Goal: Transaction & Acquisition: Purchase product/service

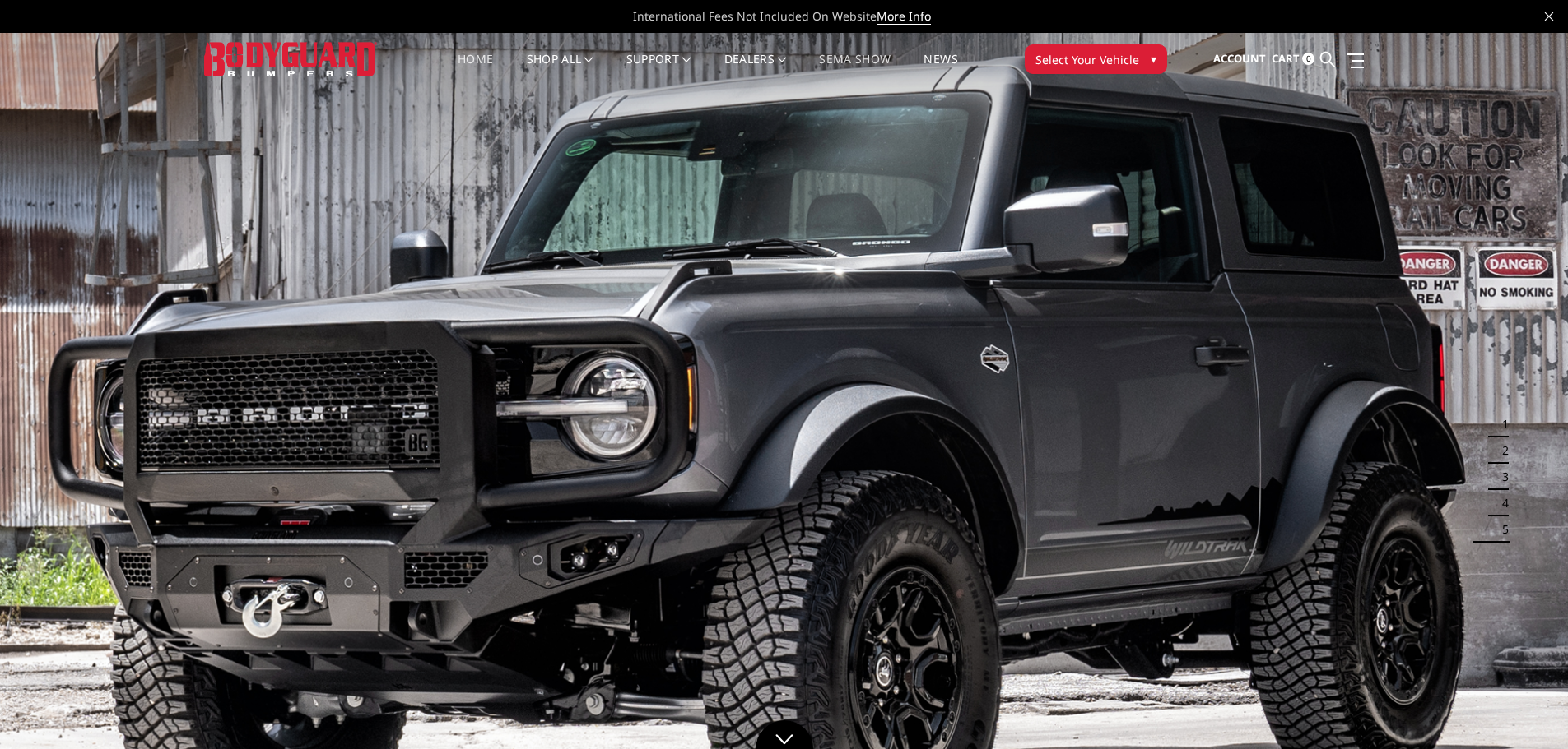
click at [870, 56] on link "SEMA Show" at bounding box center [854, 69] width 72 height 32
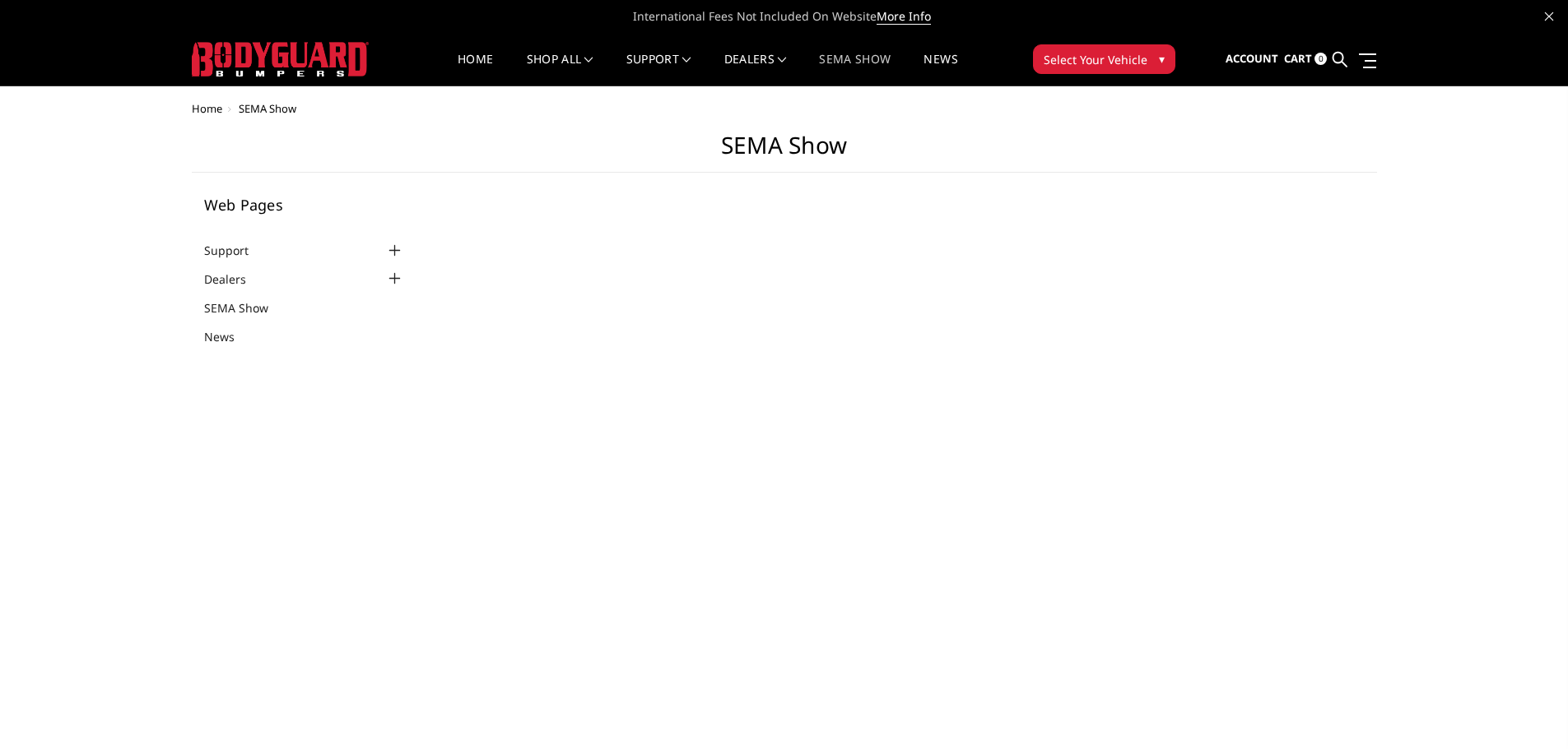
select select "US"
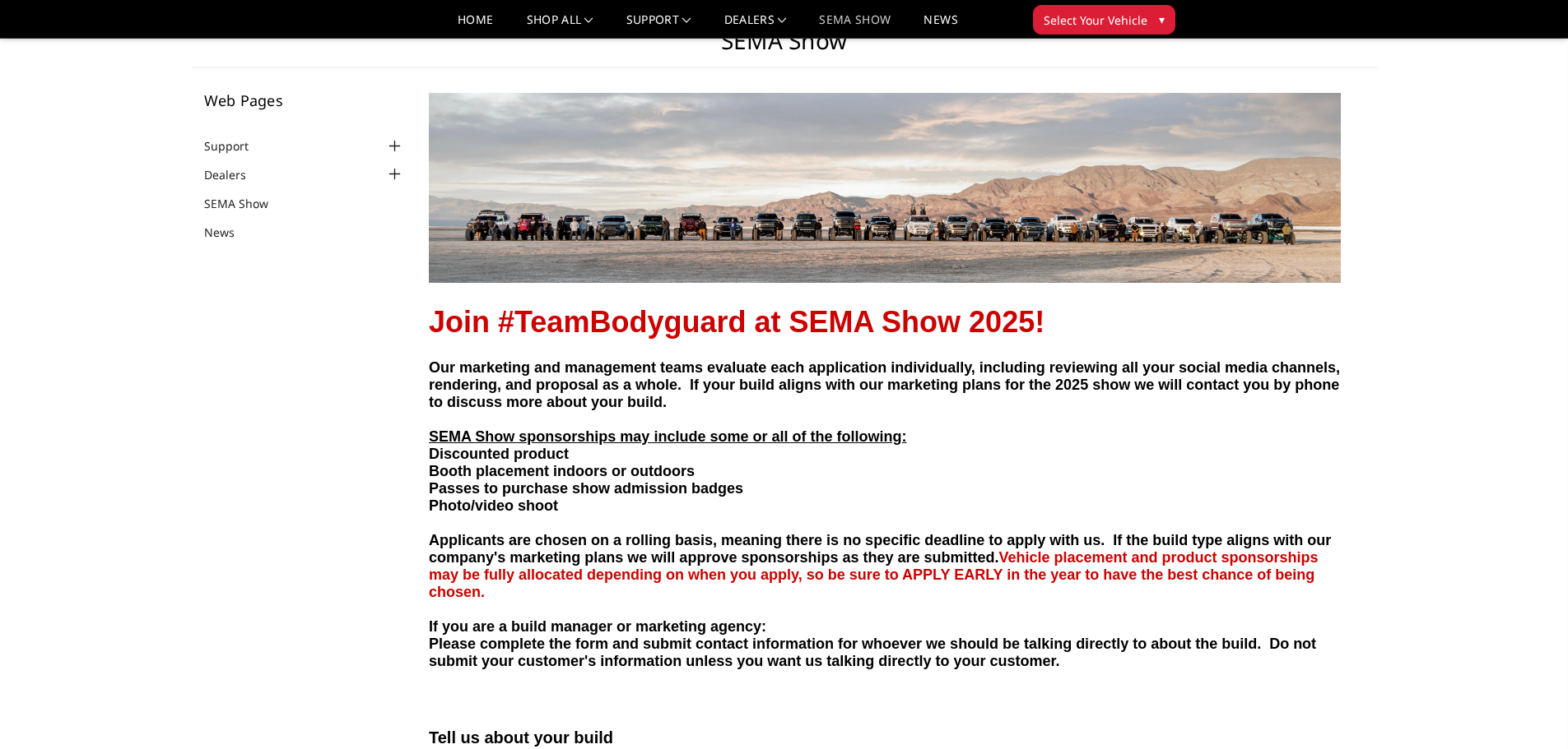
scroll to position [83, 0]
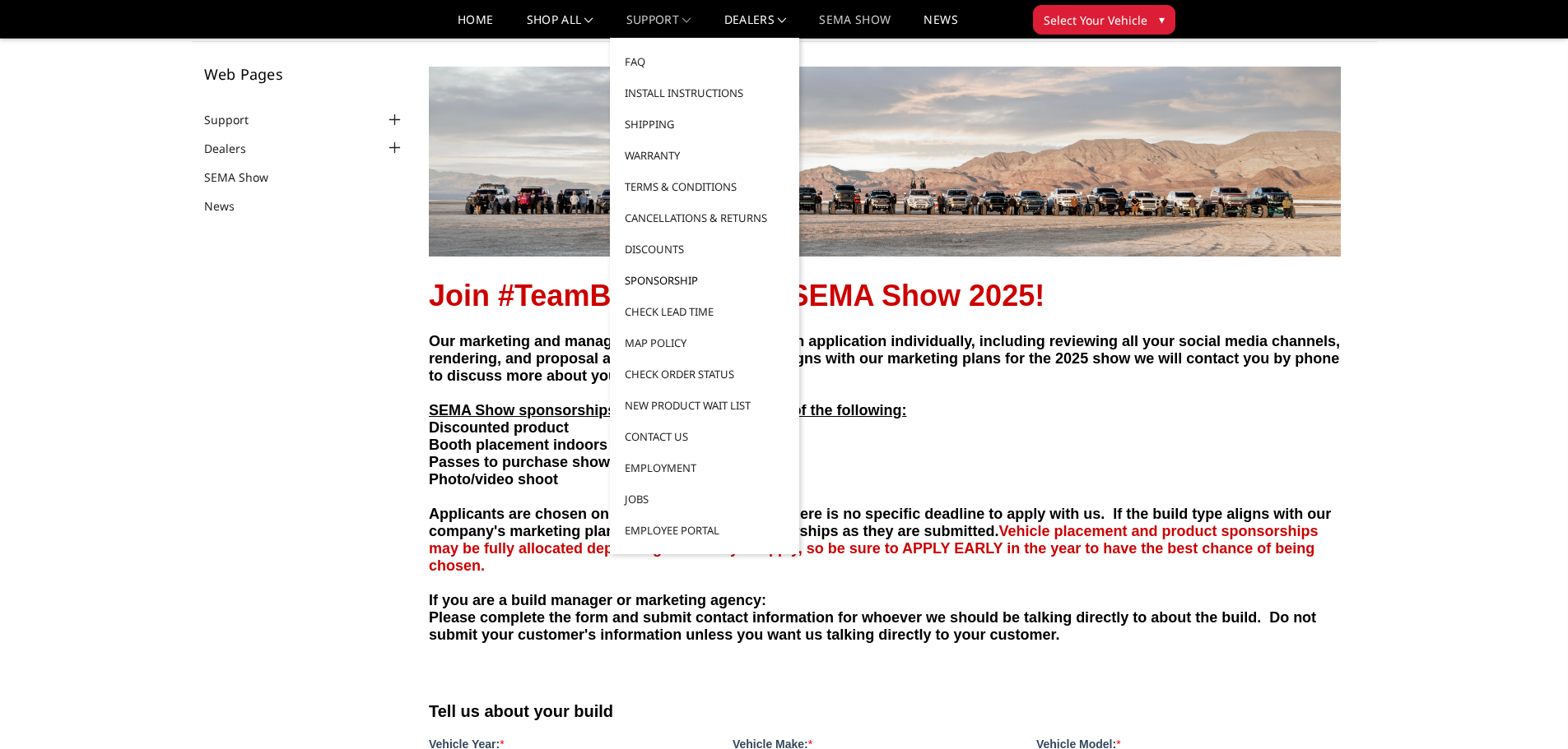
click at [713, 287] on link "Sponsorship" at bounding box center [704, 280] width 176 height 31
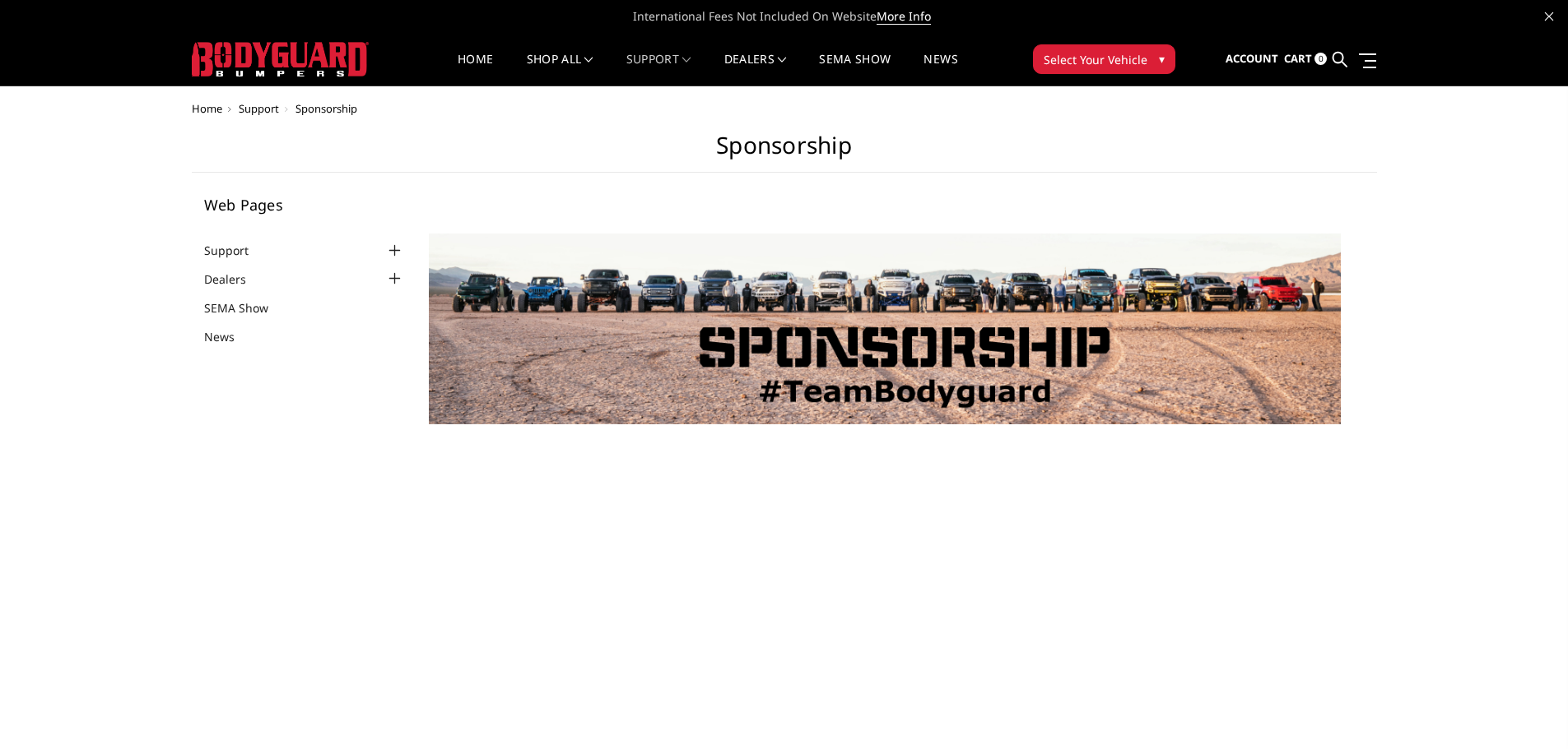
select select "US"
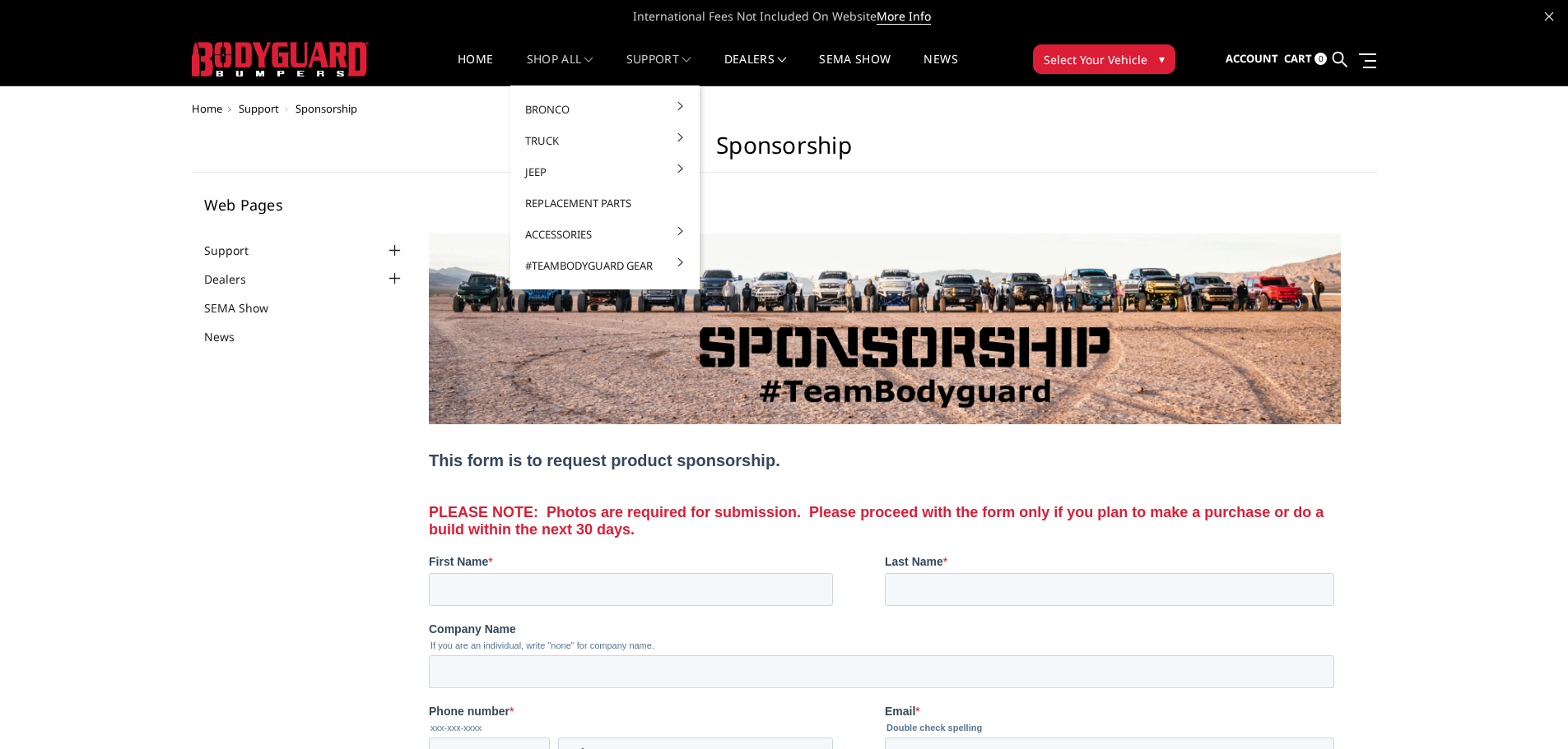
click at [534, 55] on link "shop all" at bounding box center [560, 69] width 67 height 32
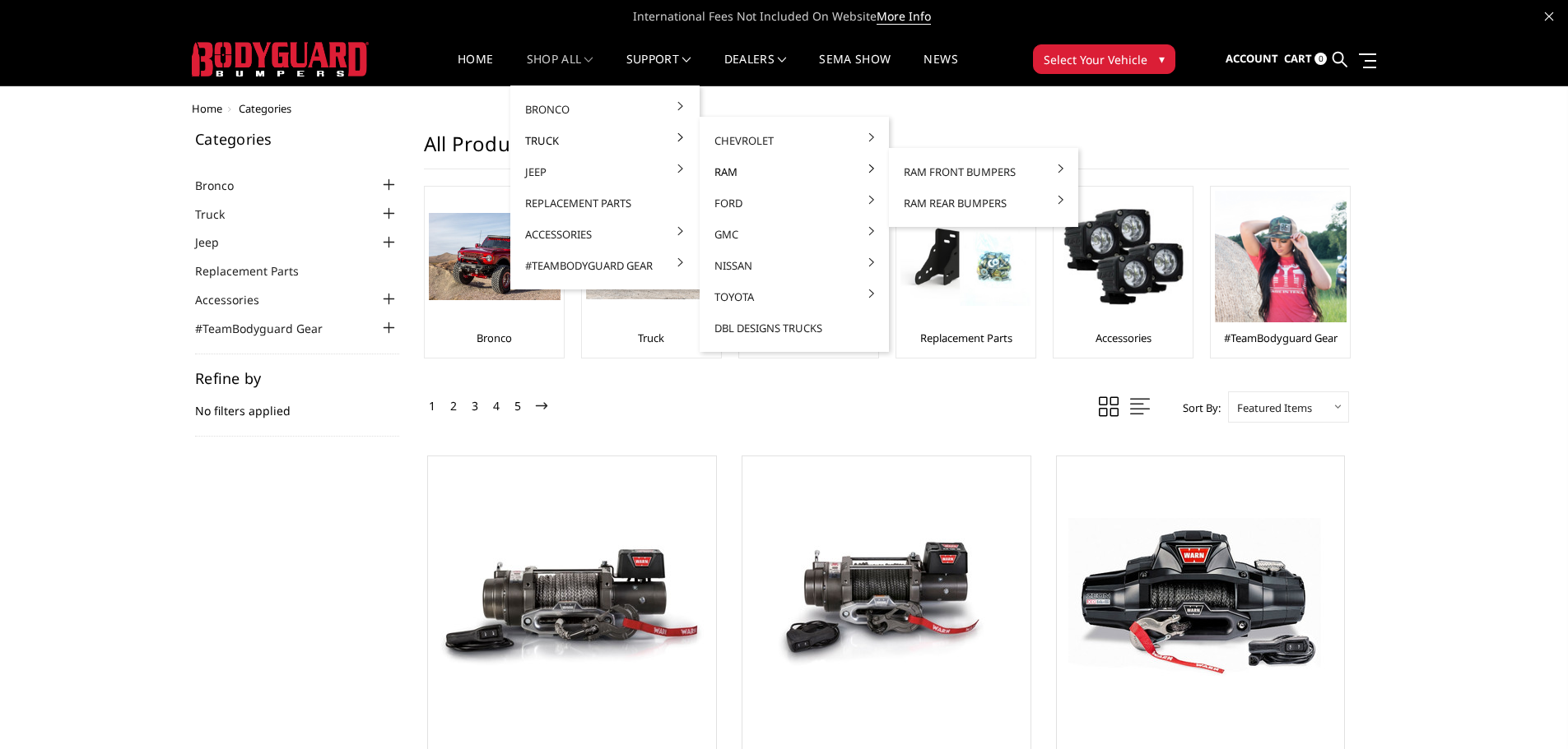
click at [737, 172] on link "Ram" at bounding box center [794, 172] width 176 height 31
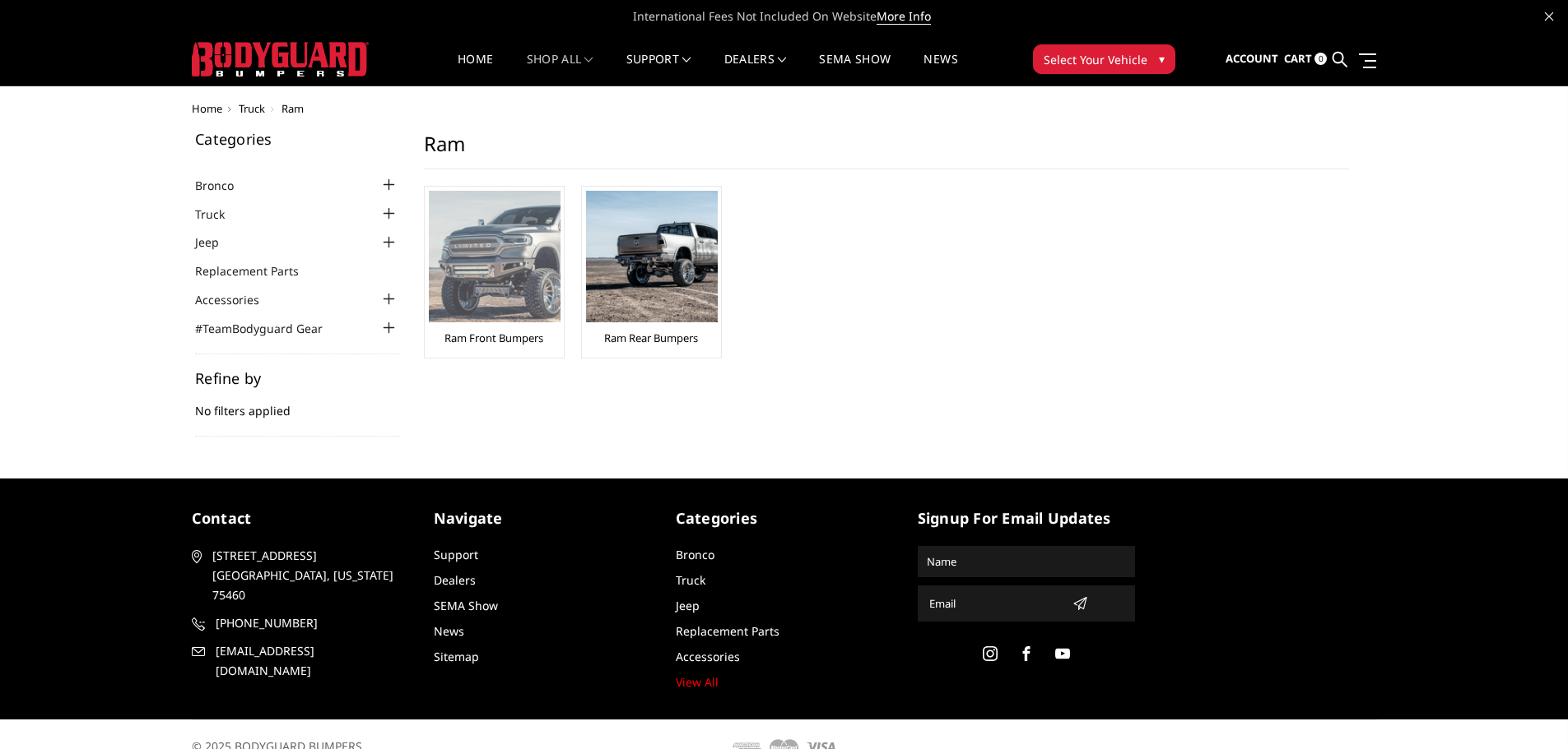
click at [467, 340] on link "Ram Front Bumpers" at bounding box center [493, 339] width 99 height 15
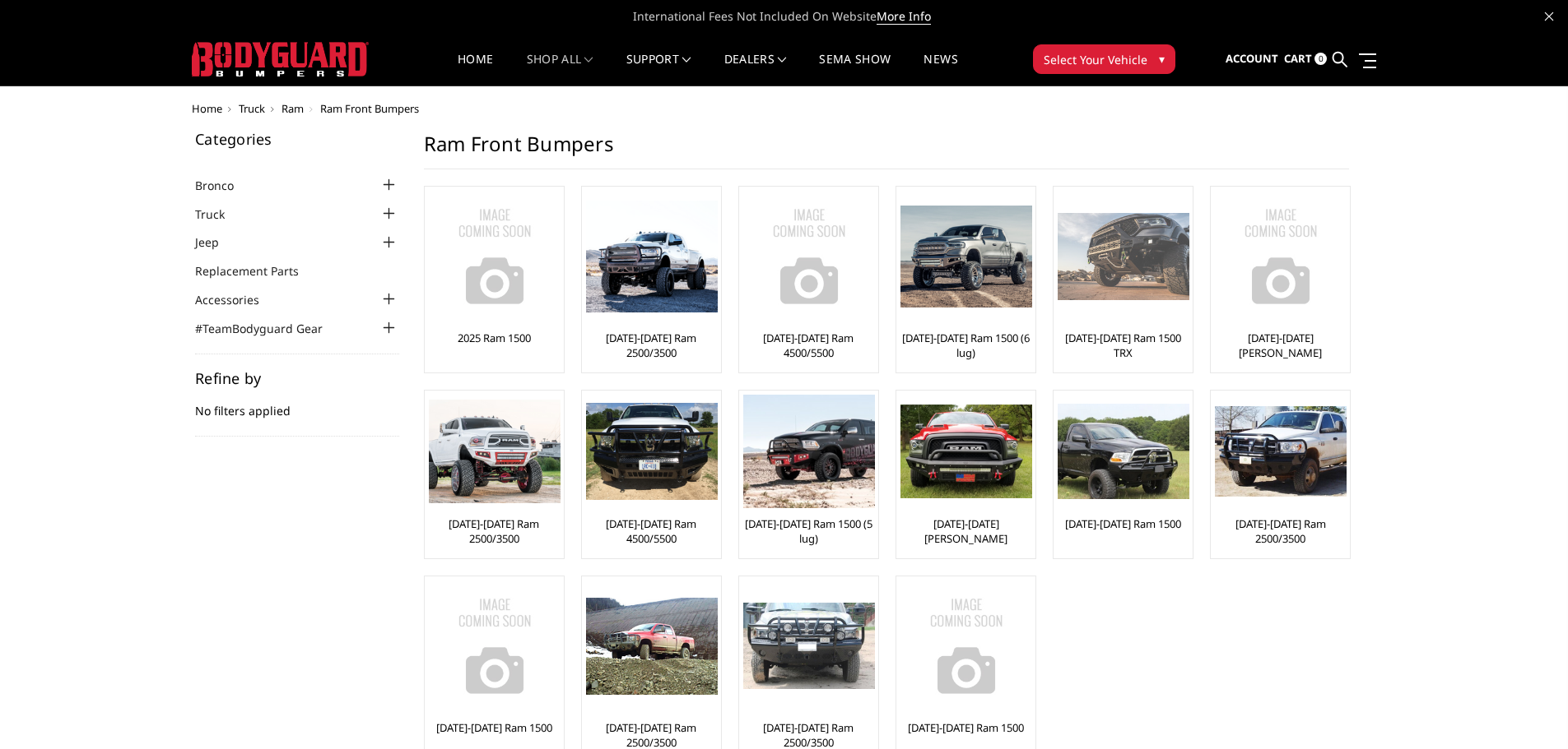
click at [1113, 265] on img at bounding box center [1124, 257] width 132 height 88
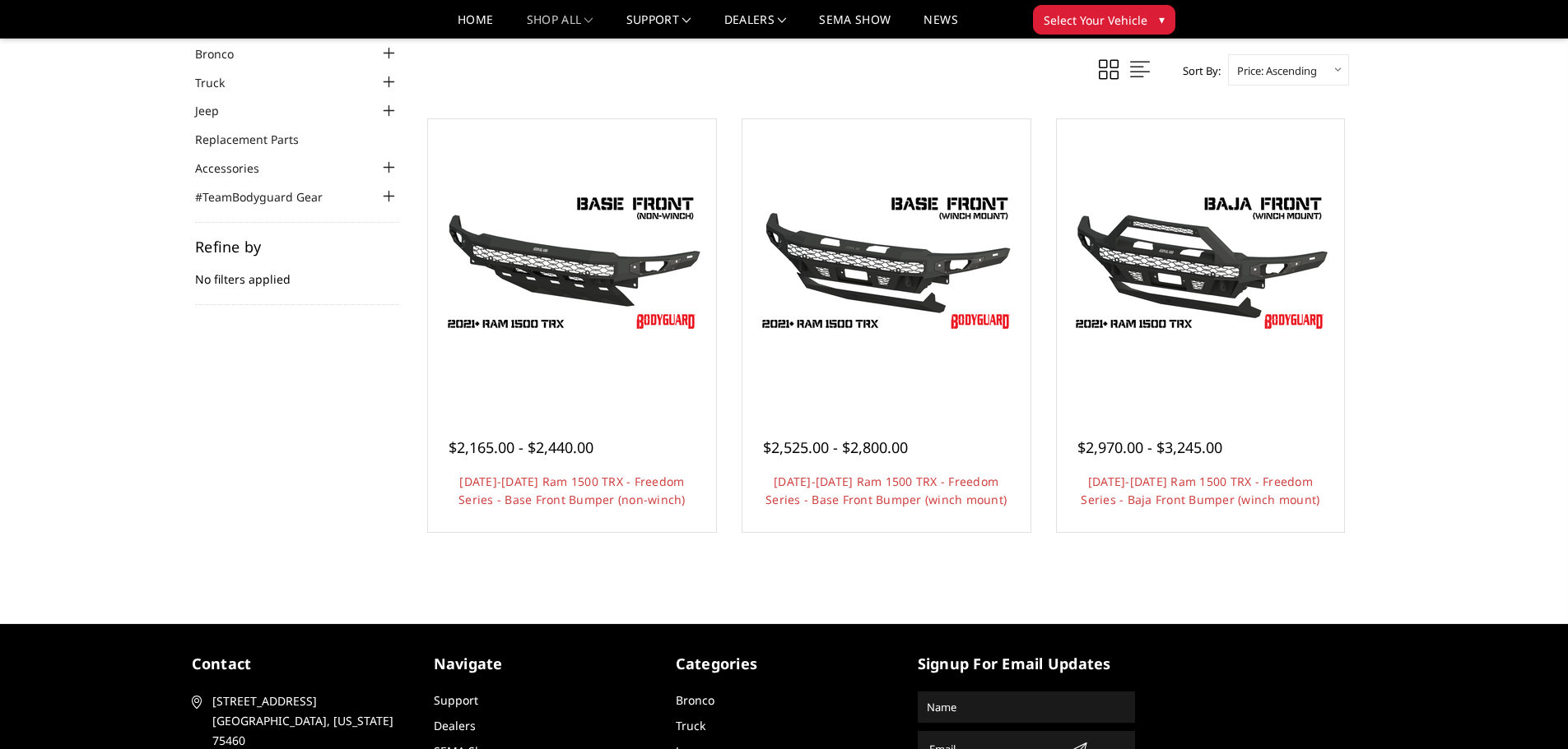
scroll to position [83, 0]
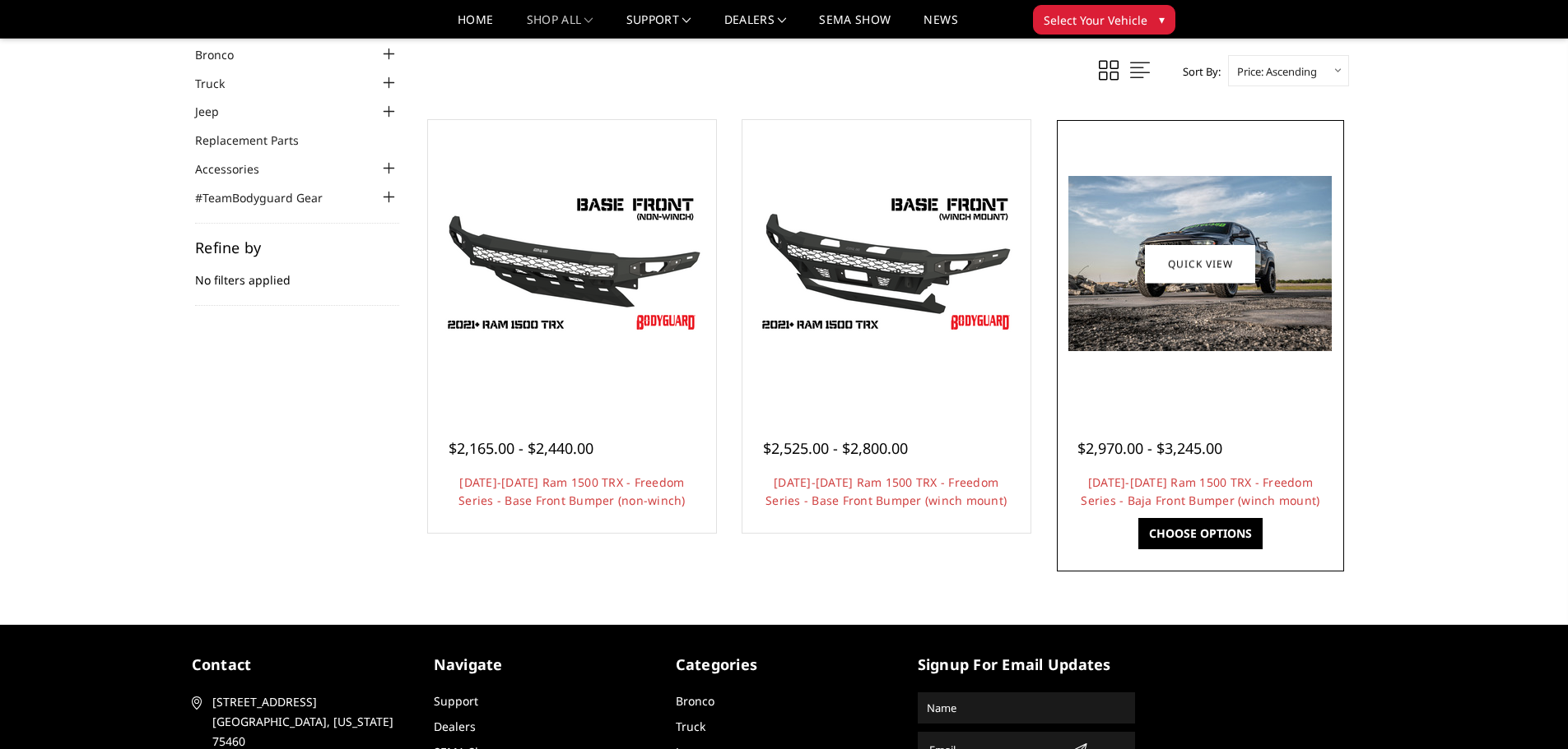
click at [1169, 291] on img at bounding box center [1200, 264] width 263 height 175
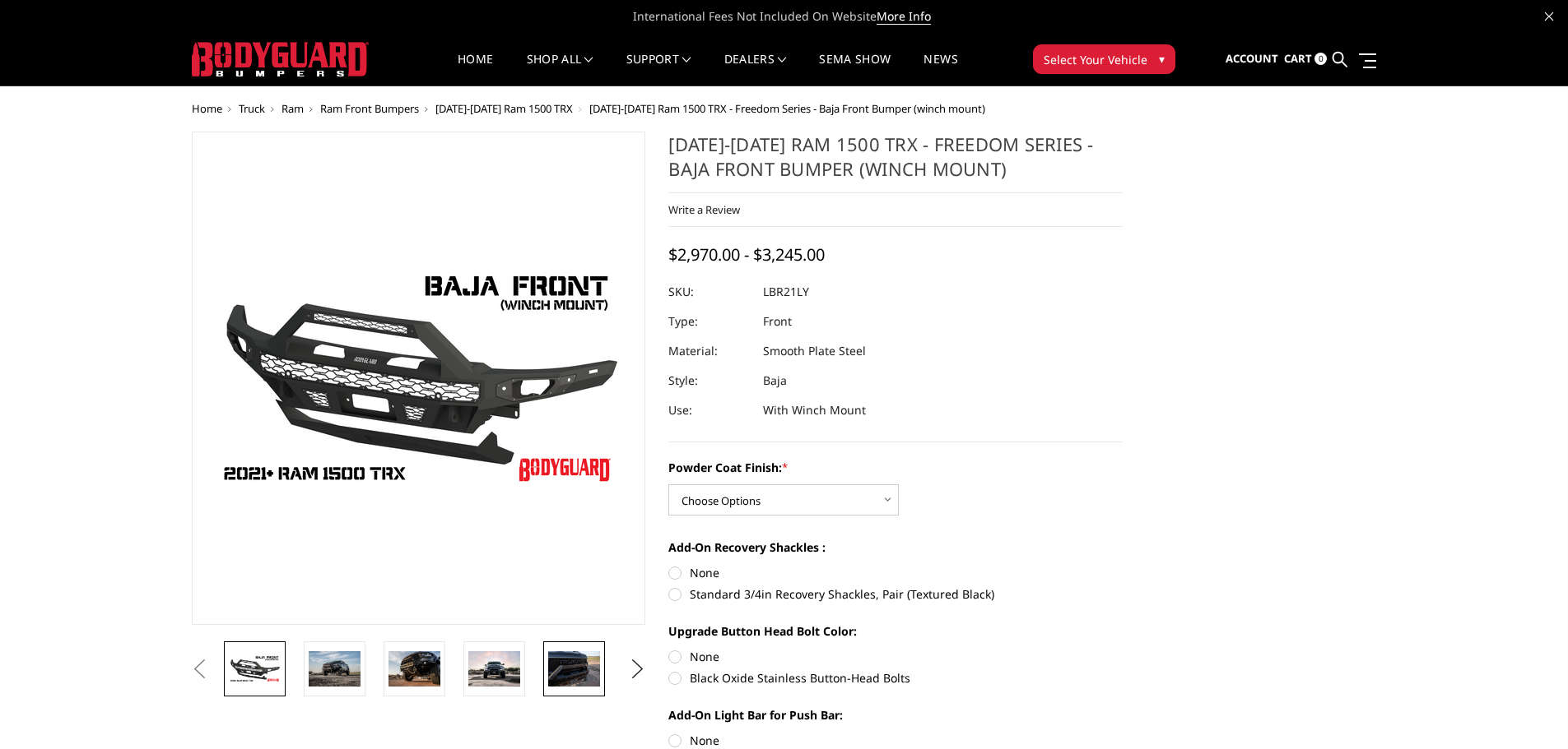
click at [562, 667] on img at bounding box center [574, 668] width 52 height 35
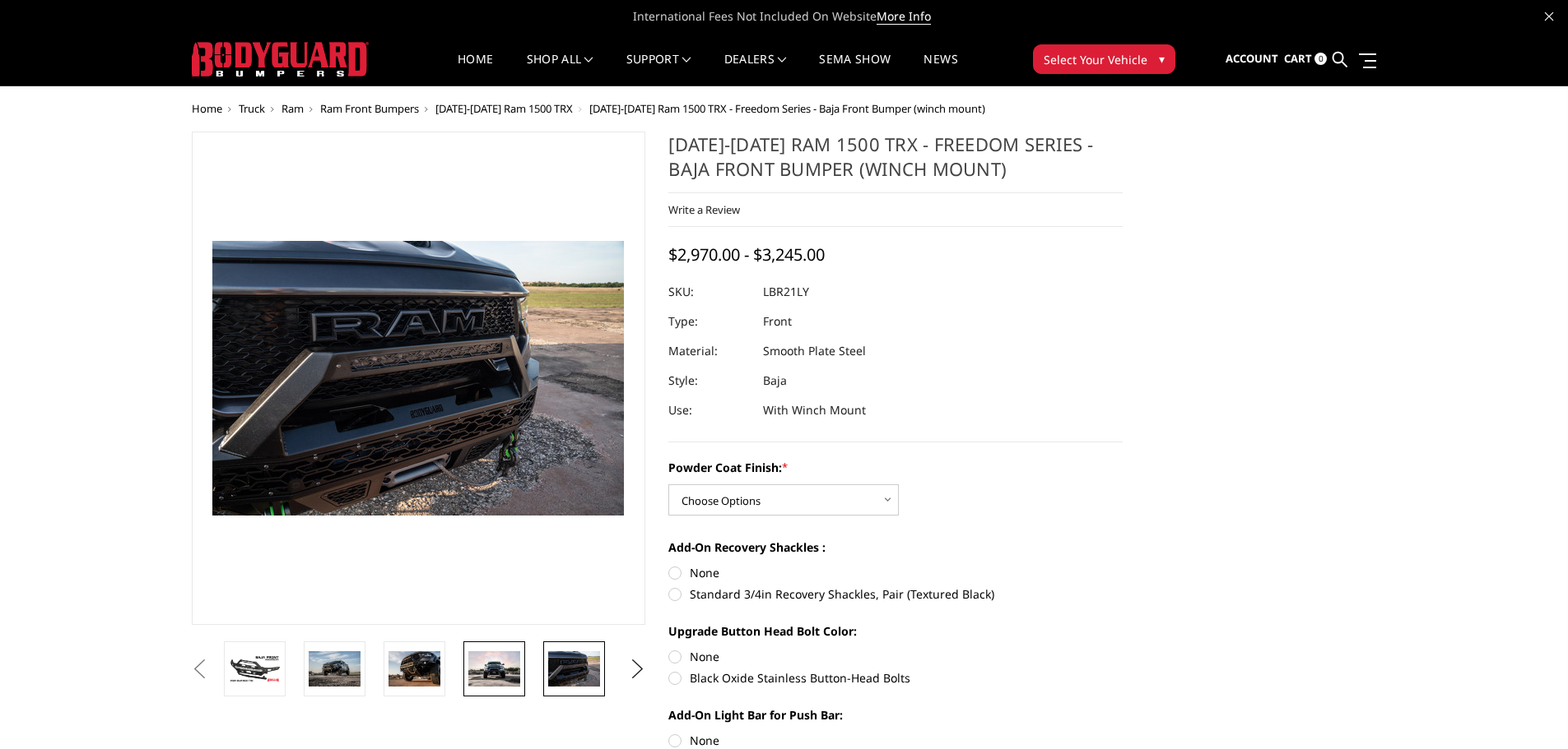
click at [491, 671] on img at bounding box center [495, 669] width 52 height 35
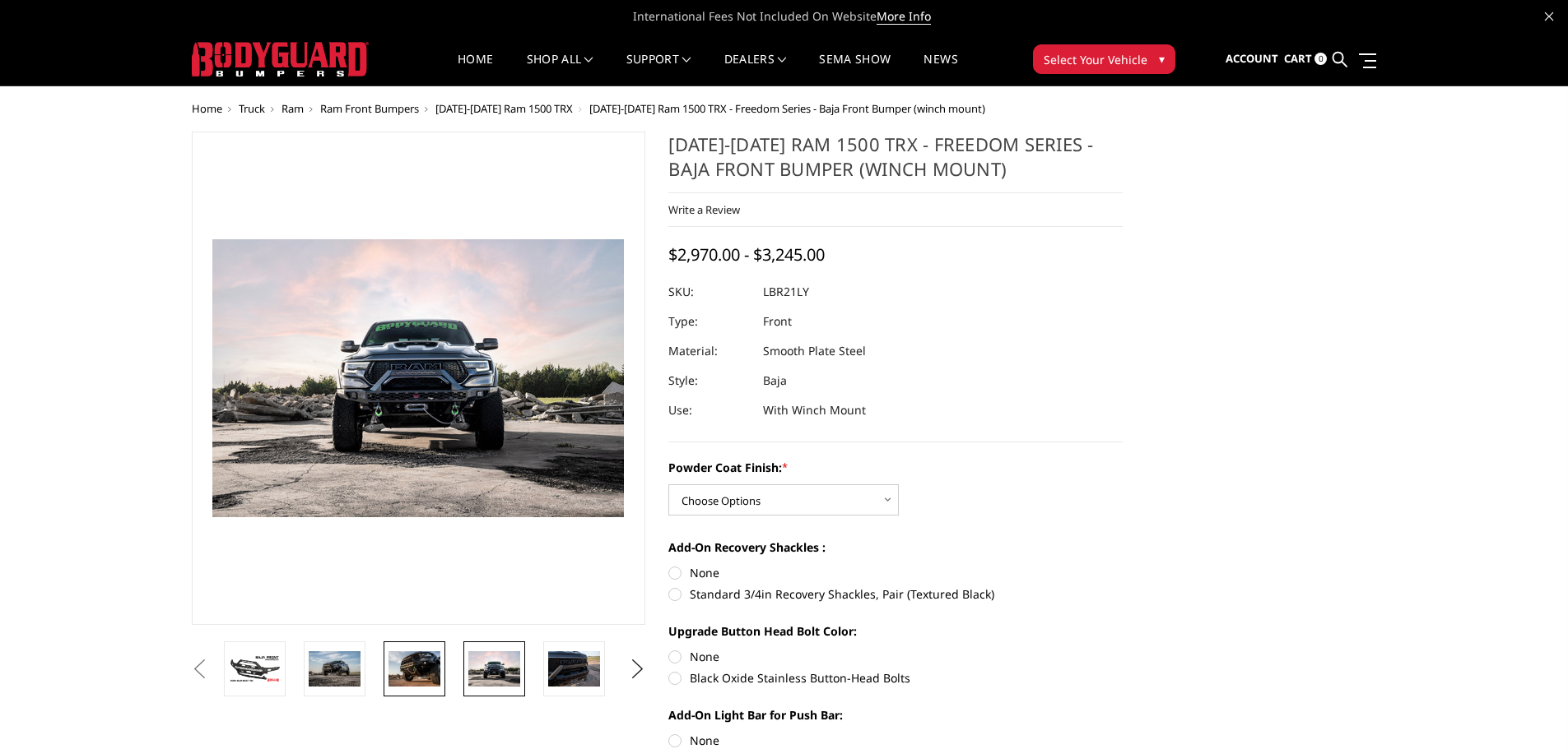
click at [412, 671] on img at bounding box center [415, 668] width 52 height 35
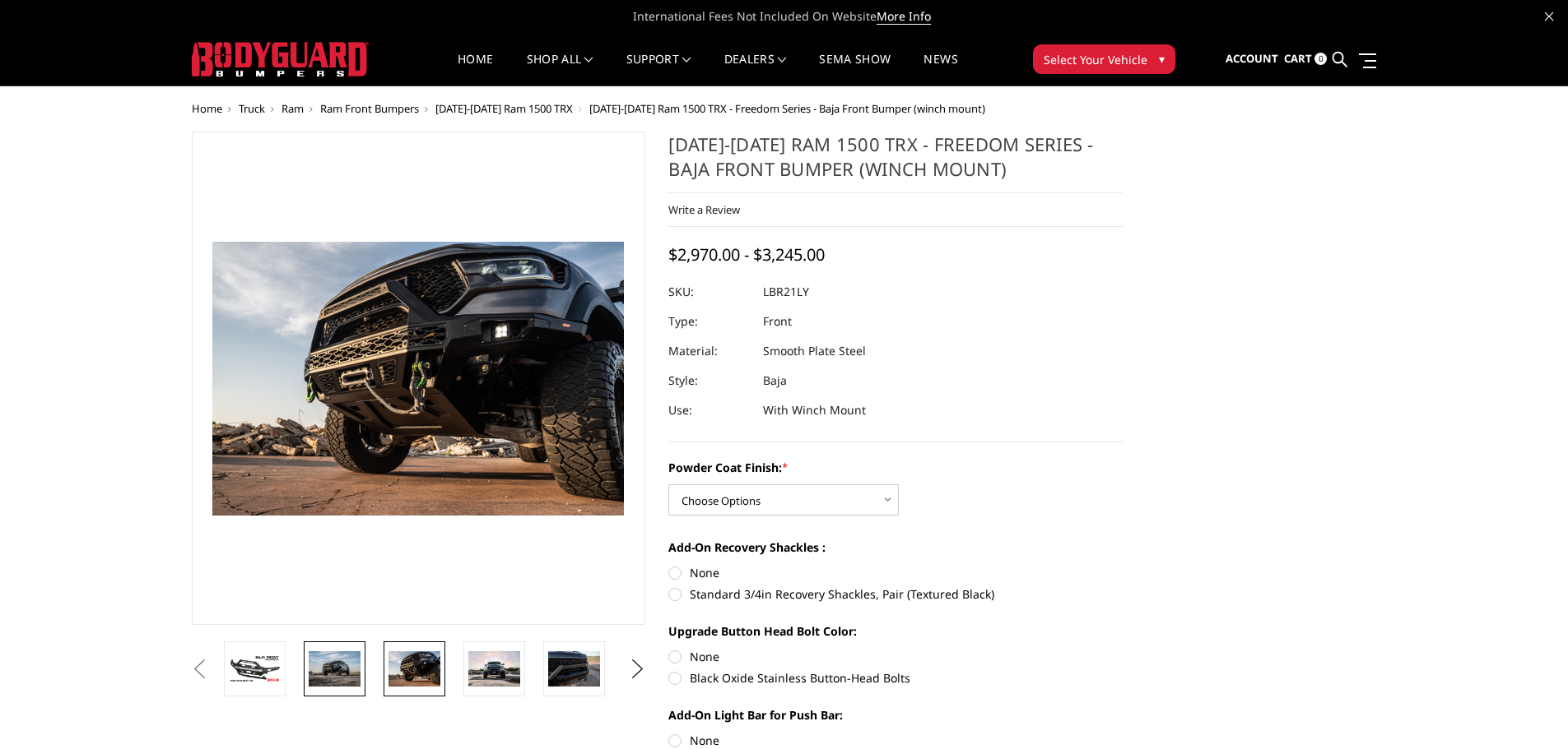
click at [338, 670] on img at bounding box center [335, 668] width 52 height 35
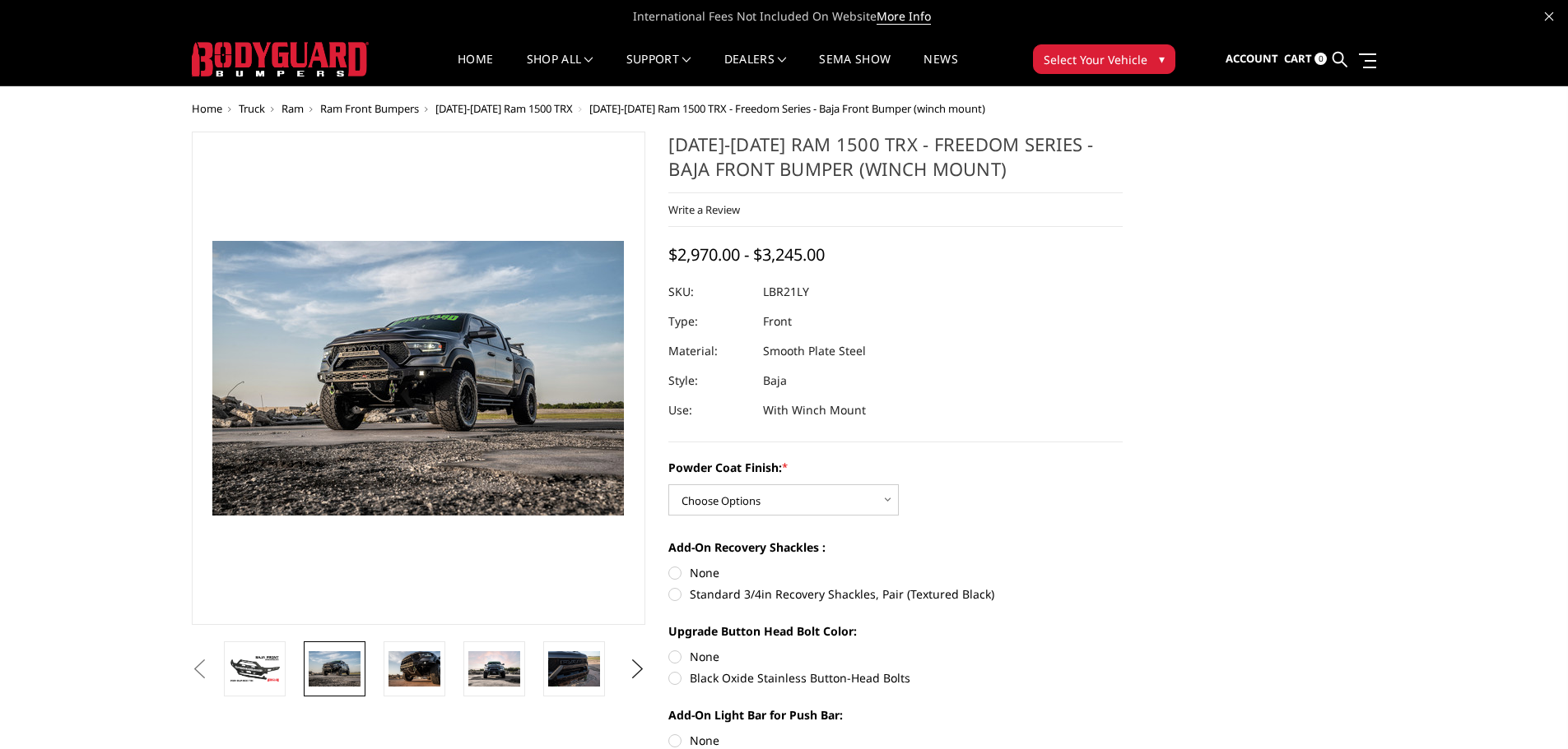
click at [212, 674] on button "Previous" at bounding box center [200, 669] width 24 height 24
click at [271, 672] on img at bounding box center [255, 669] width 52 height 29
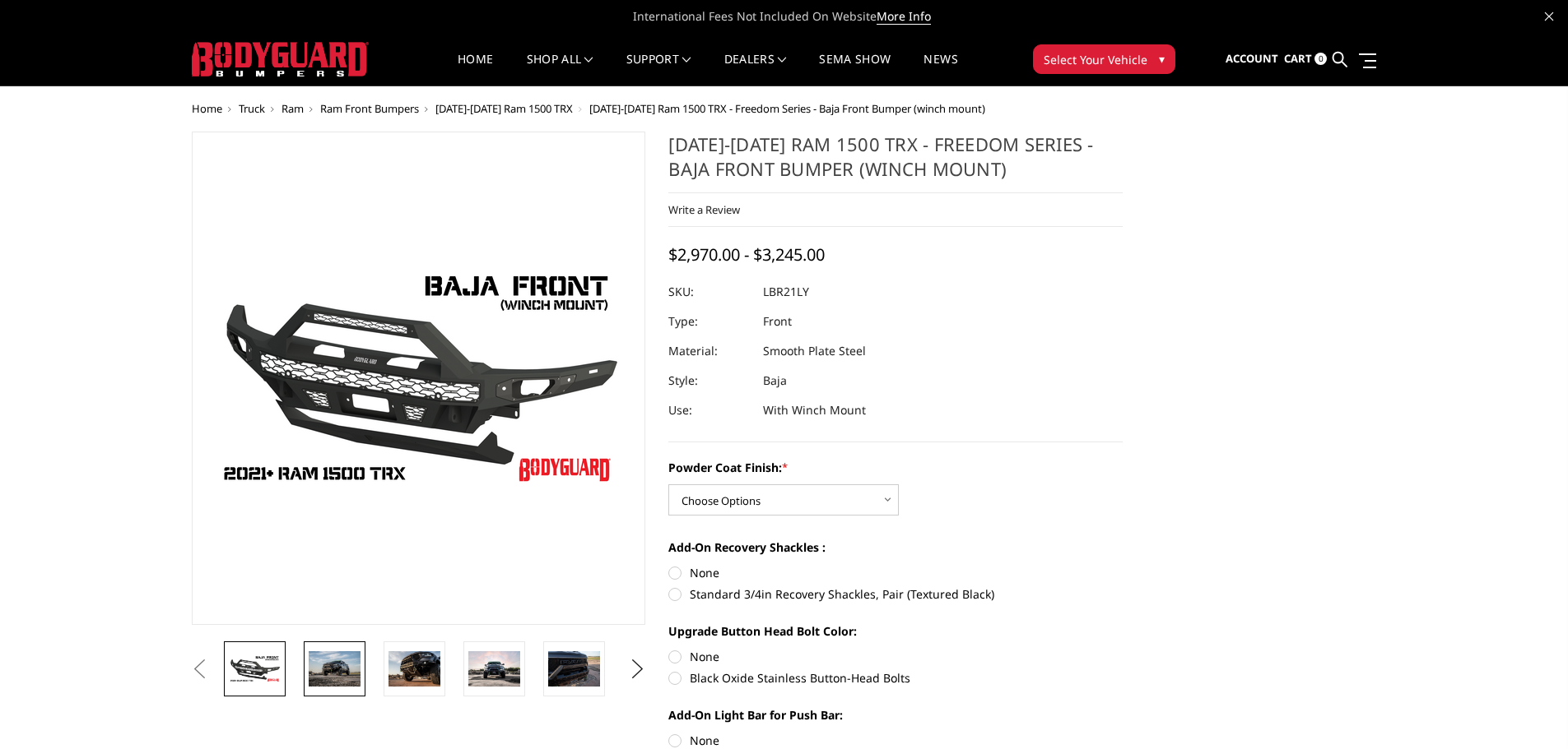
click at [329, 670] on img at bounding box center [335, 668] width 52 height 35
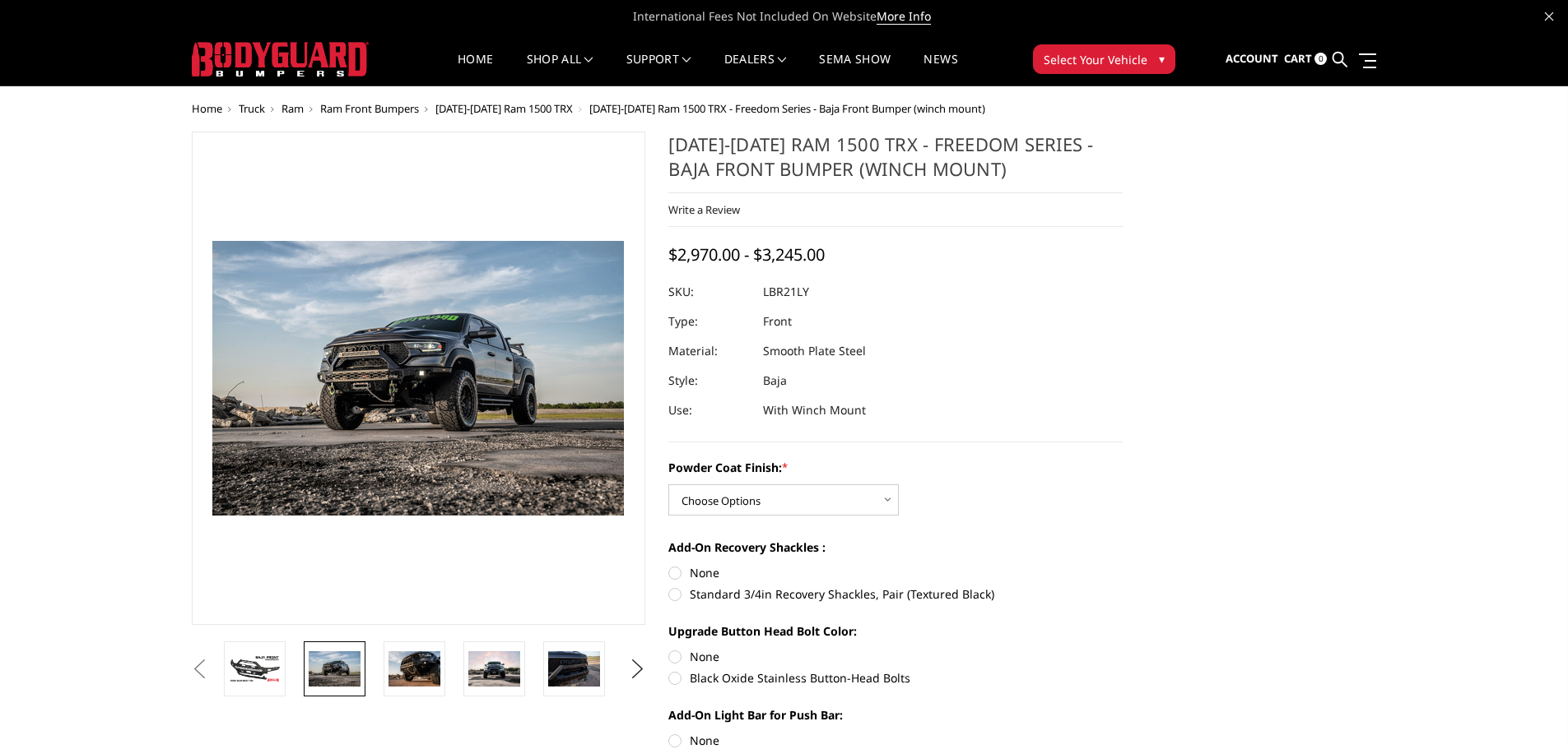
click at [212, 675] on button "Previous" at bounding box center [200, 669] width 24 height 24
click at [335, 670] on img at bounding box center [335, 668] width 52 height 35
click at [398, 668] on img at bounding box center [415, 668] width 52 height 35
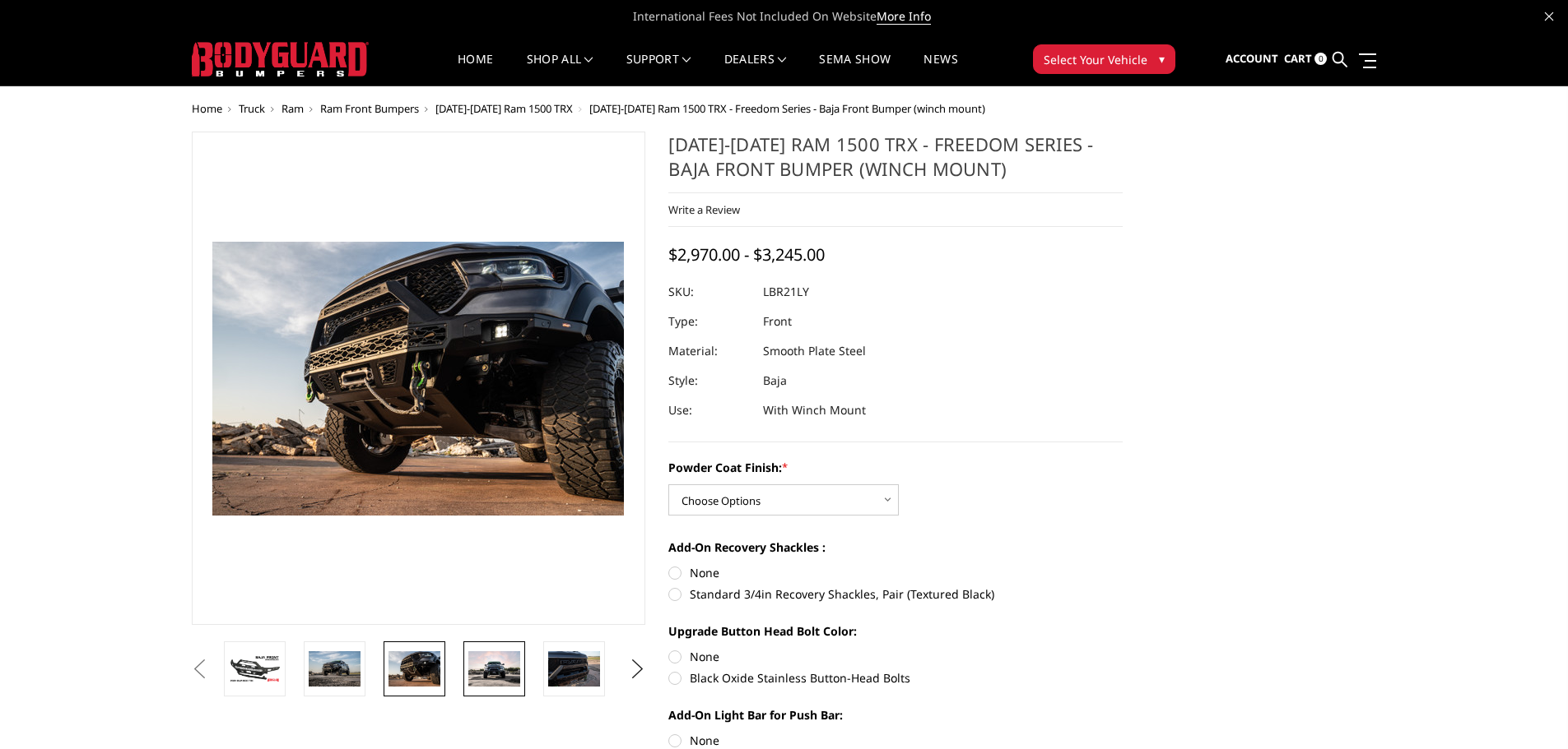
click at [483, 666] on img at bounding box center [495, 669] width 52 height 35
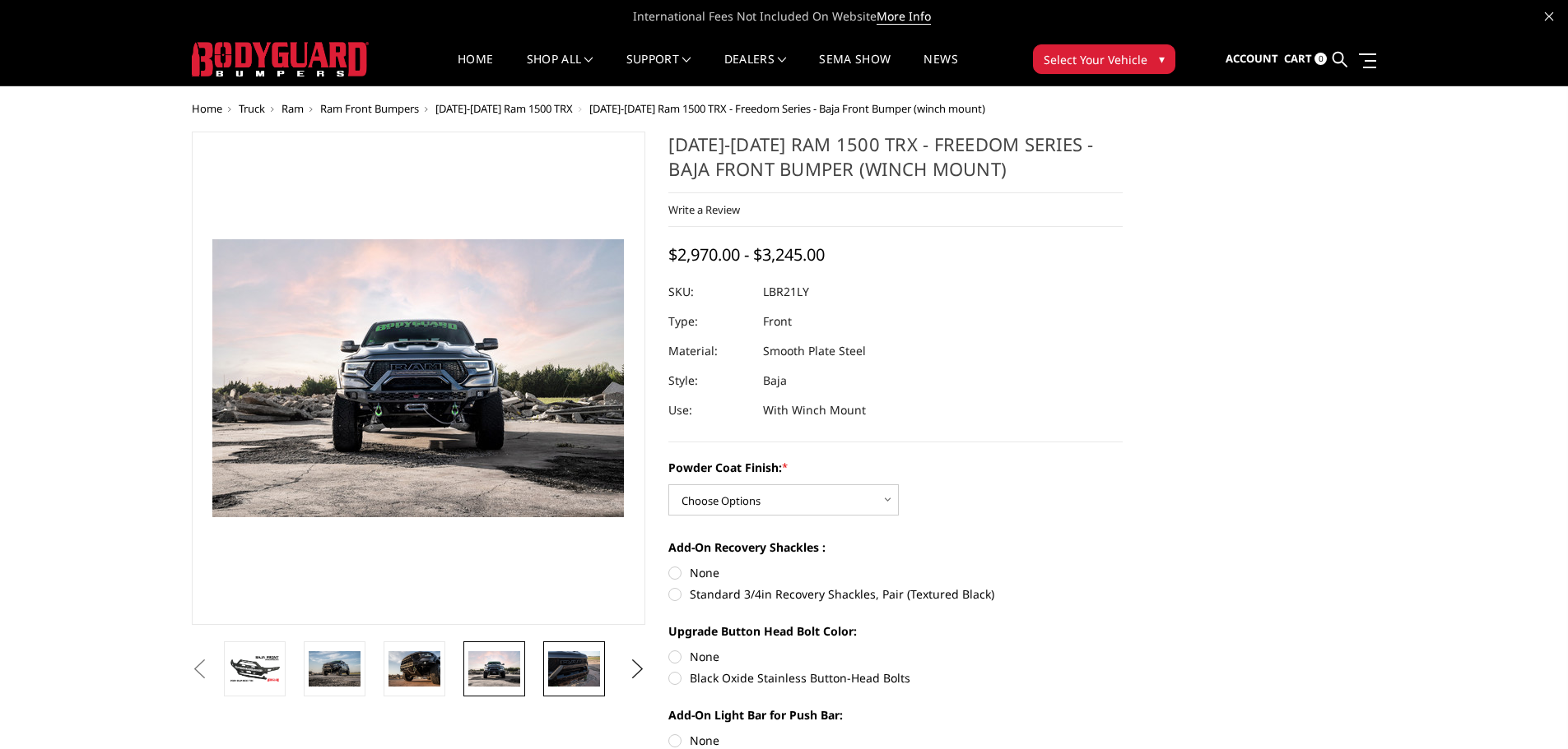
click at [575, 666] on img at bounding box center [574, 668] width 52 height 35
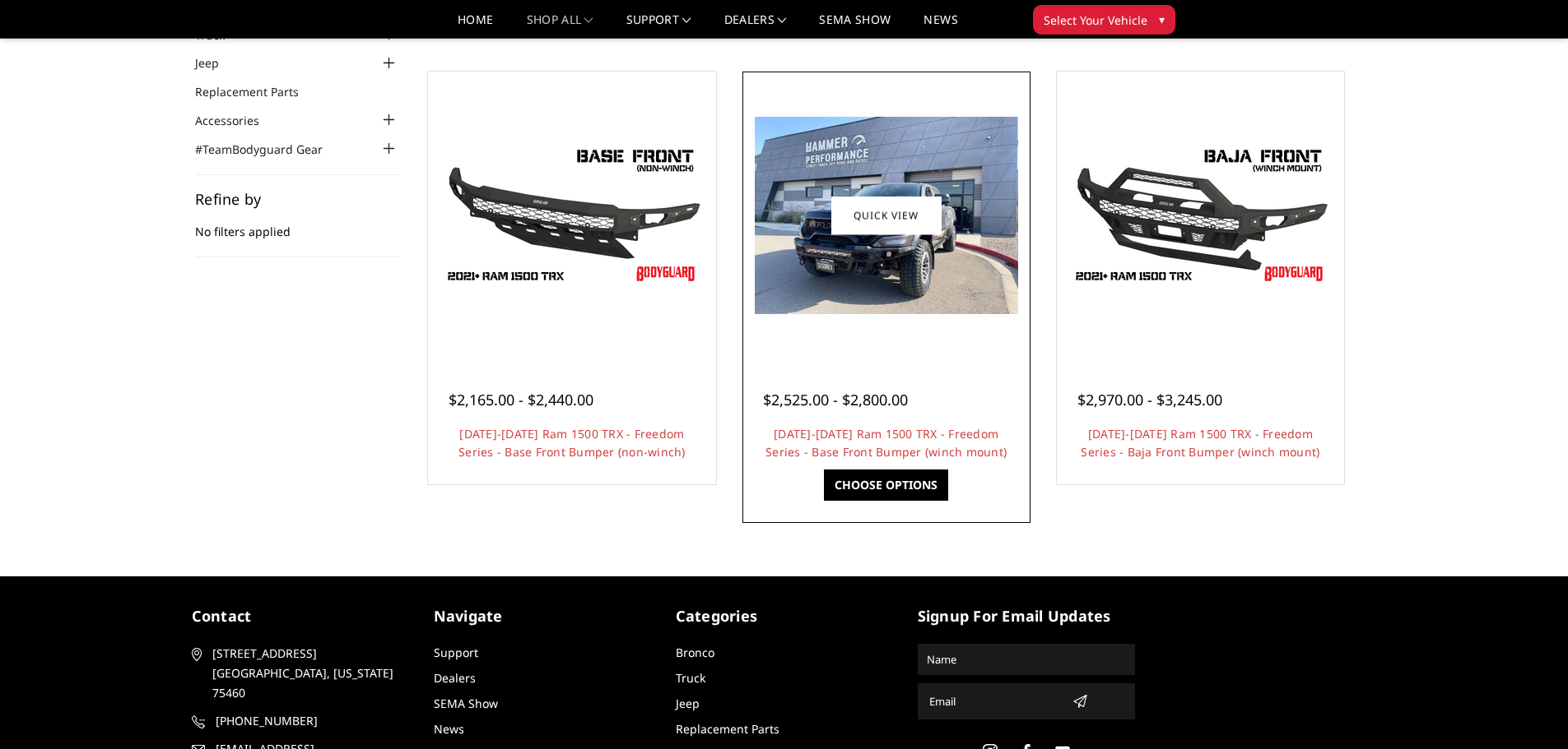
scroll to position [83, 0]
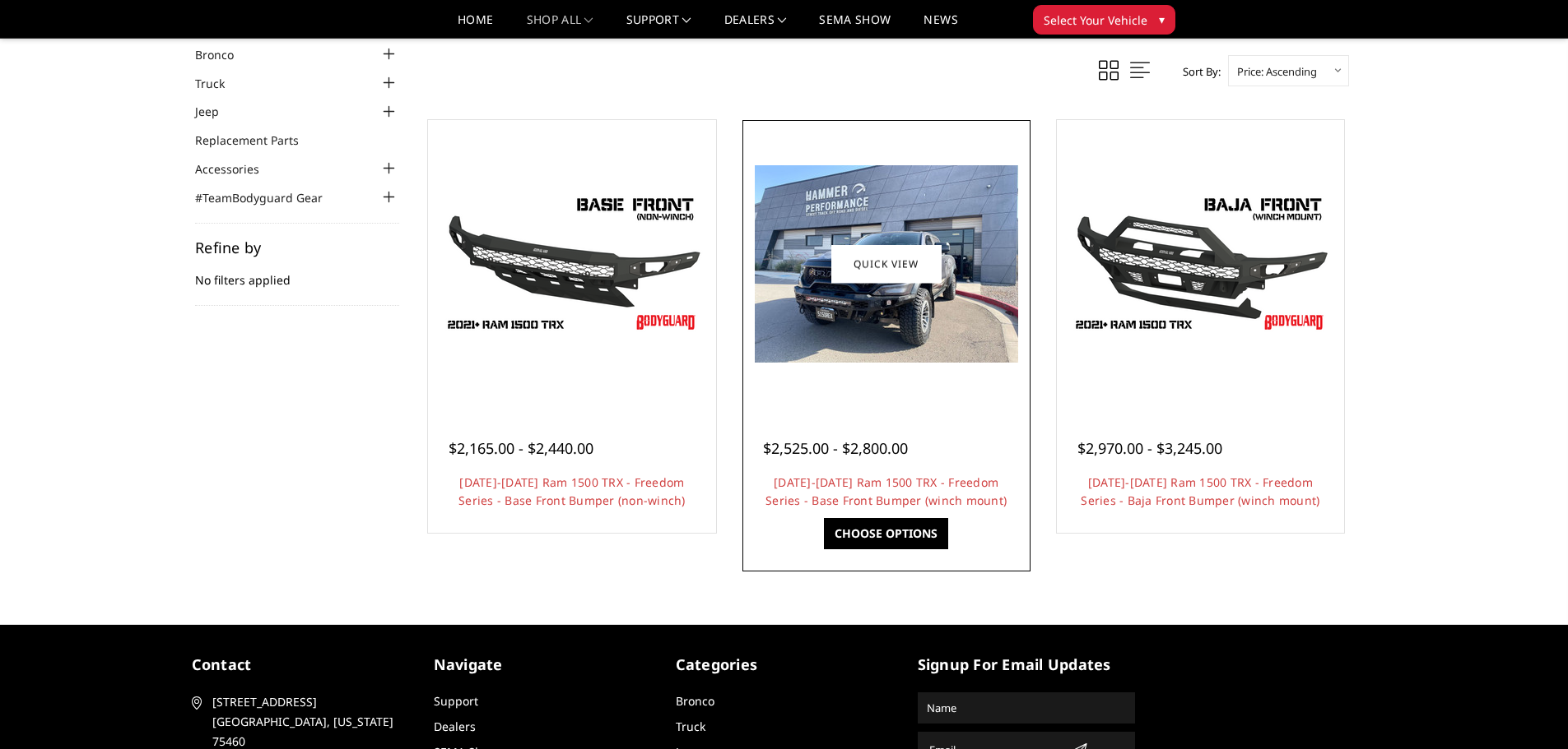
click at [866, 354] on img at bounding box center [886, 264] width 263 height 197
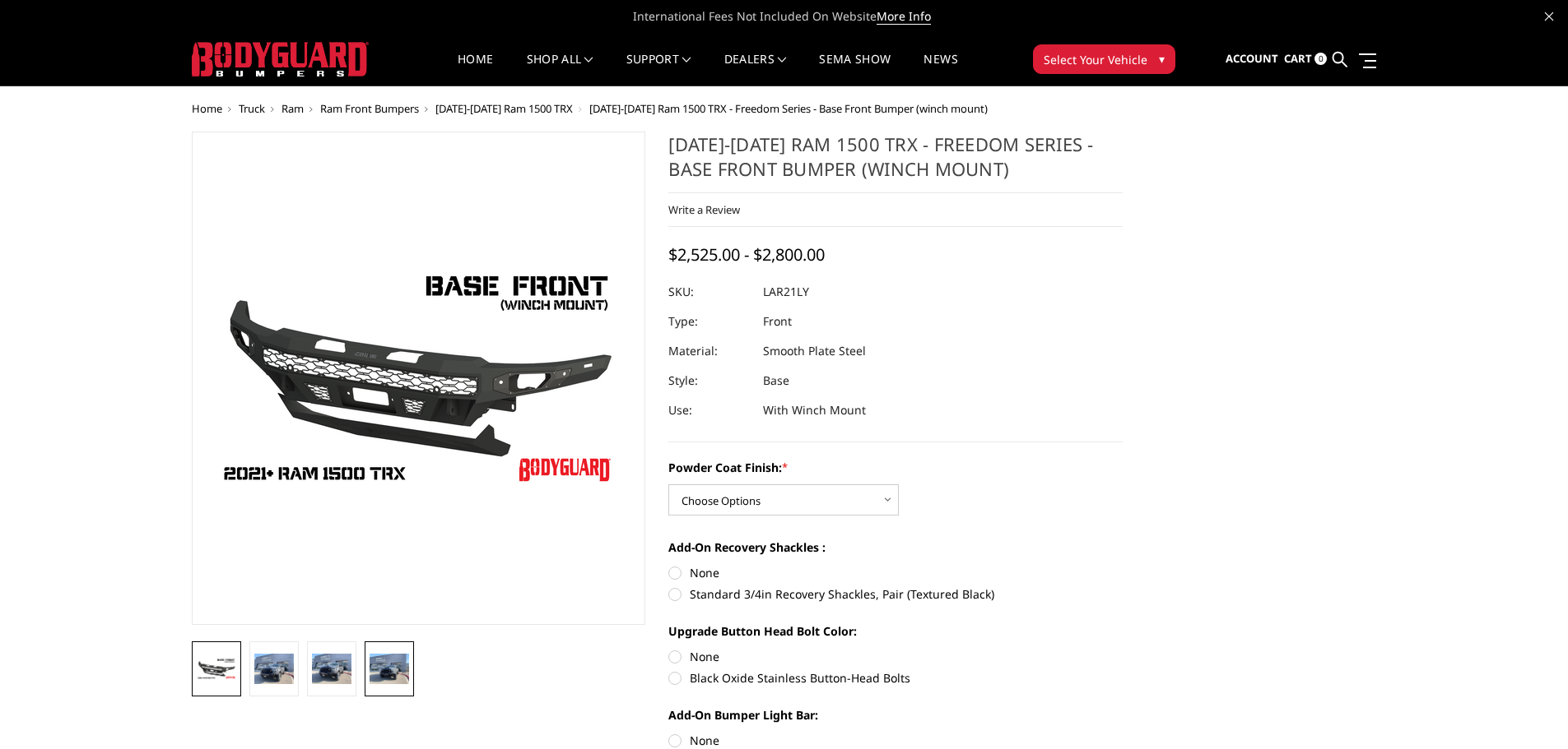
click at [380, 682] on img at bounding box center [389, 668] width 40 height 29
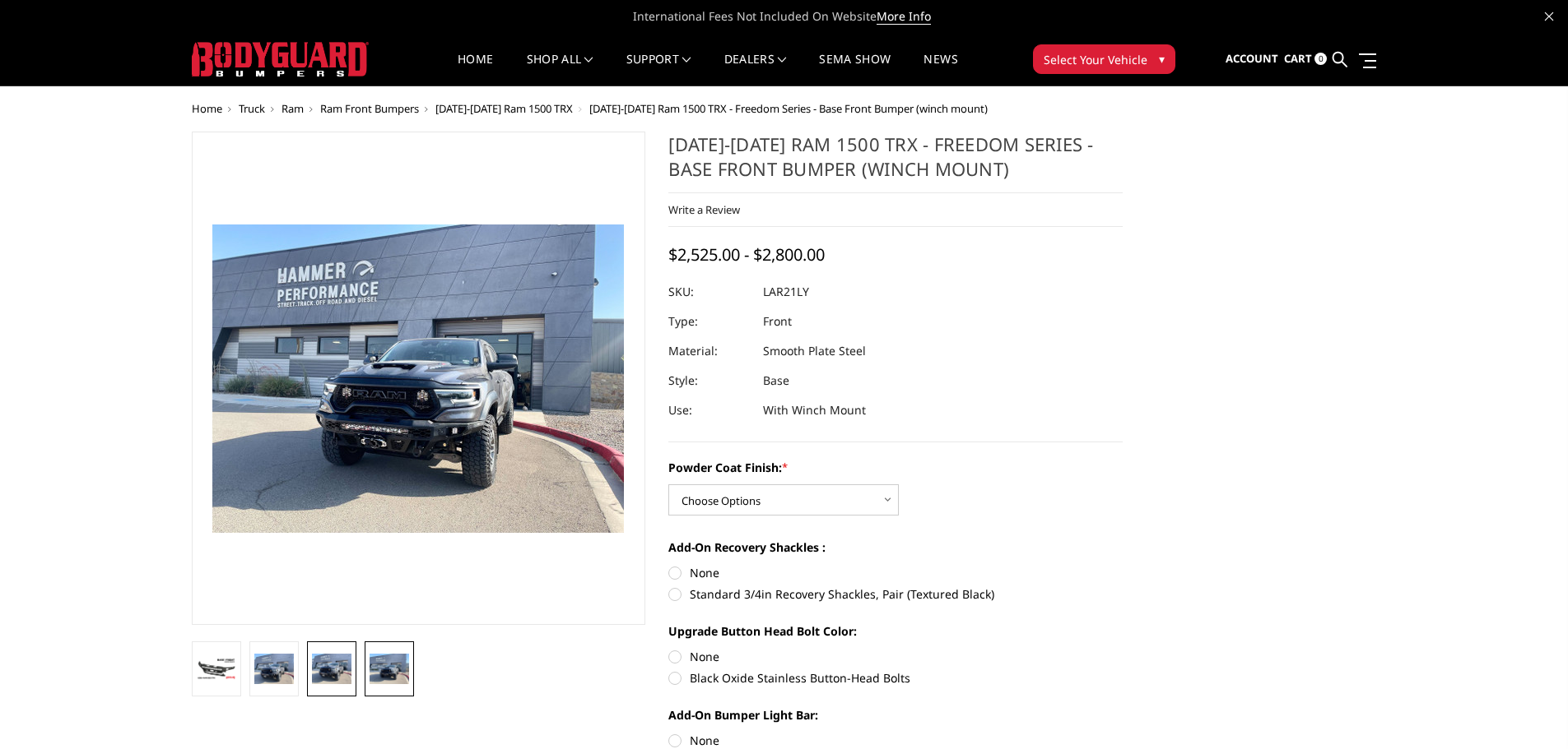
click at [338, 672] on img at bounding box center [331, 668] width 40 height 29
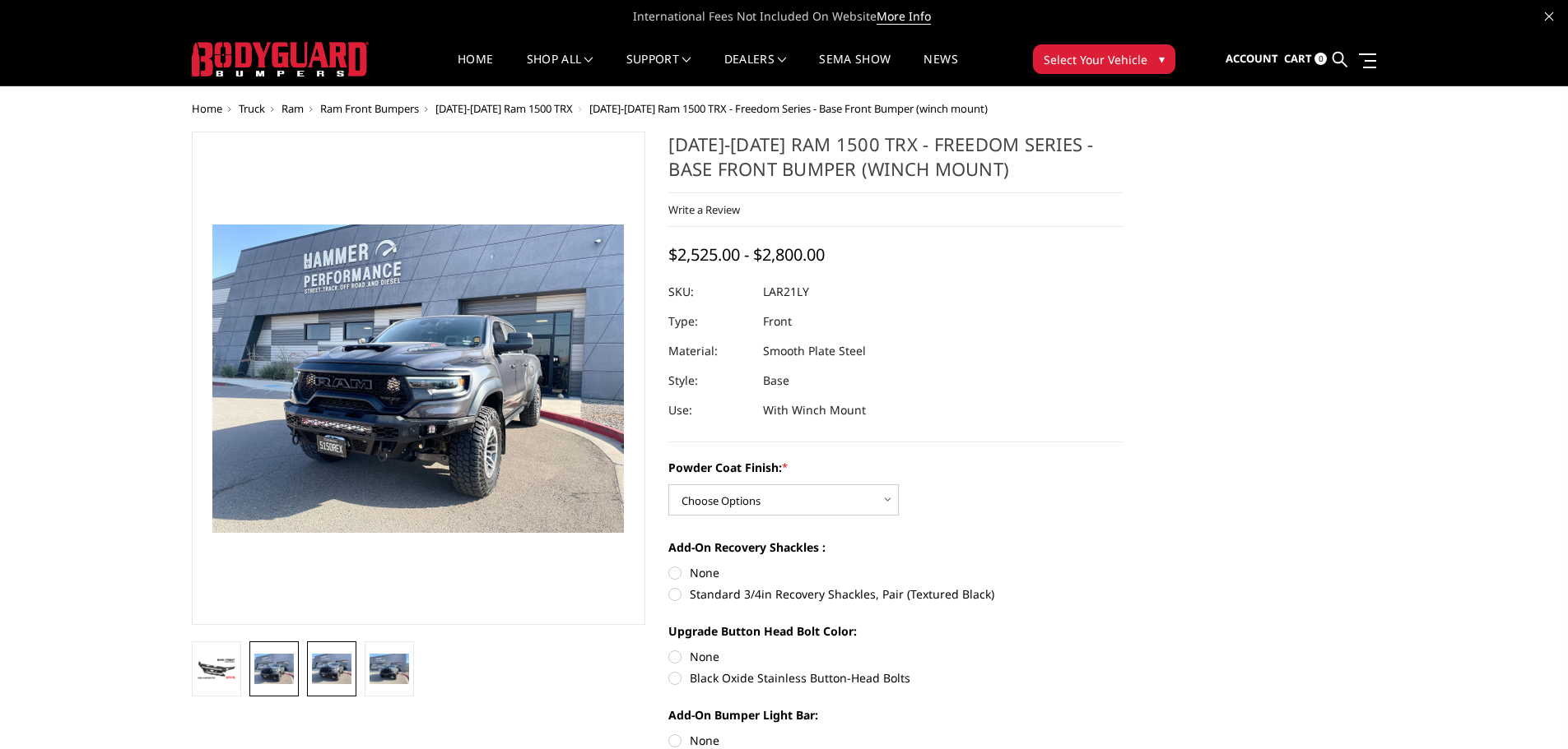
click at [263, 668] on img at bounding box center [274, 668] width 40 height 29
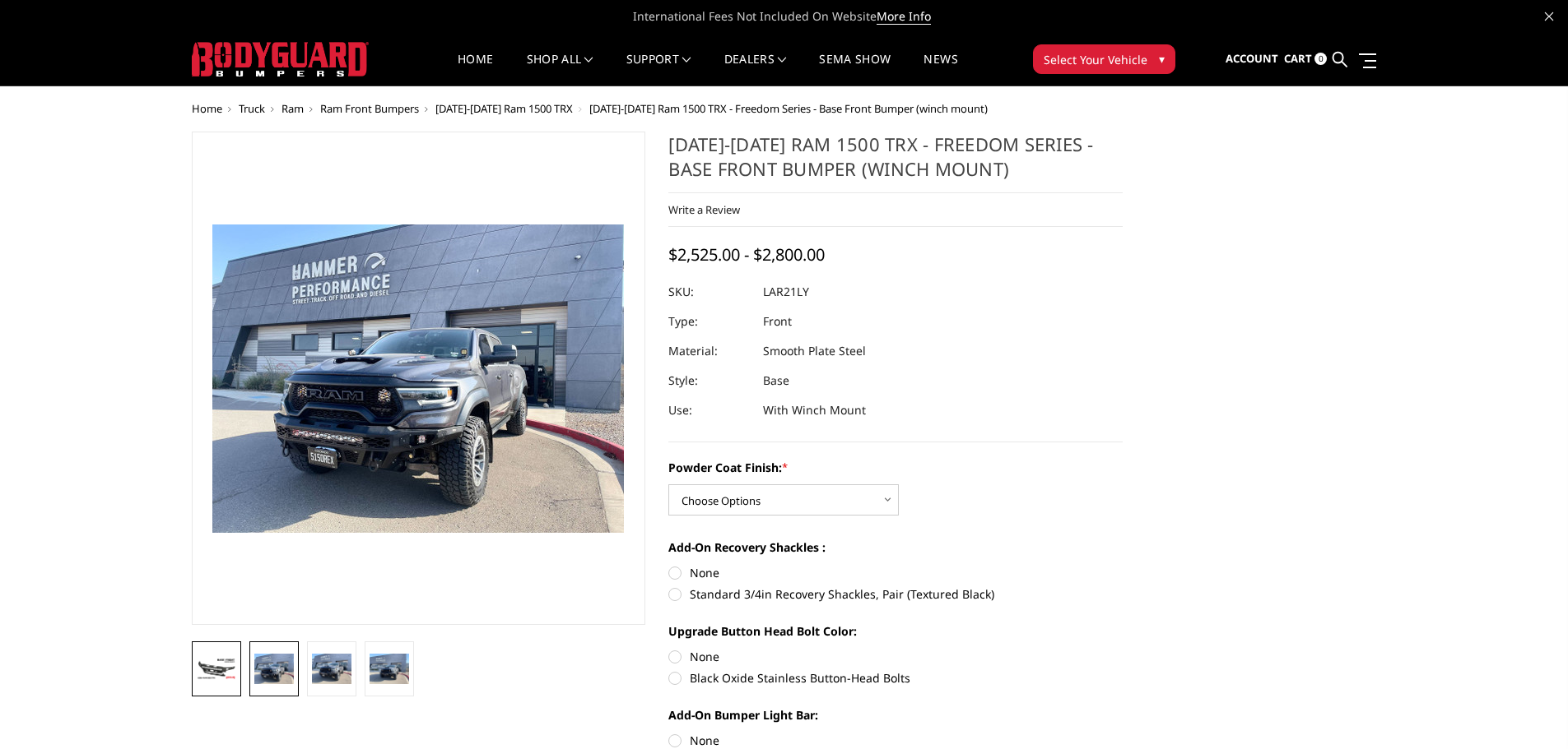
click at [219, 669] on img at bounding box center [216, 669] width 40 height 22
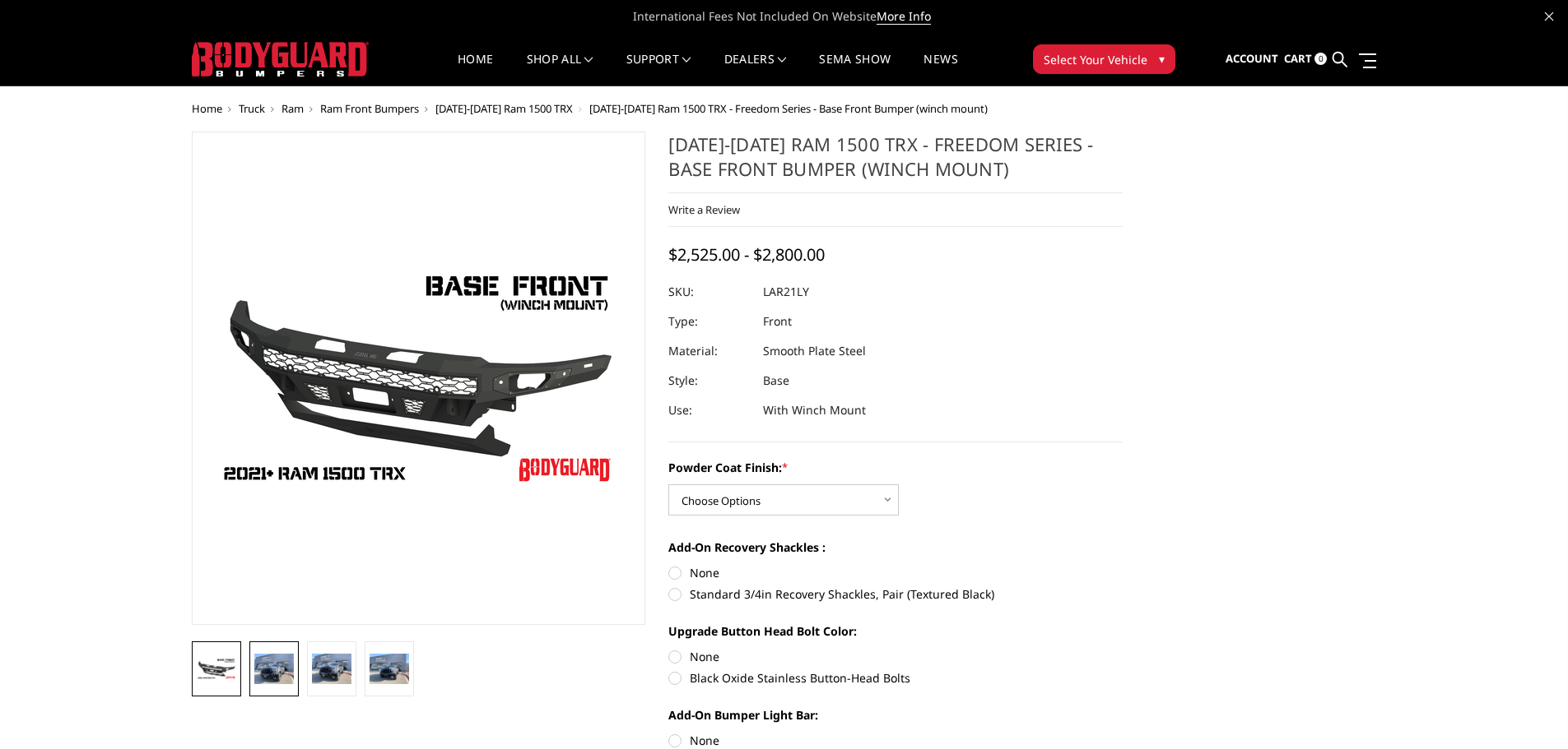
click at [253, 661] on link at bounding box center [274, 669] width 50 height 55
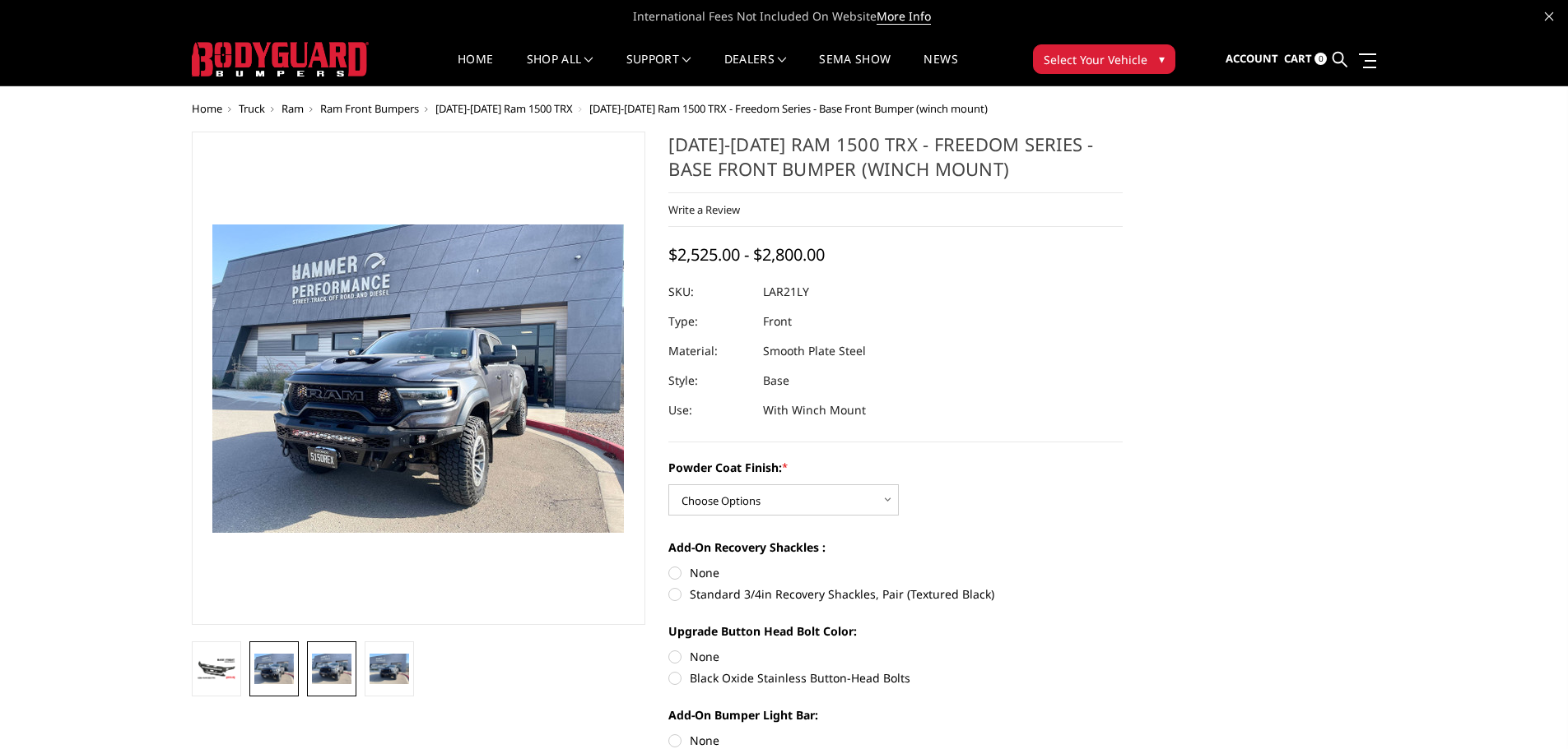
click at [326, 664] on img at bounding box center [331, 668] width 40 height 29
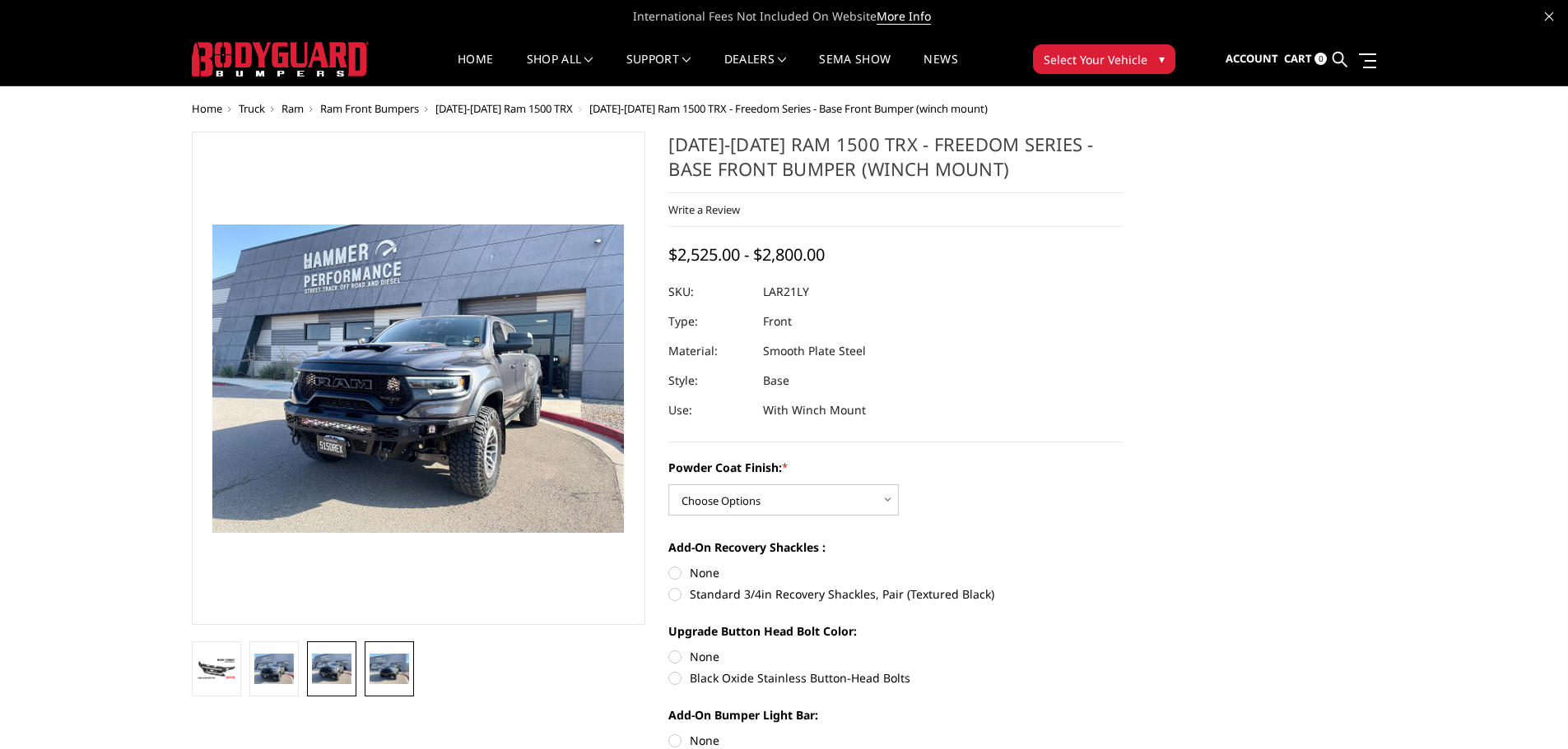
click at [398, 667] on img at bounding box center [389, 668] width 40 height 29
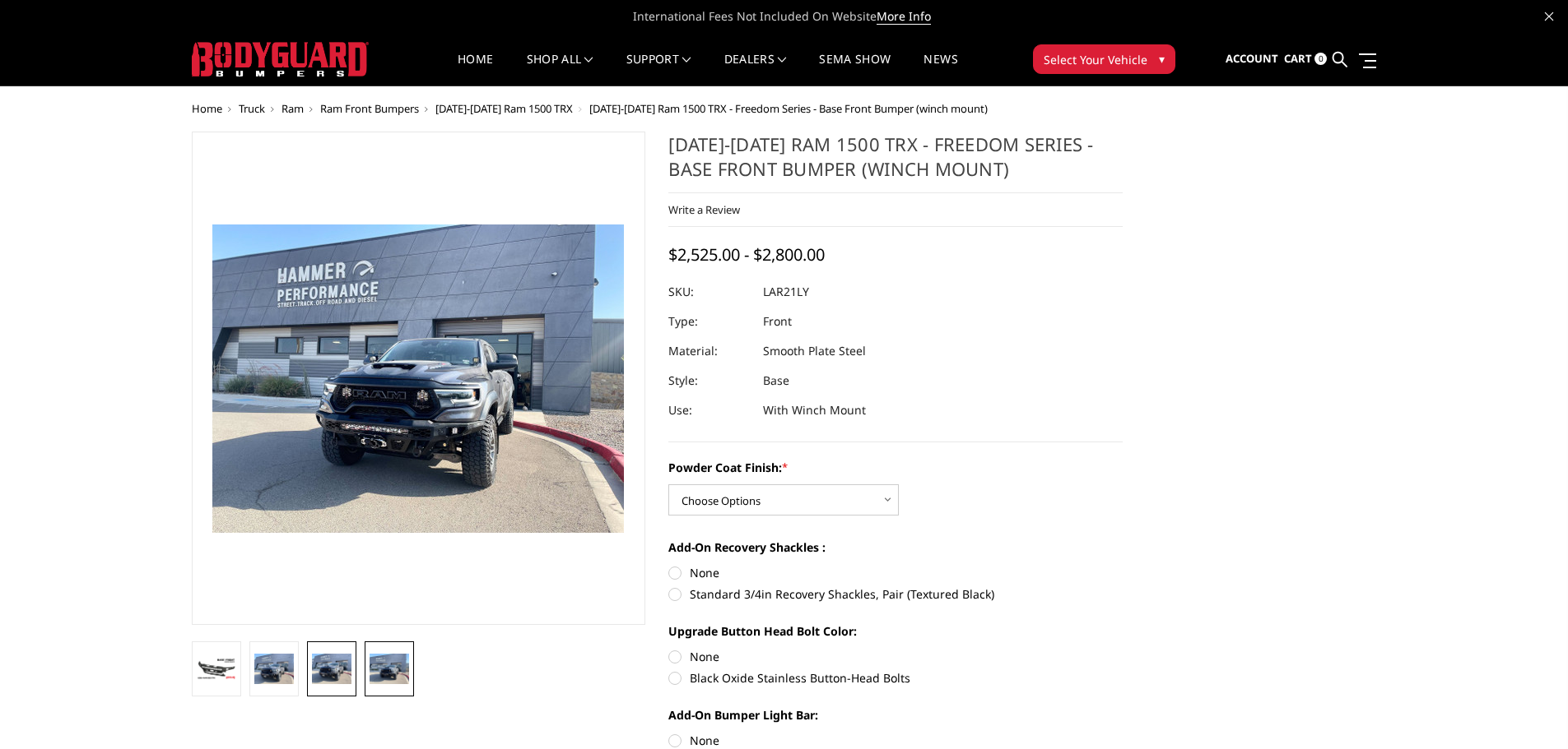
click at [344, 667] on img at bounding box center [331, 668] width 40 height 29
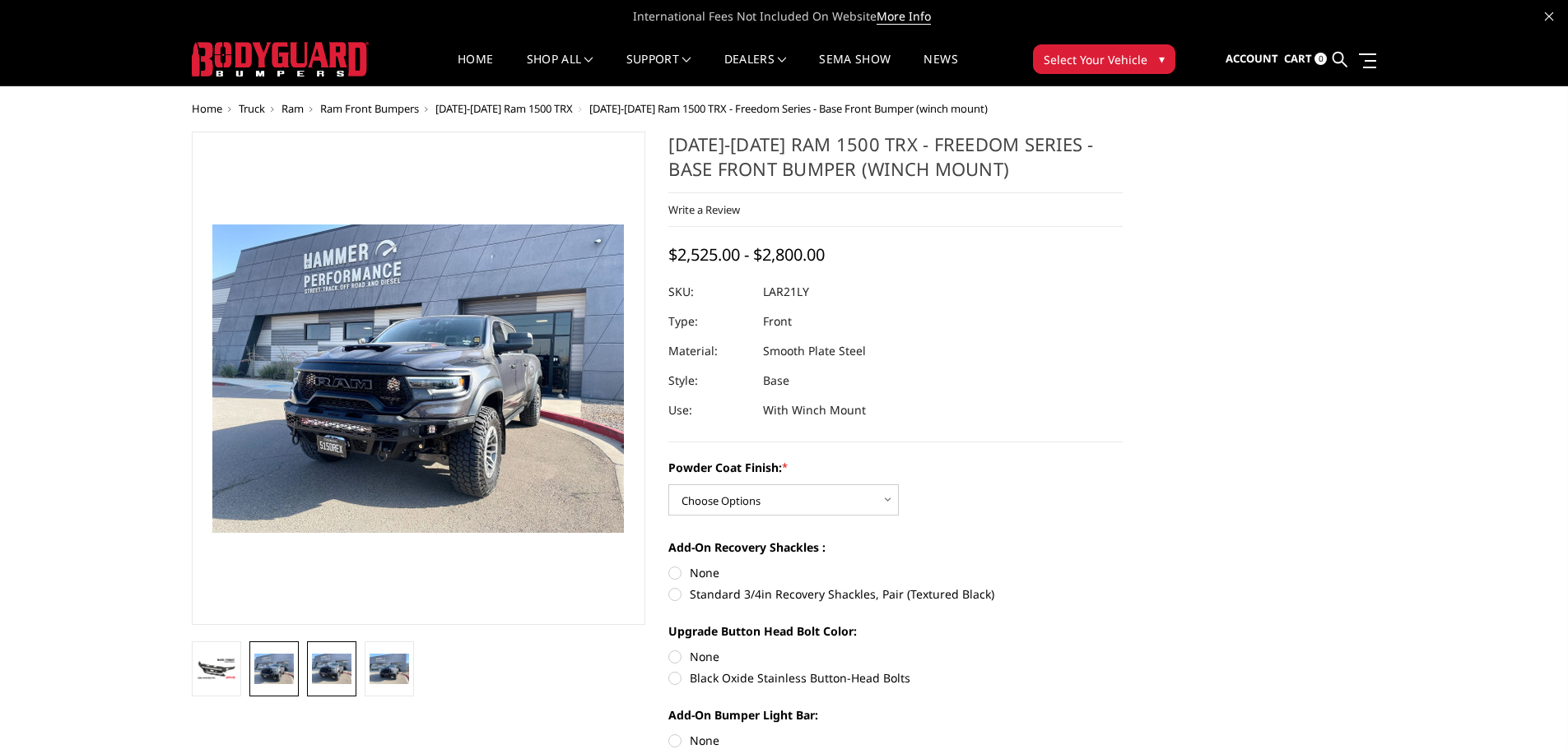
click at [293, 666] on img at bounding box center [274, 668] width 40 height 29
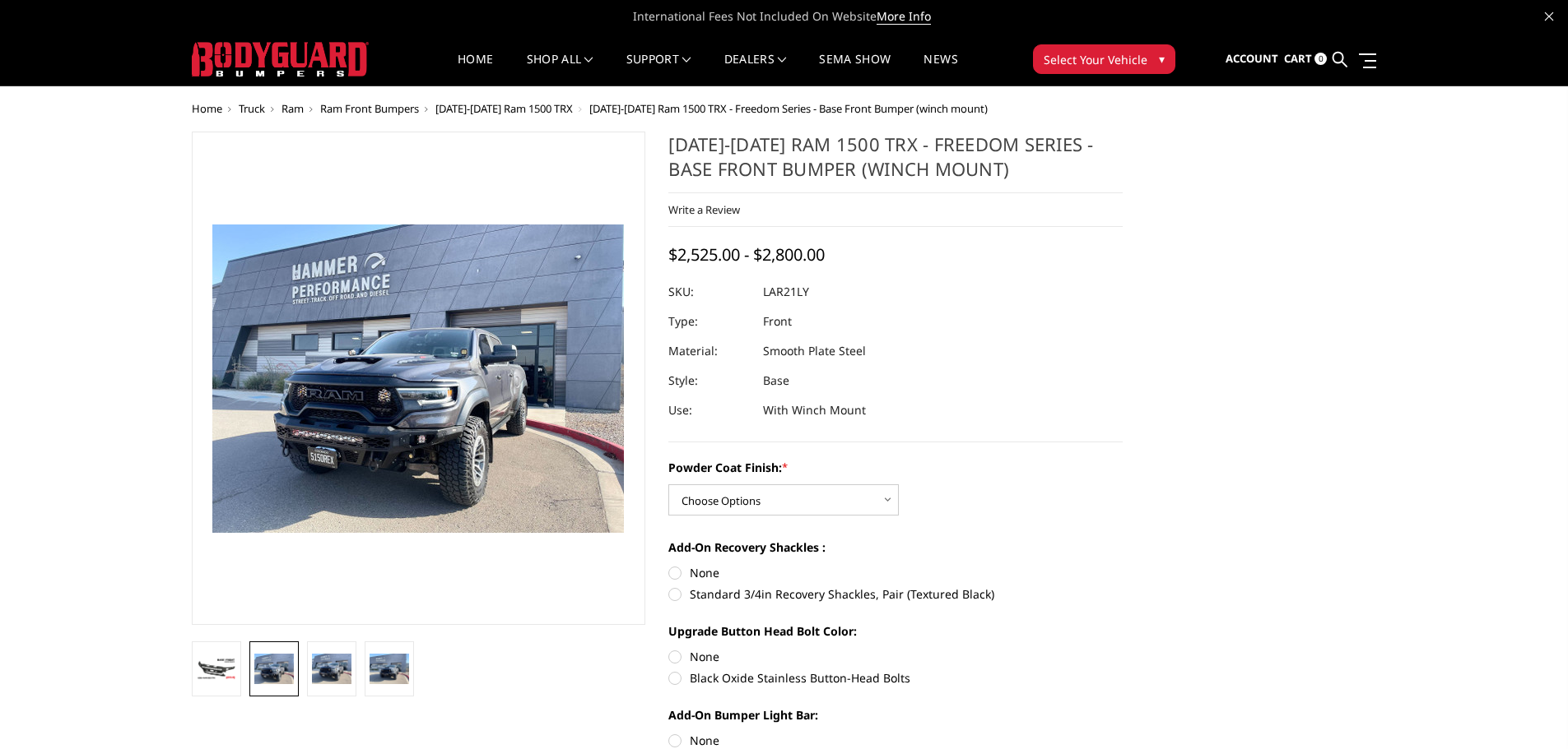
click at [243, 670] on li at bounding box center [217, 669] width 57 height 55
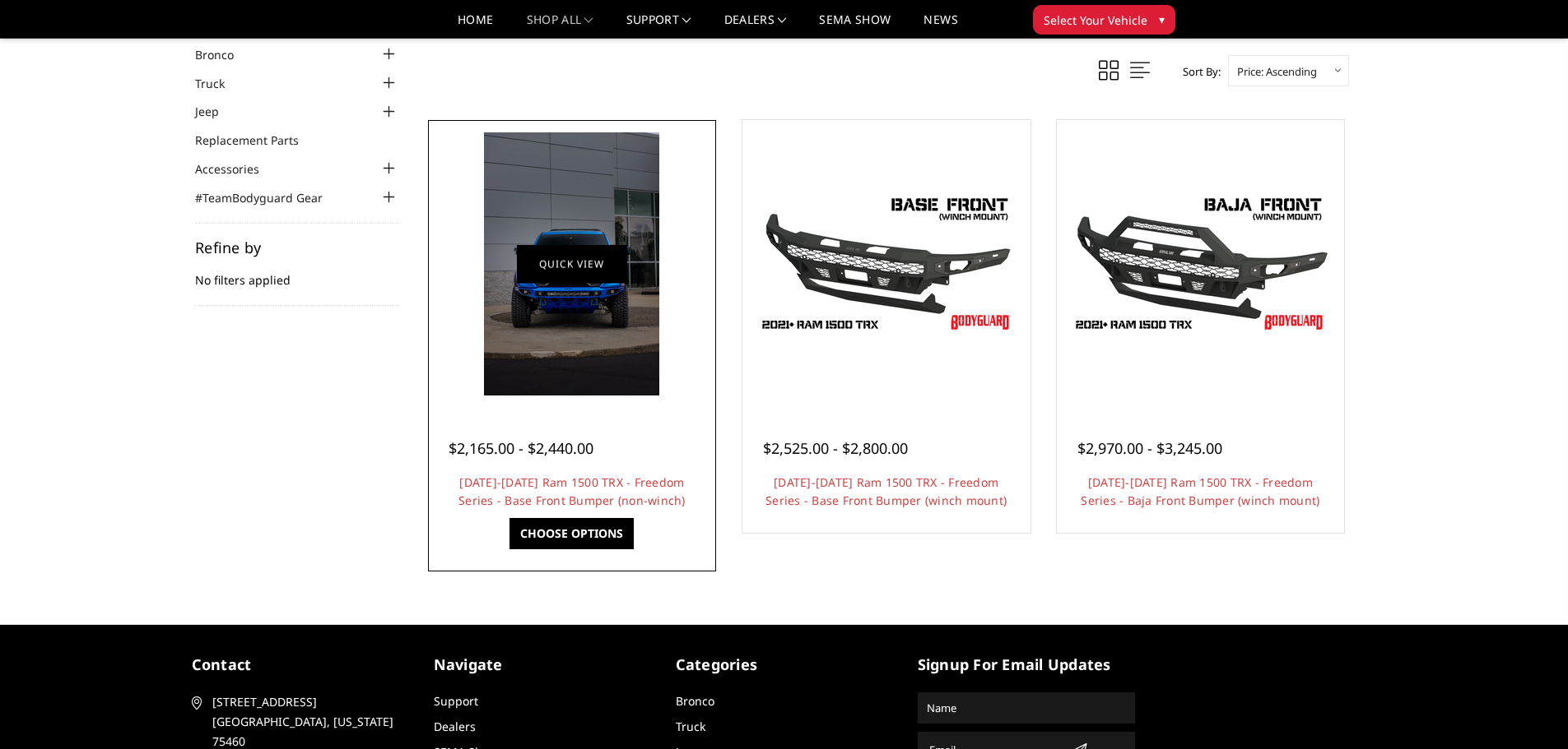
click at [582, 281] on link "Quick view" at bounding box center [572, 264] width 110 height 39
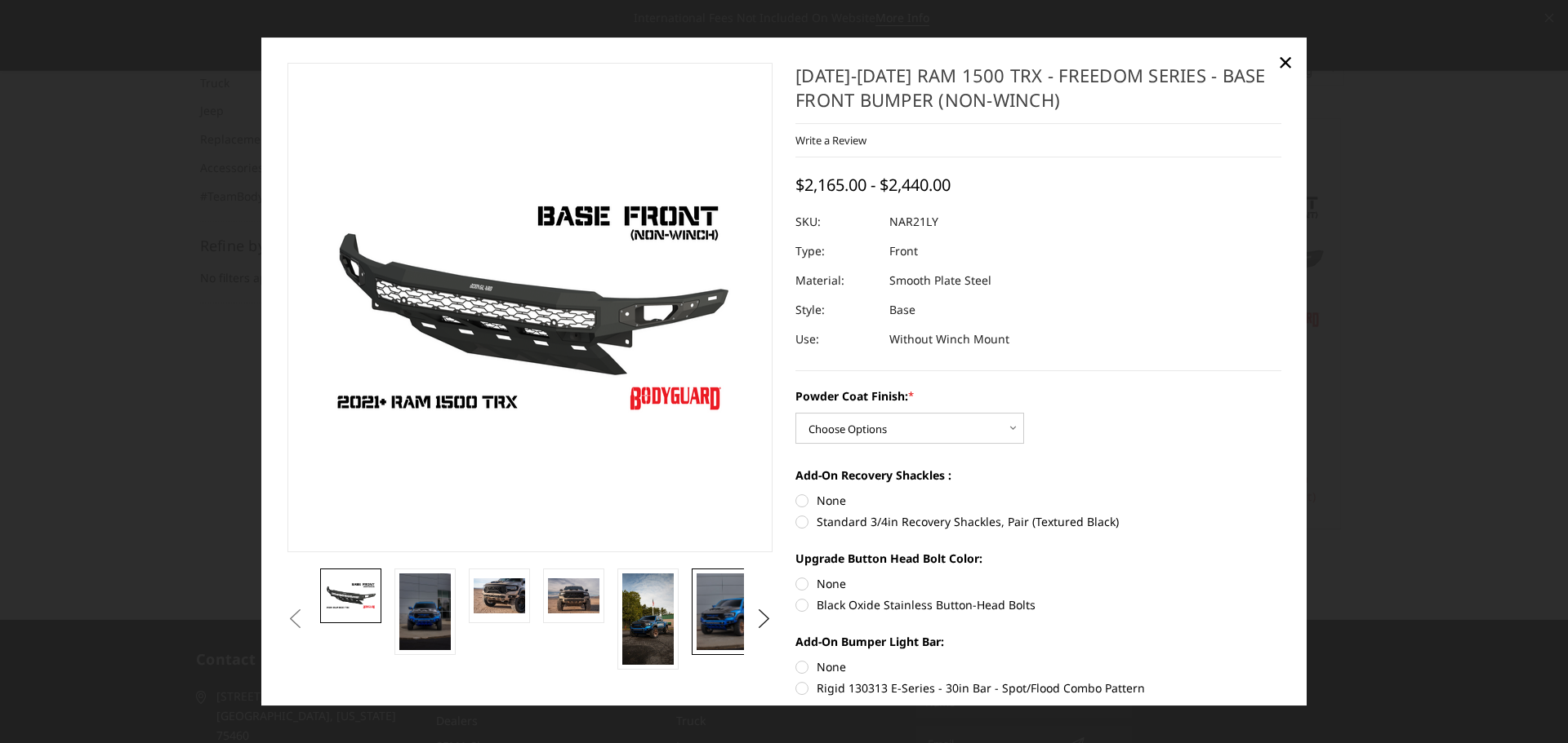
click at [728, 603] on img at bounding box center [723, 612] width 52 height 77
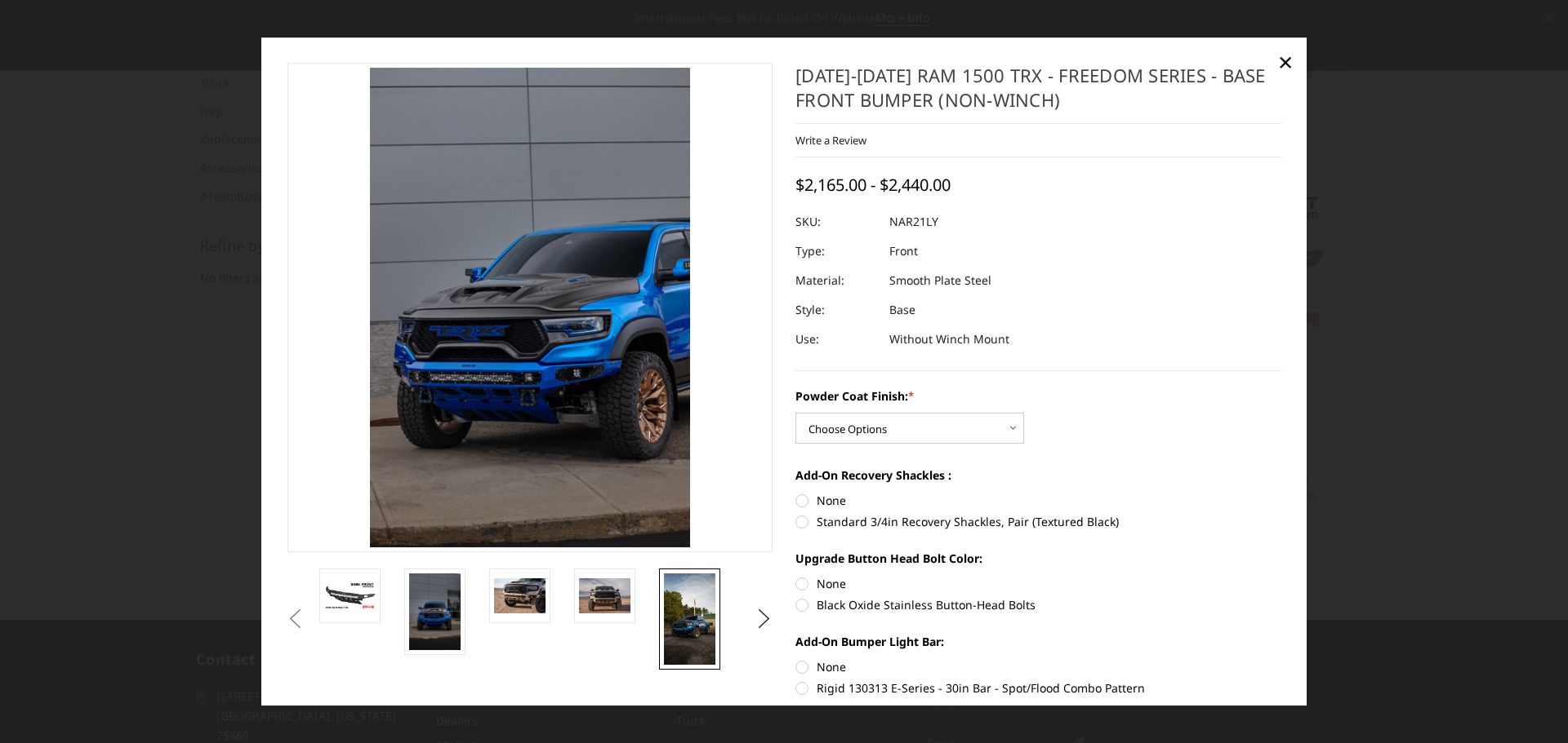
click at [687, 604] on img at bounding box center [690, 618] width 52 height 91
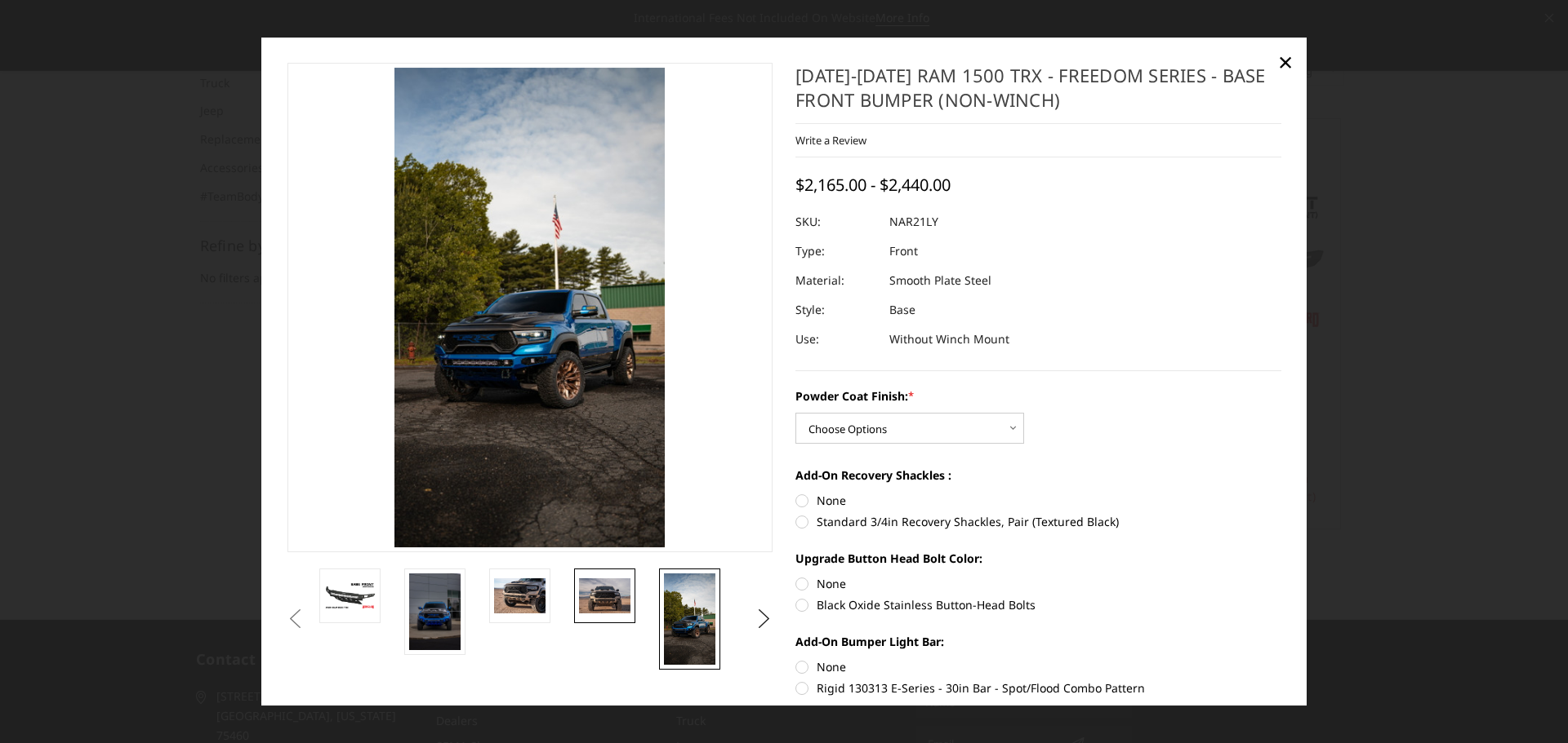
click at [600, 598] on img at bounding box center [605, 596] width 52 height 34
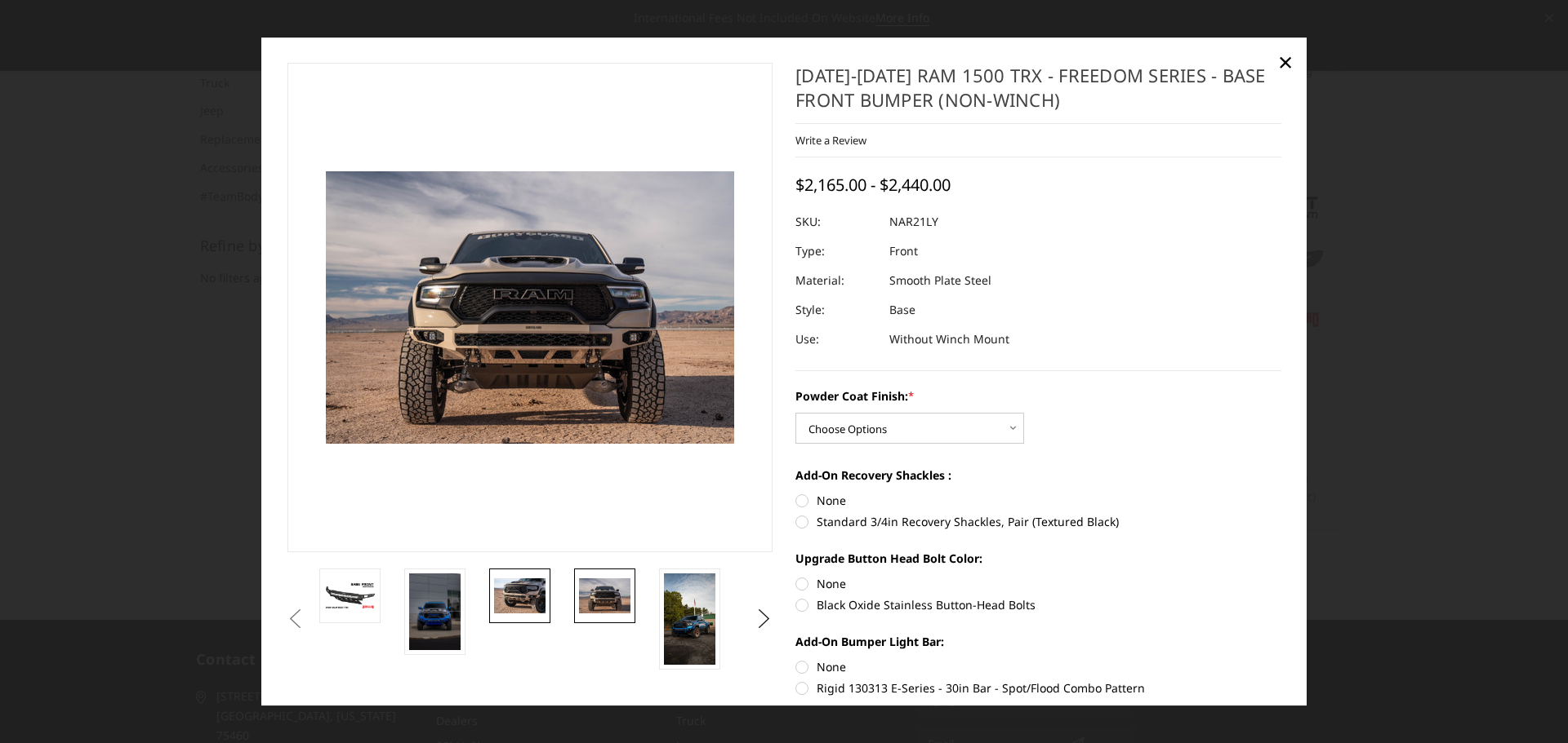
click at [508, 600] on img at bounding box center [520, 596] width 52 height 34
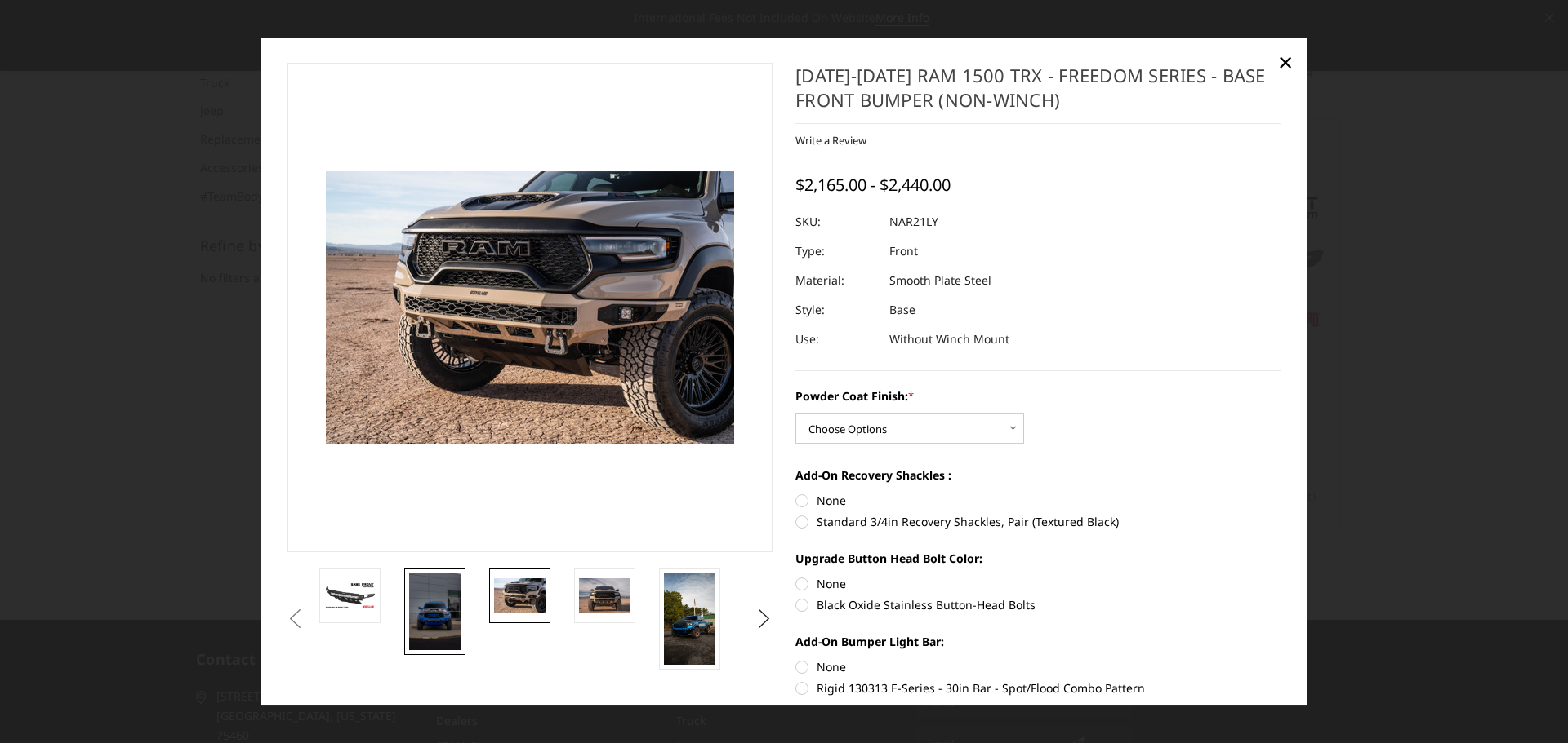
click at [425, 609] on img at bounding box center [435, 612] width 52 height 77
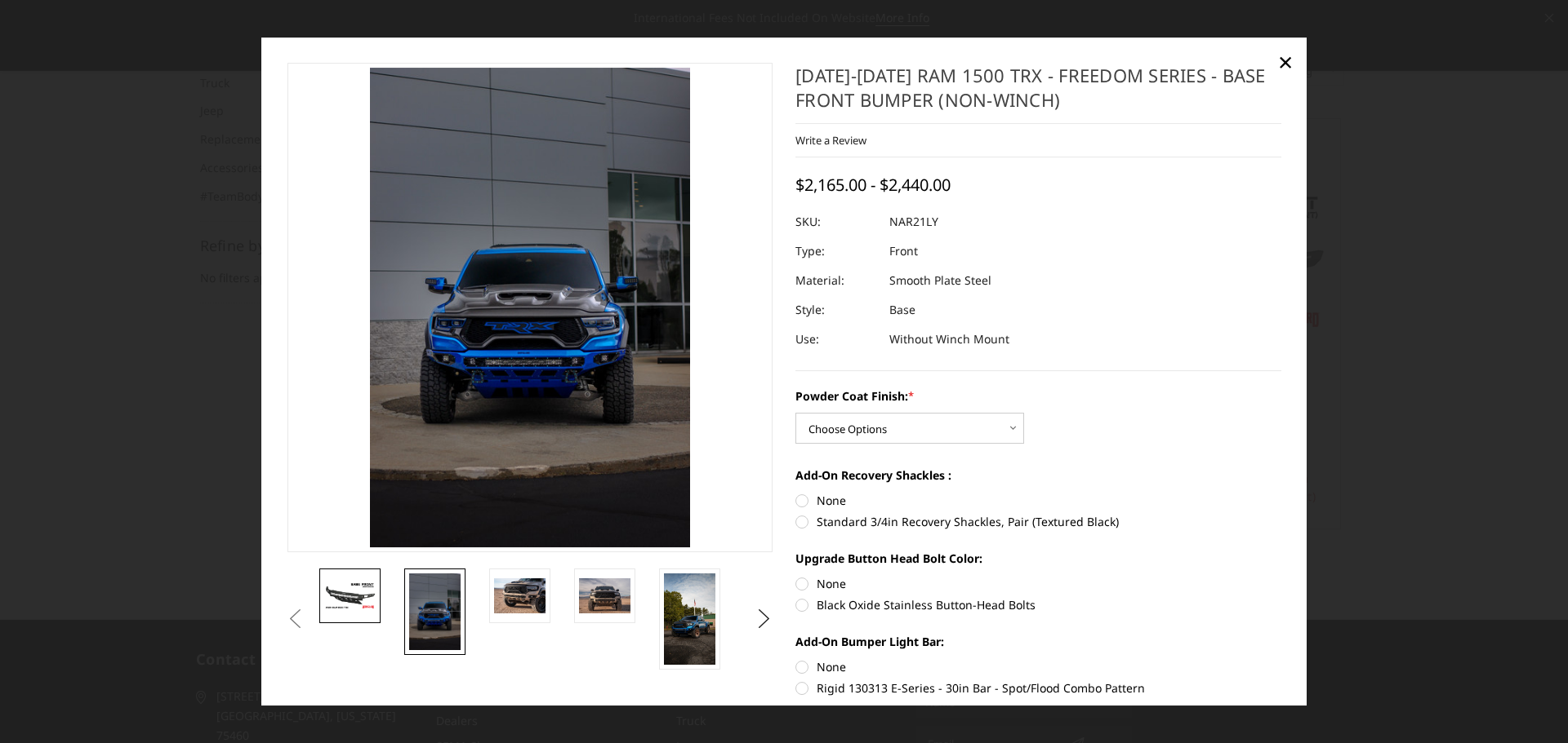
click at [350, 604] on img at bounding box center [350, 596] width 52 height 28
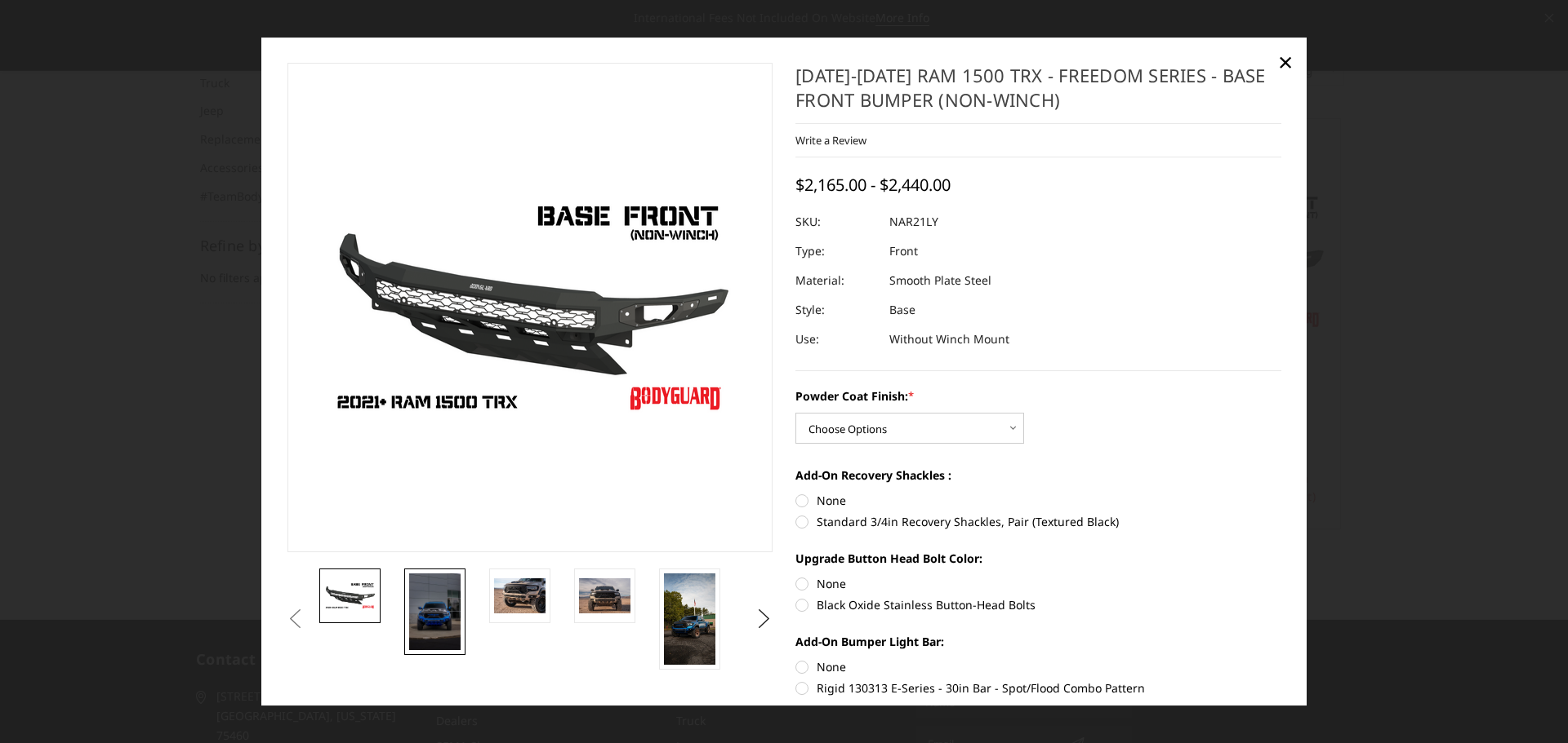
click at [441, 613] on img at bounding box center [435, 612] width 52 height 77
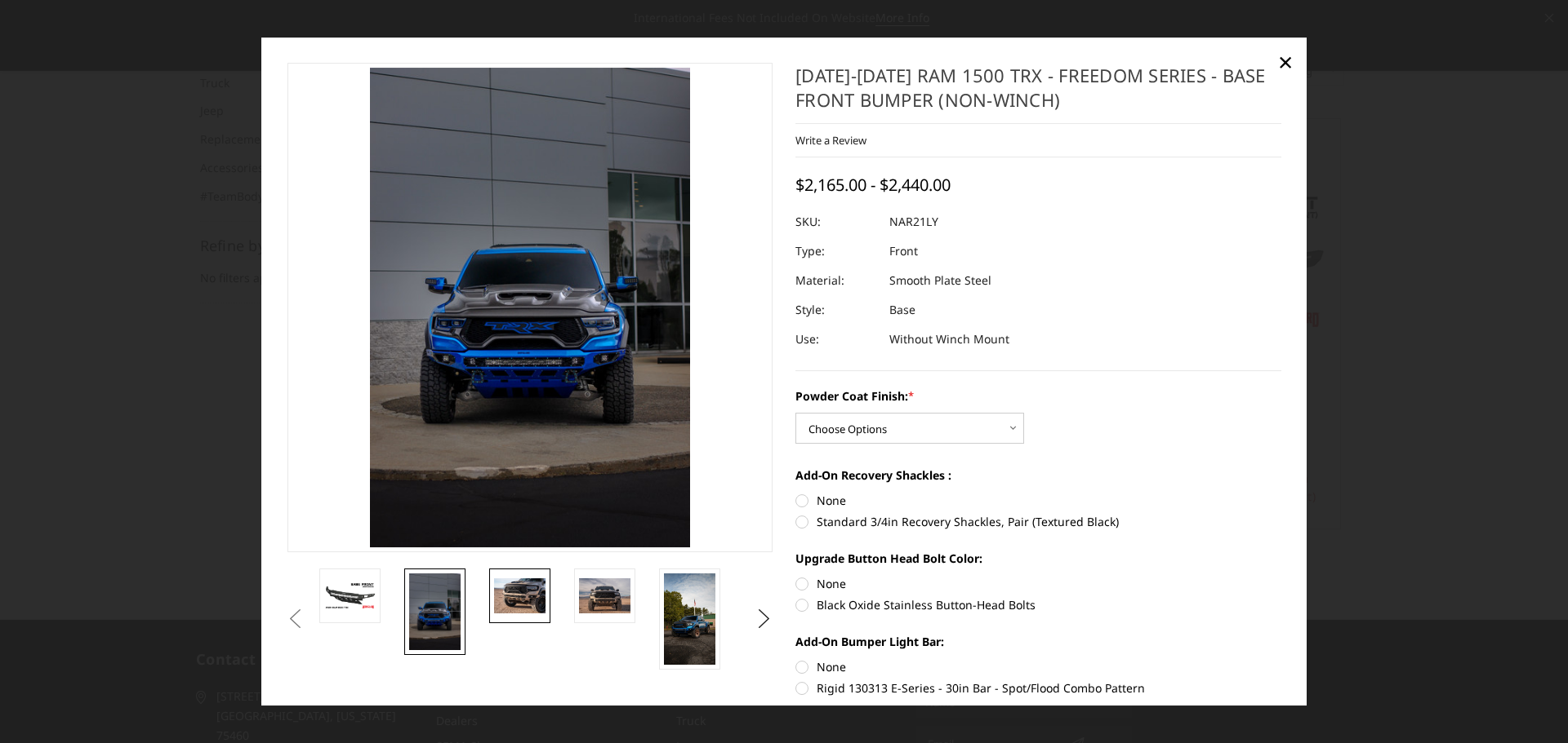
click at [515, 607] on img at bounding box center [520, 596] width 52 height 34
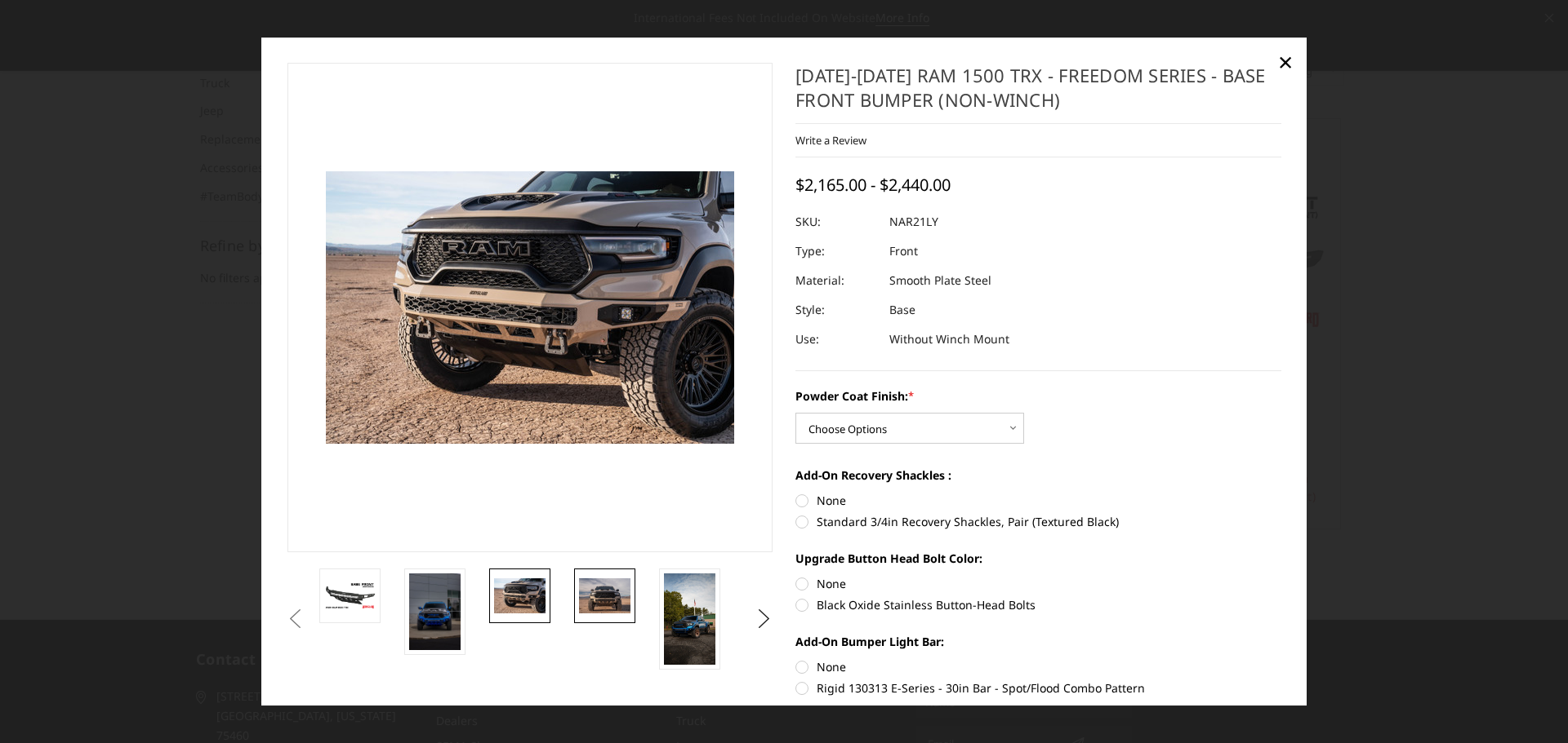
click at [592, 598] on img at bounding box center [605, 596] width 52 height 34
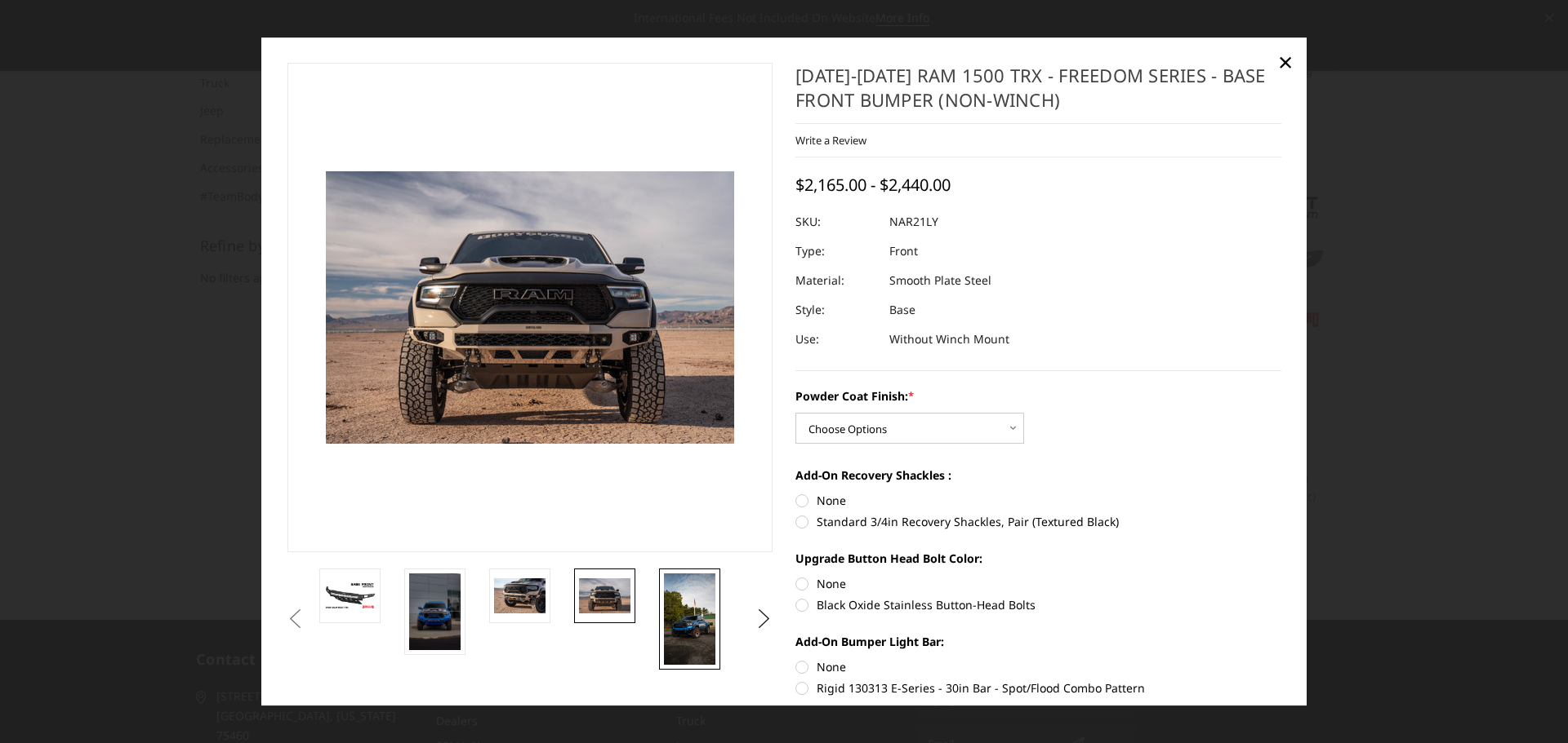
click at [676, 603] on img at bounding box center [690, 618] width 52 height 91
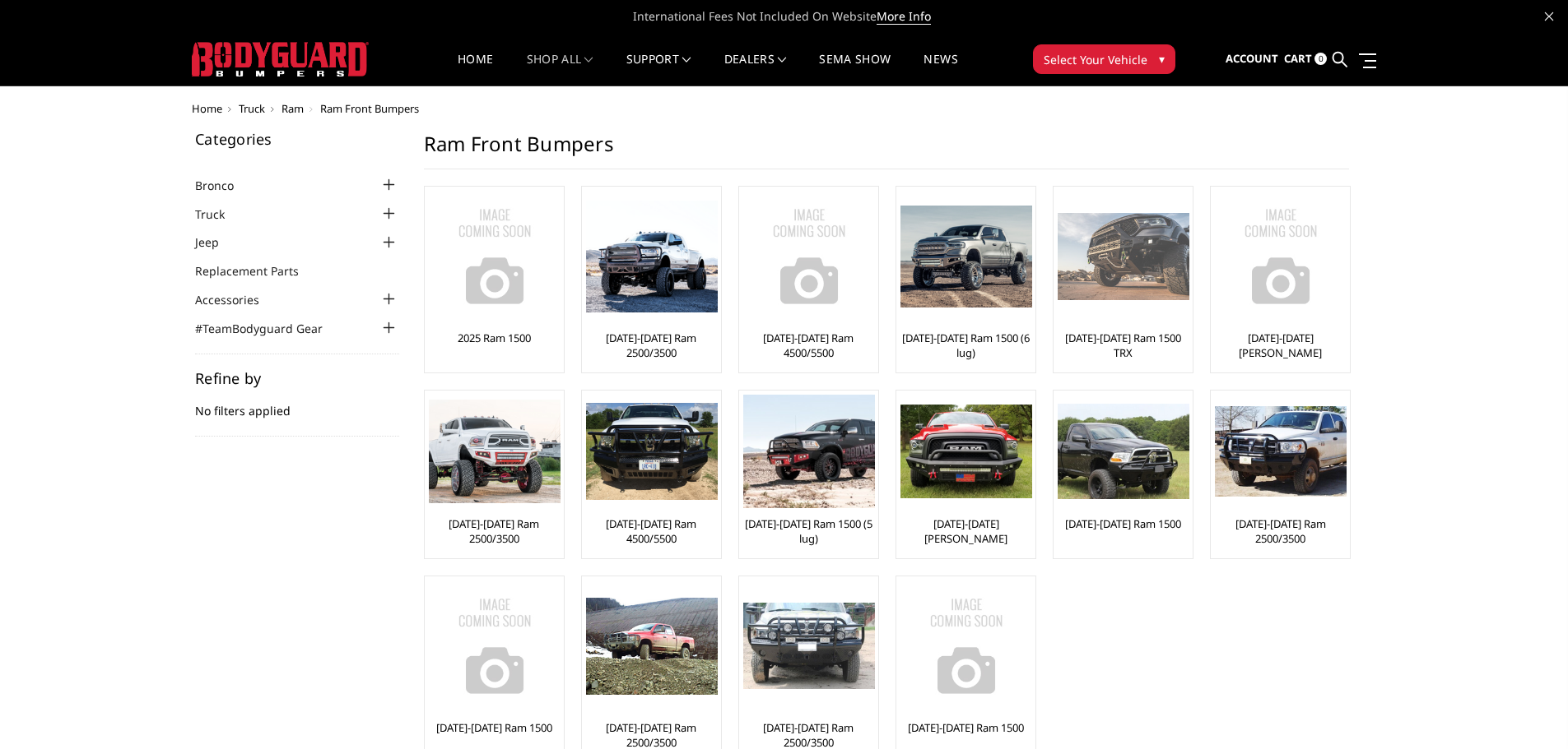
click at [1112, 265] on img at bounding box center [1124, 257] width 132 height 88
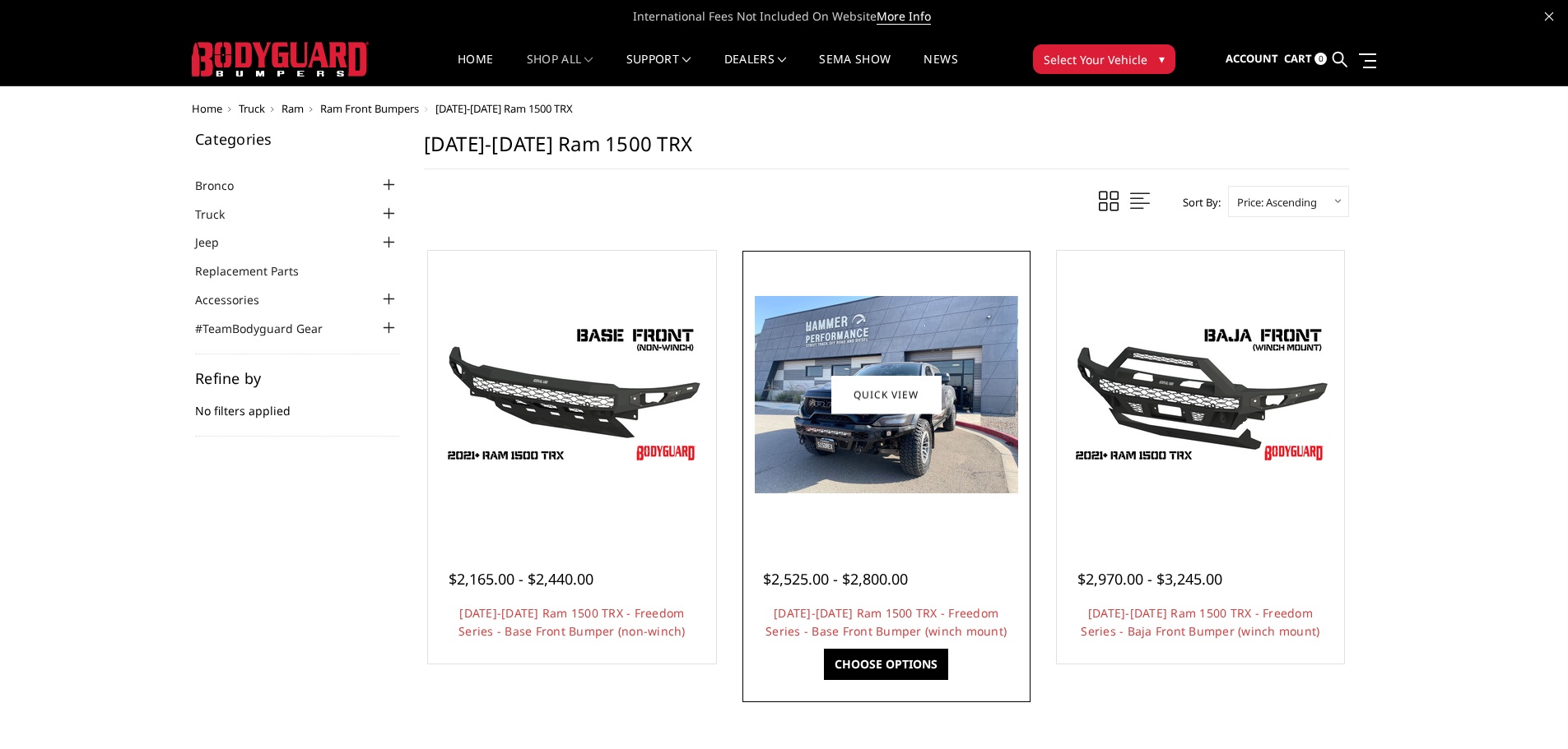
click at [835, 428] on img at bounding box center [886, 394] width 263 height 197
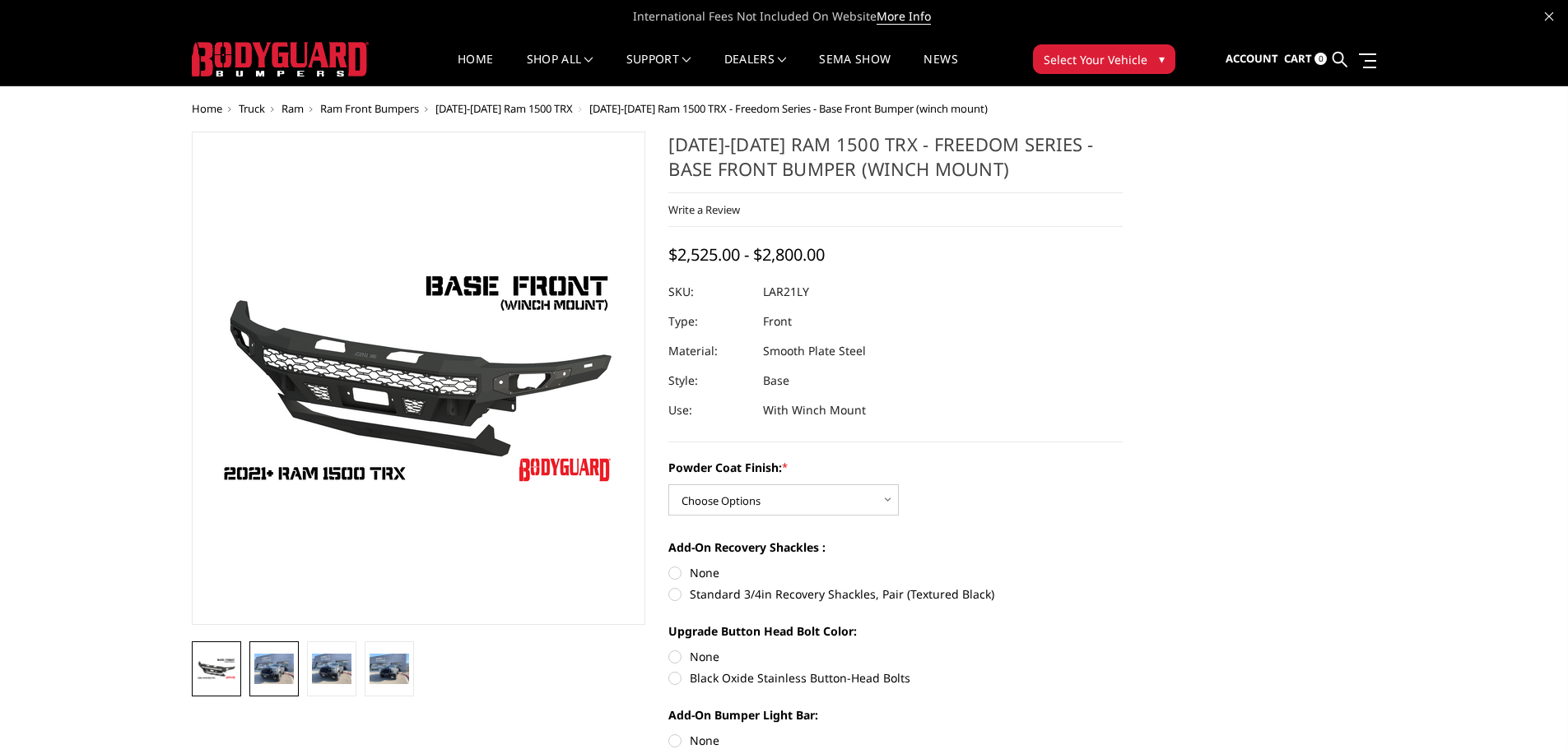
click at [278, 671] on img at bounding box center [274, 668] width 40 height 29
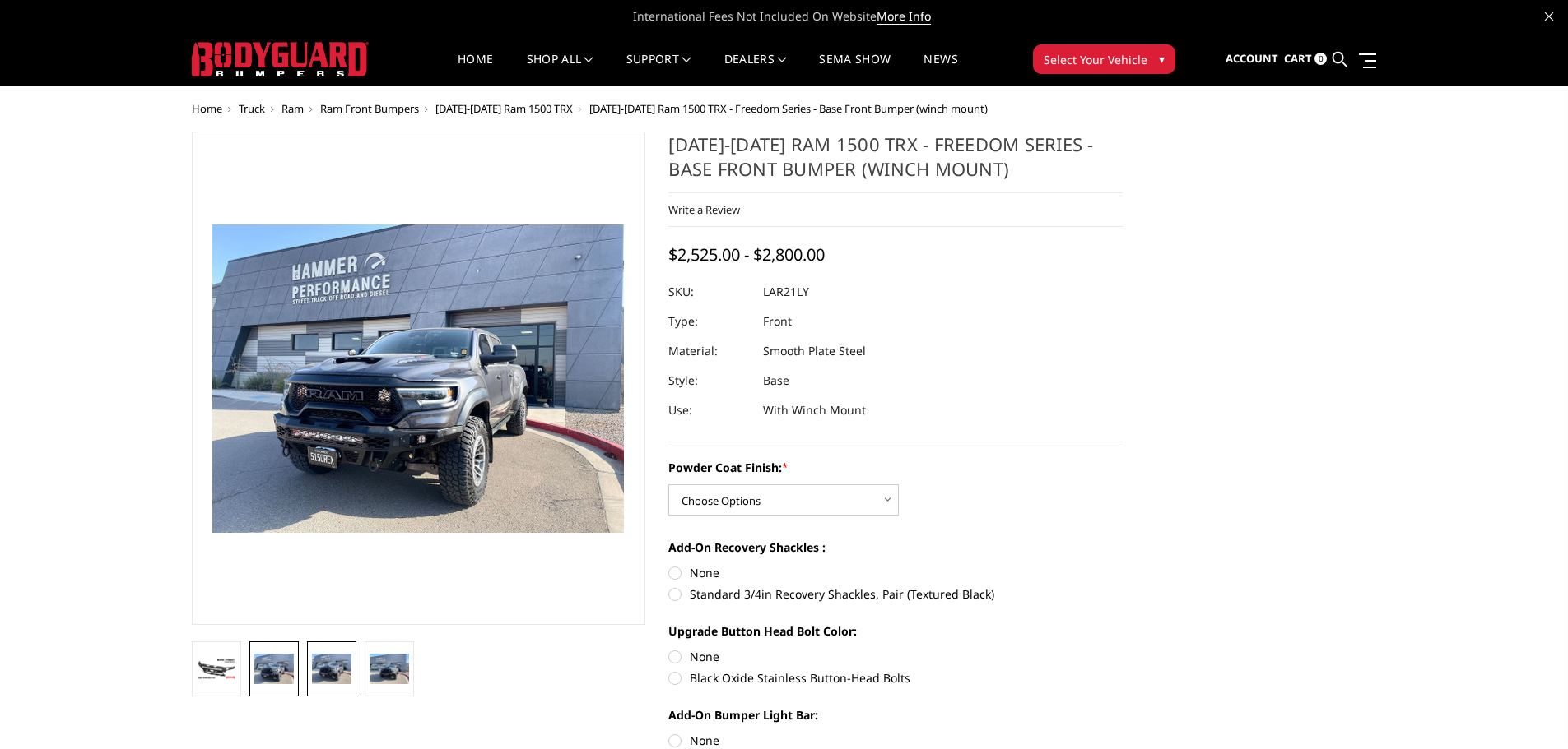
click at [334, 650] on link at bounding box center [331, 669] width 50 height 55
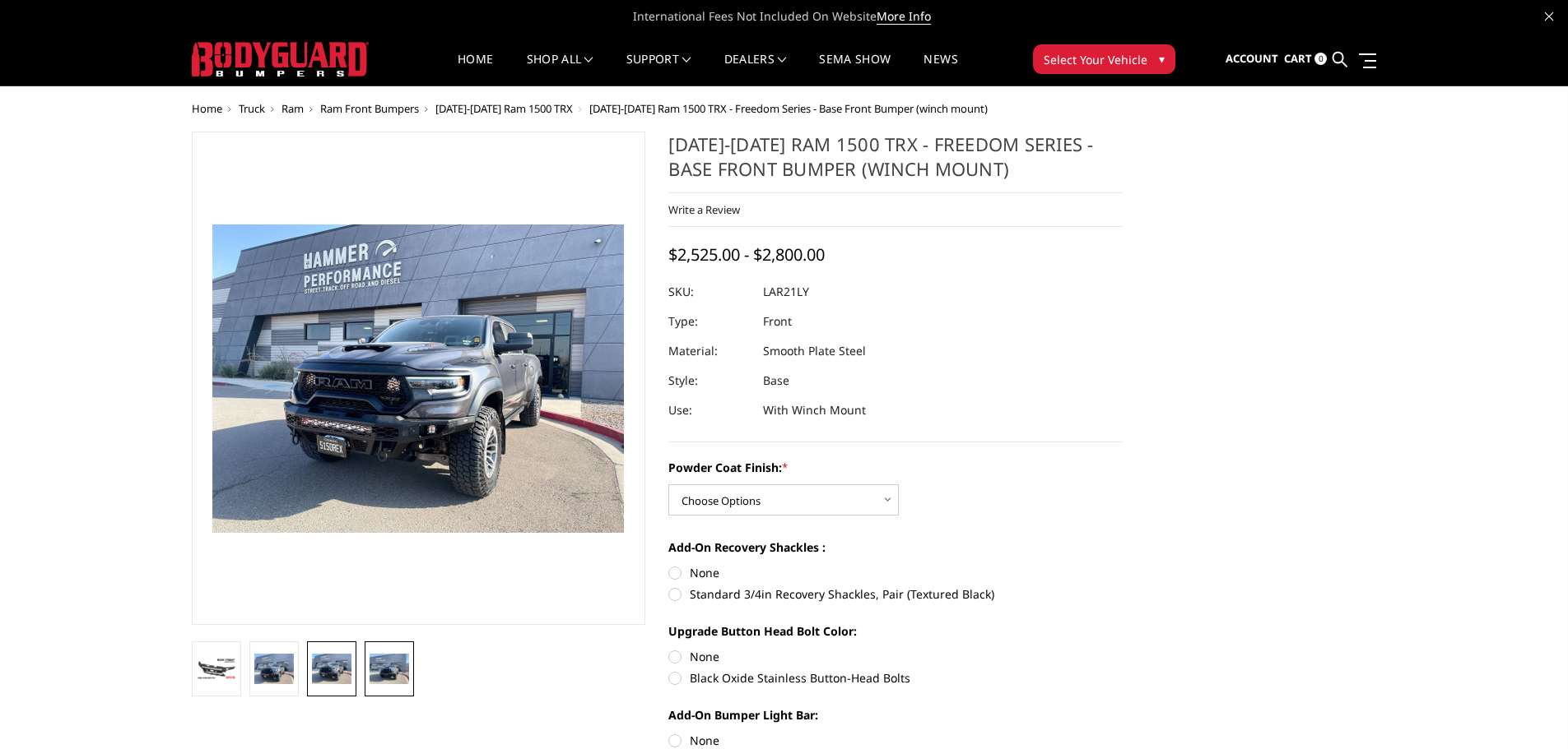
click at [395, 662] on img at bounding box center [389, 668] width 40 height 29
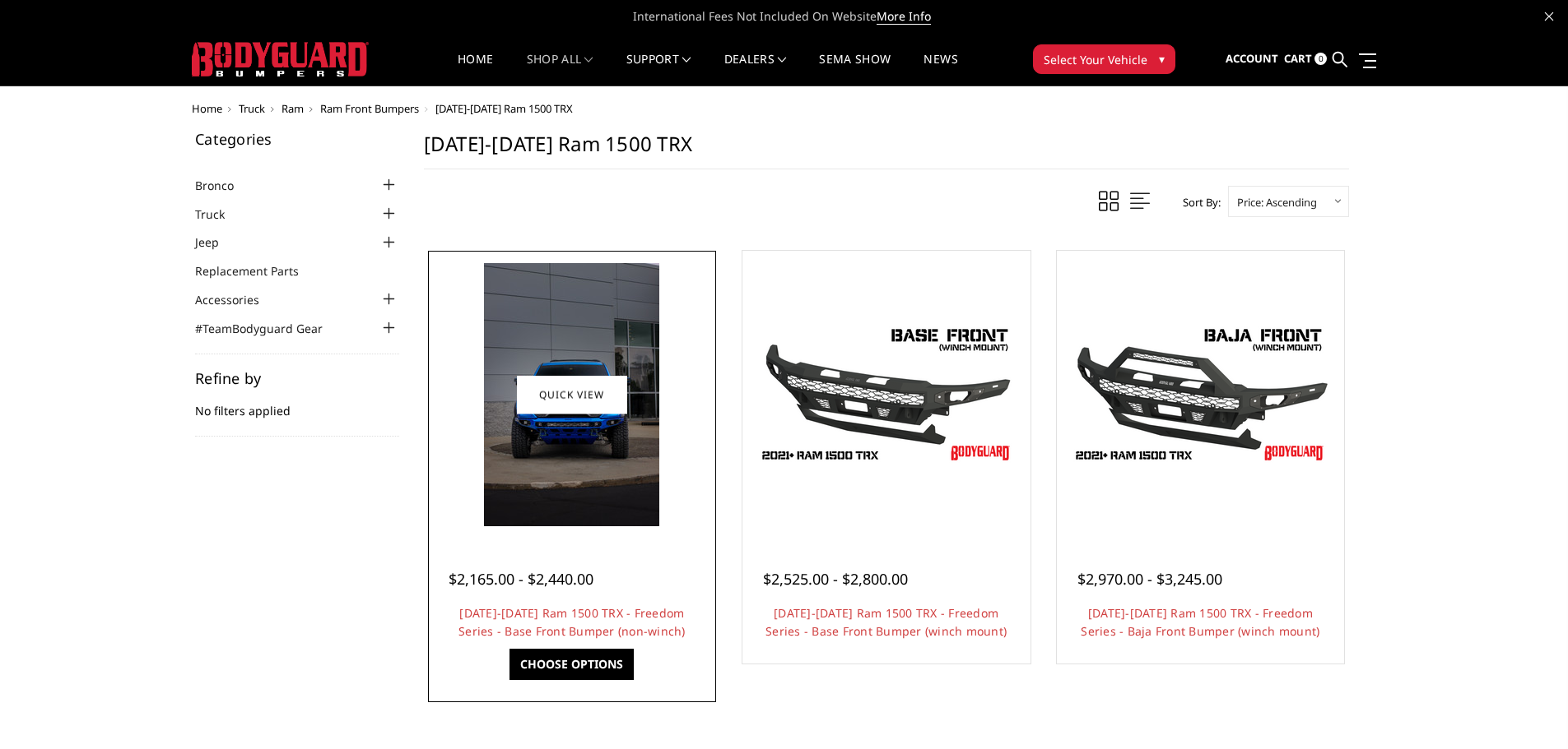
click at [570, 465] on img at bounding box center [572, 394] width 175 height 263
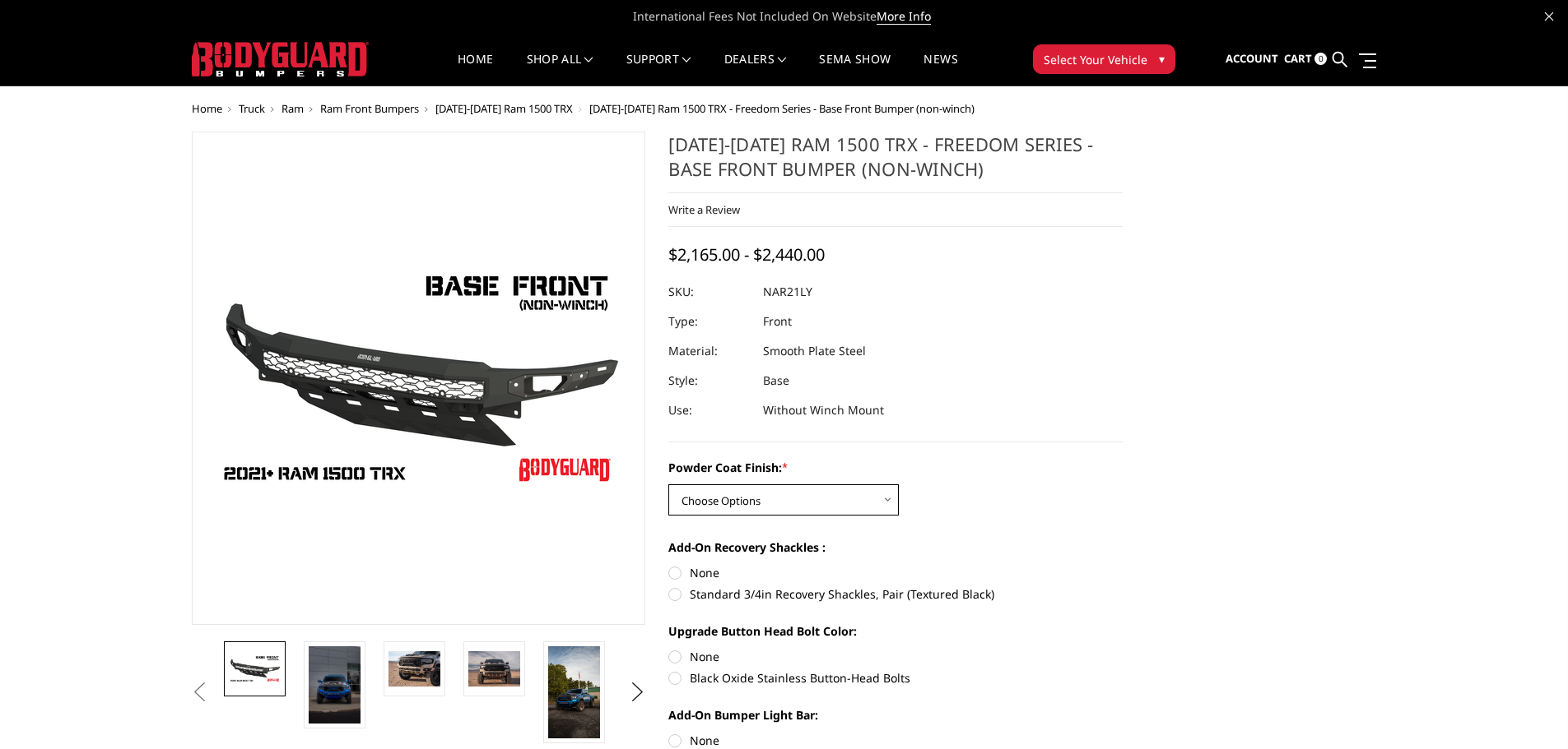
click at [774, 506] on select "Choose Options Bare Metal Textured Black Powder Coat" at bounding box center [783, 500] width 230 height 31
select select "3140"
click at [669, 484] on select "Choose Options Bare Metal Textured Black Powder Coat" at bounding box center [783, 500] width 230 height 31
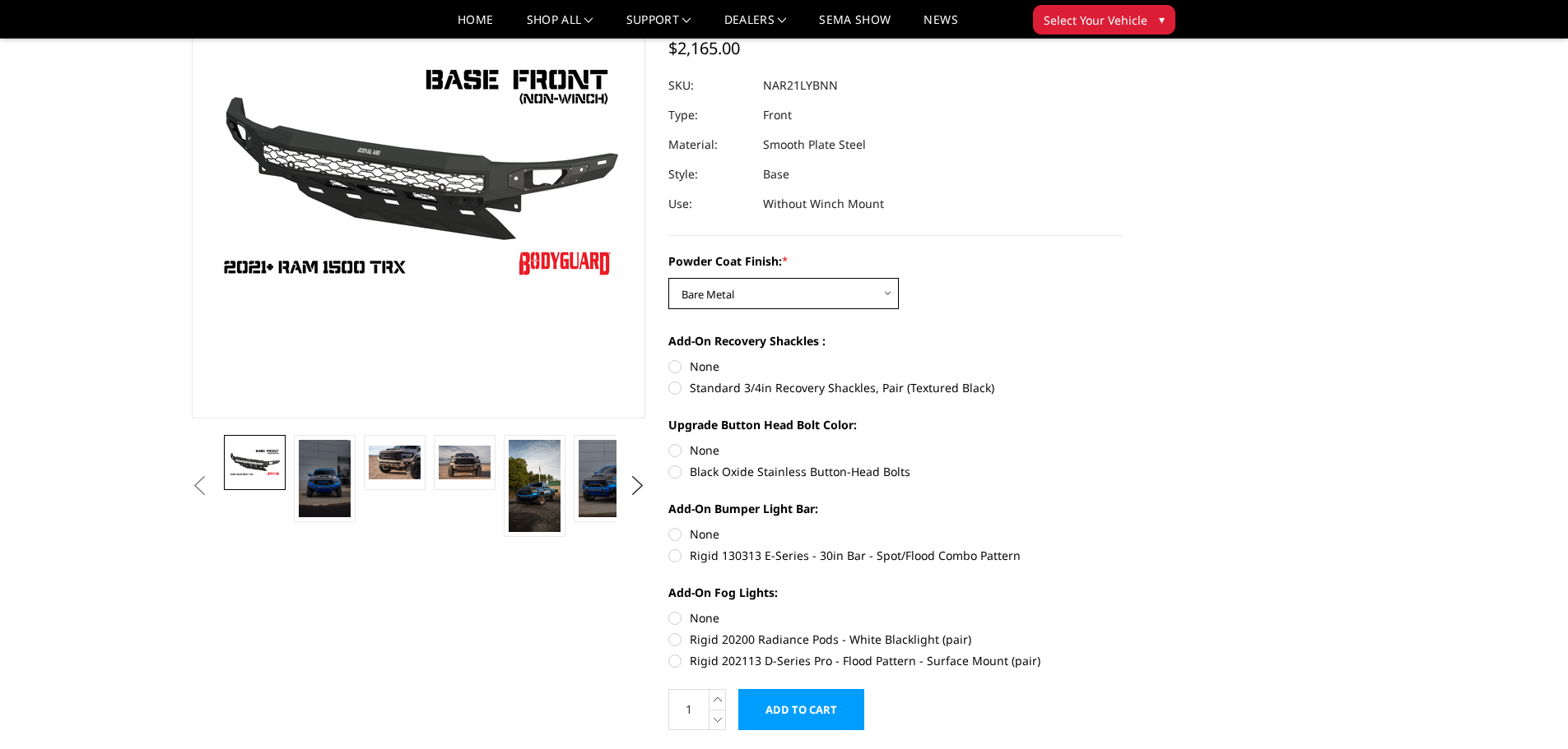
scroll to position [164, 0]
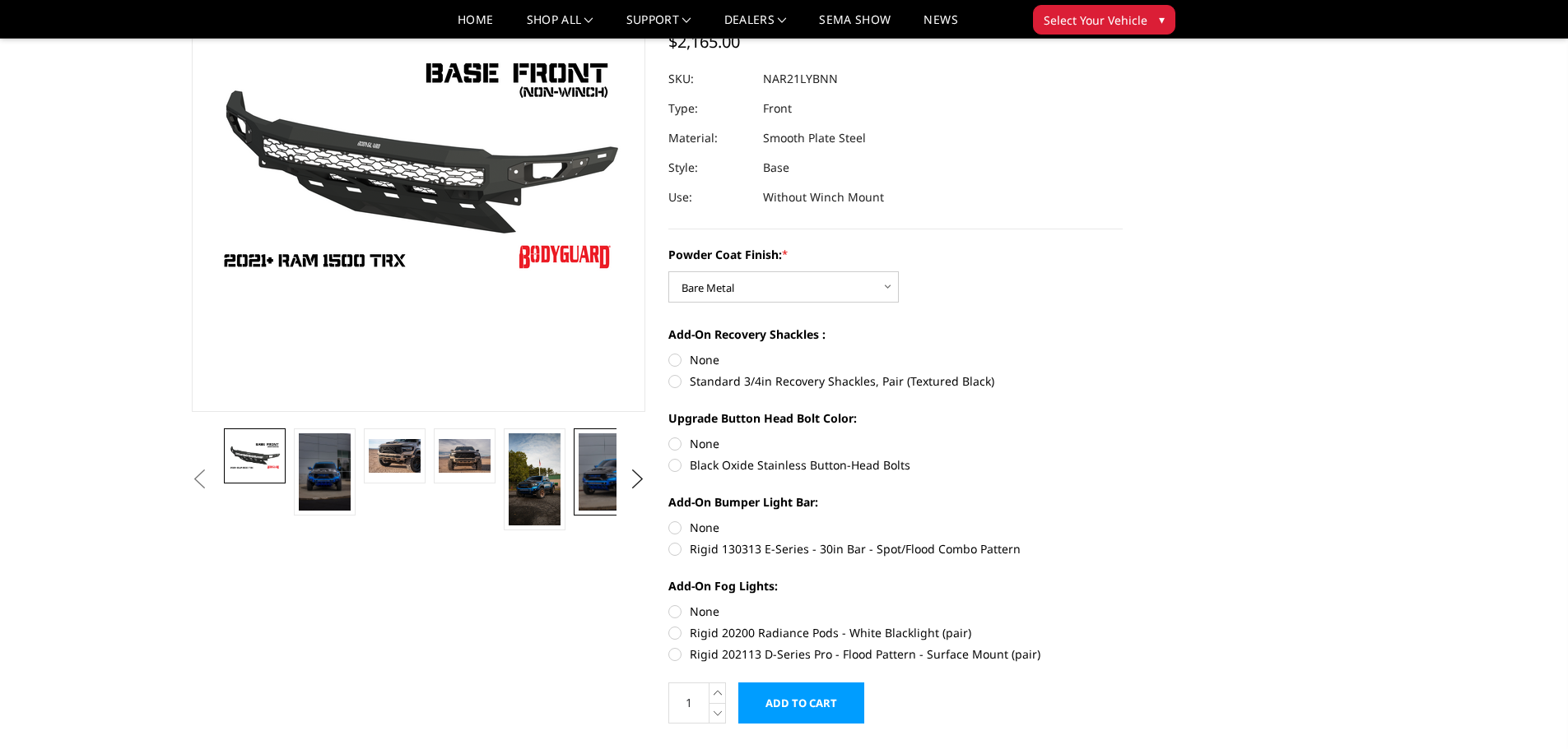
click at [595, 472] on img at bounding box center [604, 473] width 52 height 78
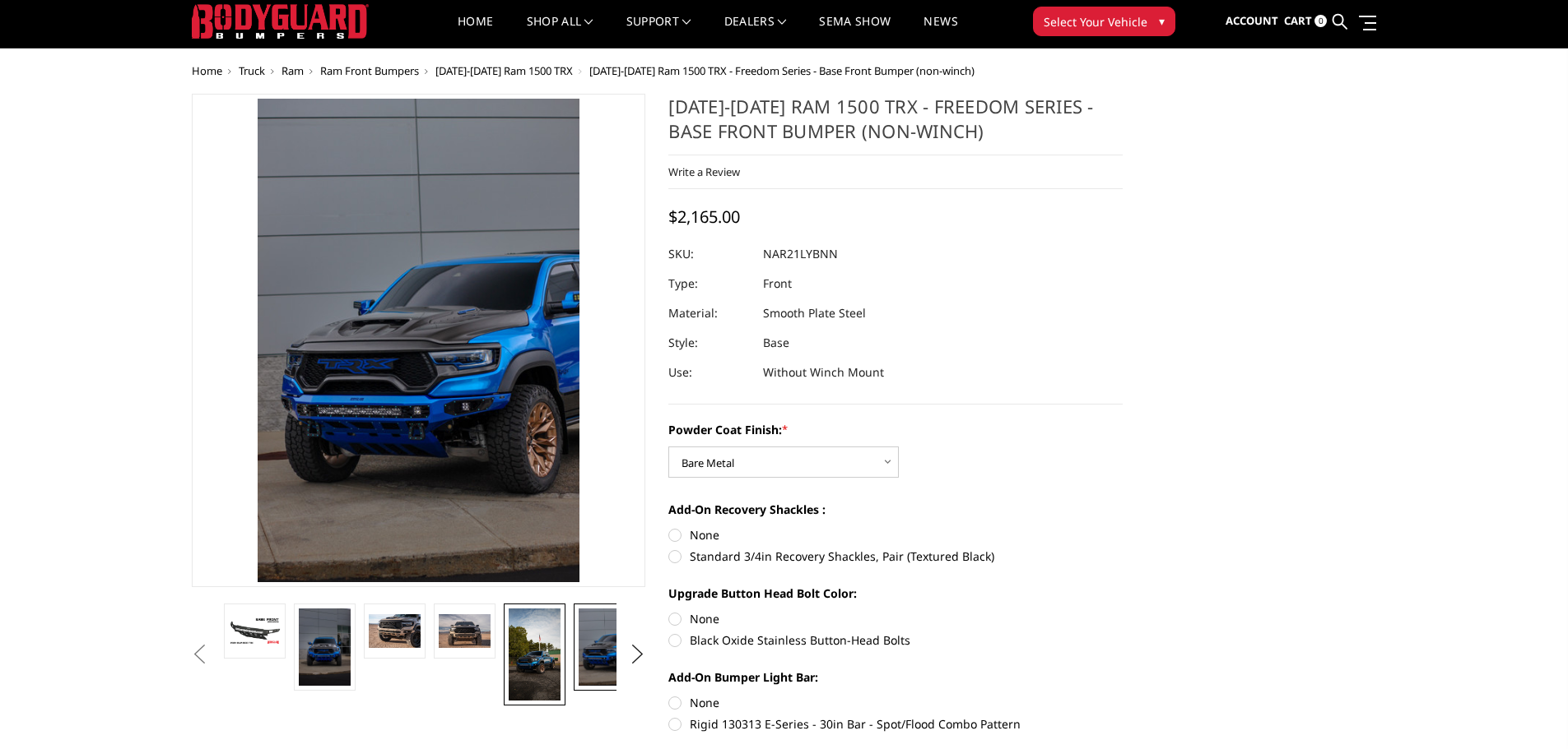
click at [534, 645] on img at bounding box center [534, 655] width 52 height 92
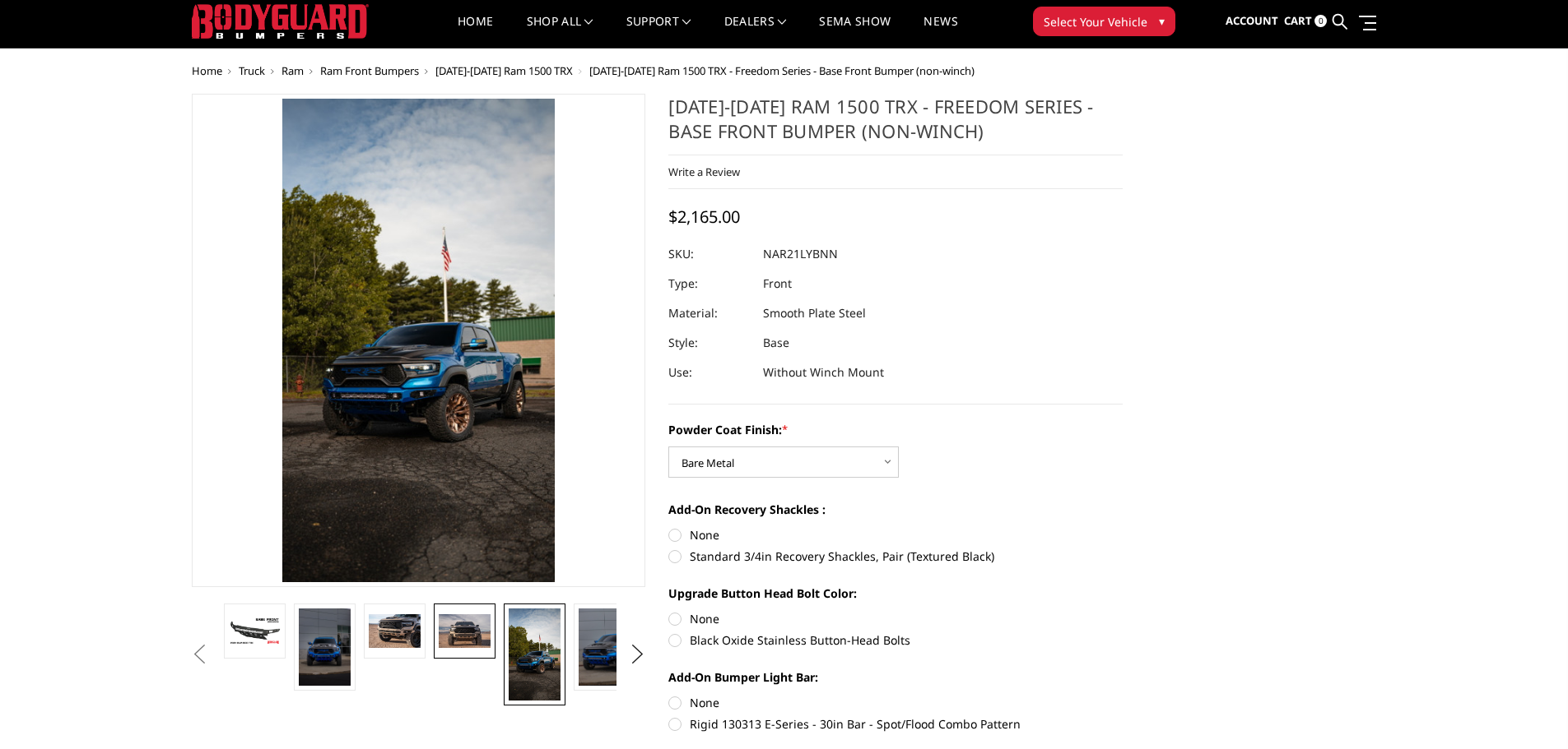
click at [458, 638] on img at bounding box center [464, 631] width 52 height 35
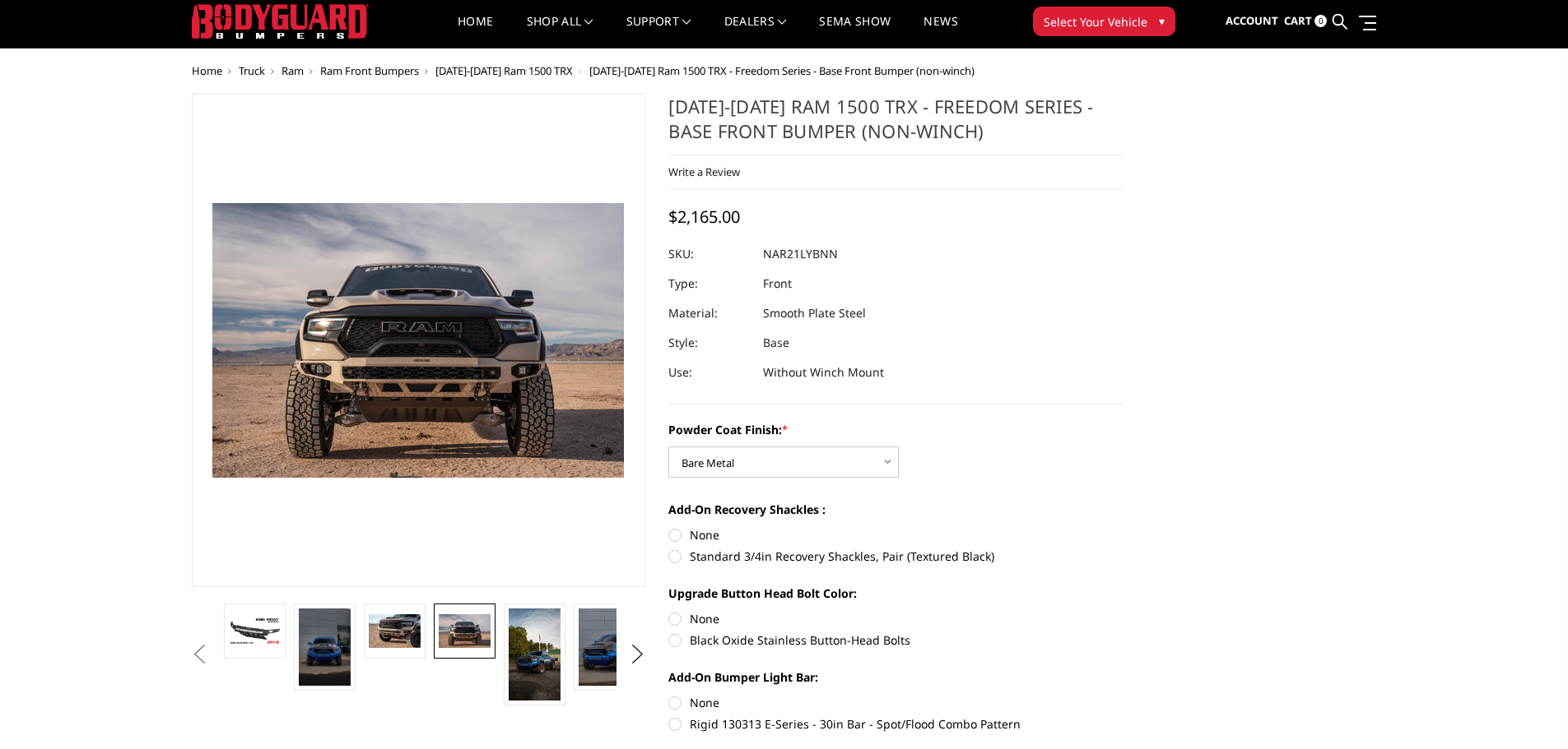
click at [674, 557] on label "Standard 3/4in Recovery Shackles, Pair (Textured Black)" at bounding box center [895, 556] width 454 height 18
click at [1123, 527] on input "Standard 3/4in Recovery Shackles, Pair (Textured Black)" at bounding box center [1123, 527] width 1 height 1
radio input "true"
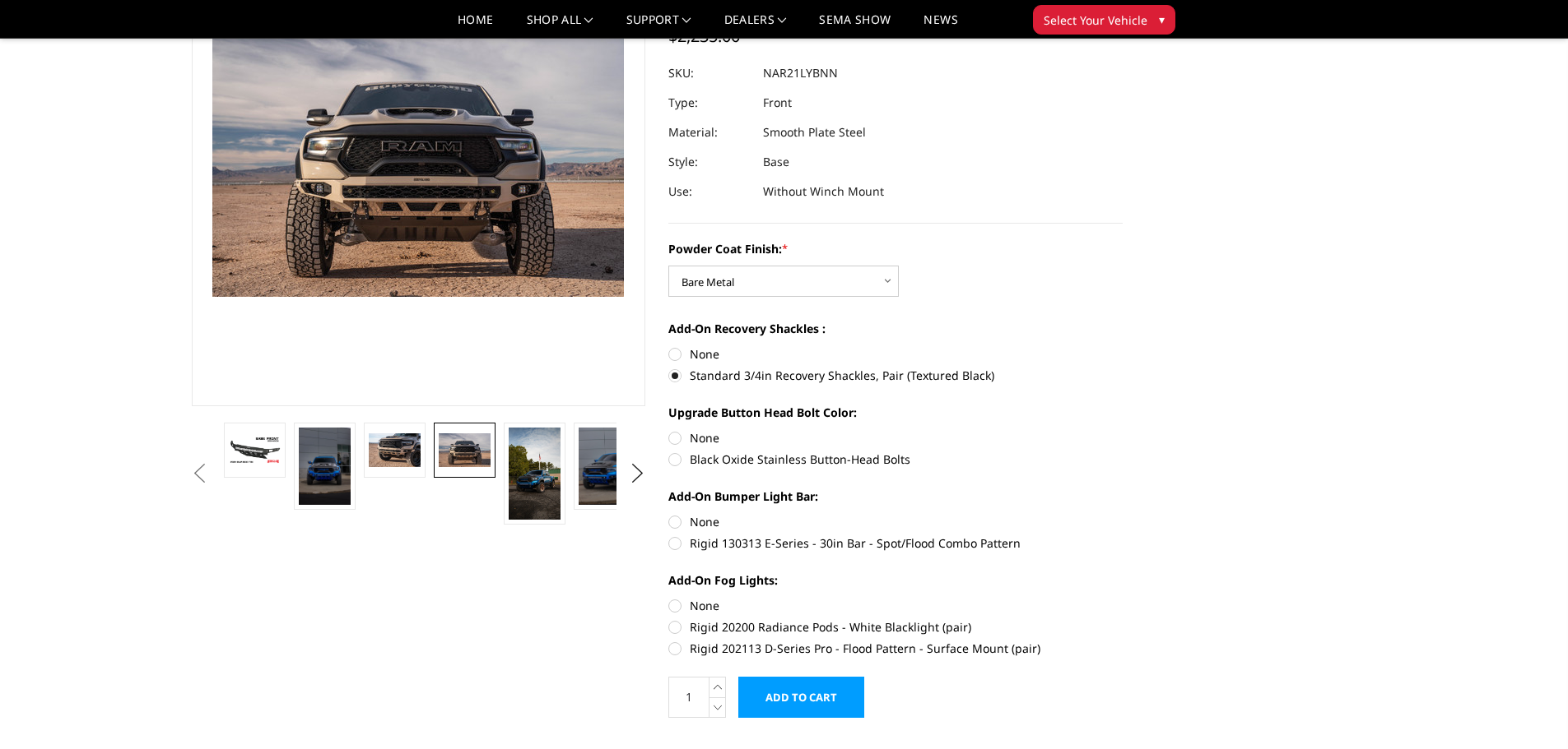
scroll to position [202, 0]
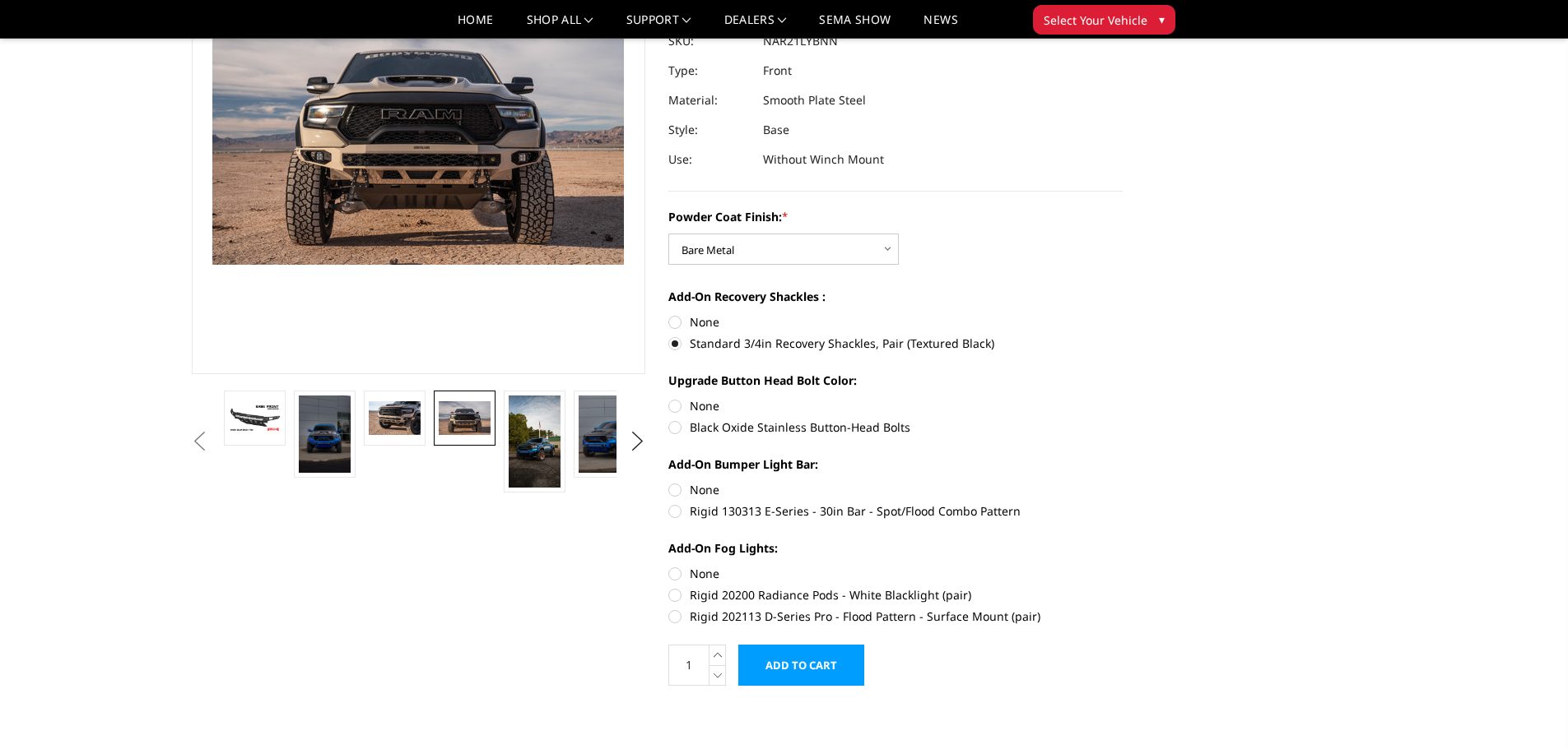
click at [674, 409] on label "None" at bounding box center [895, 406] width 454 height 18
click at [669, 399] on input "None" at bounding box center [669, 398] width 1 height 1
radio input "true"
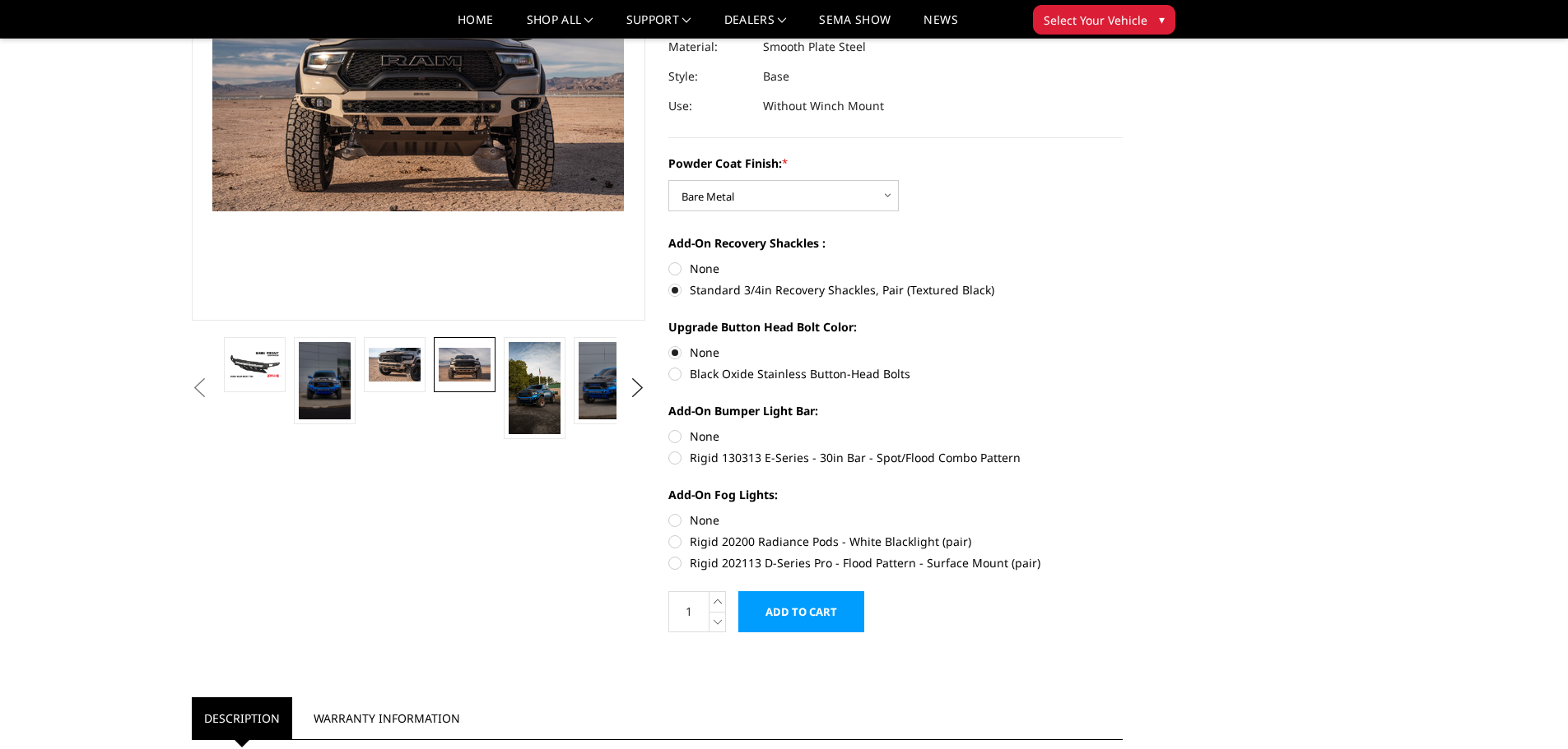
scroll to position [285, 0]
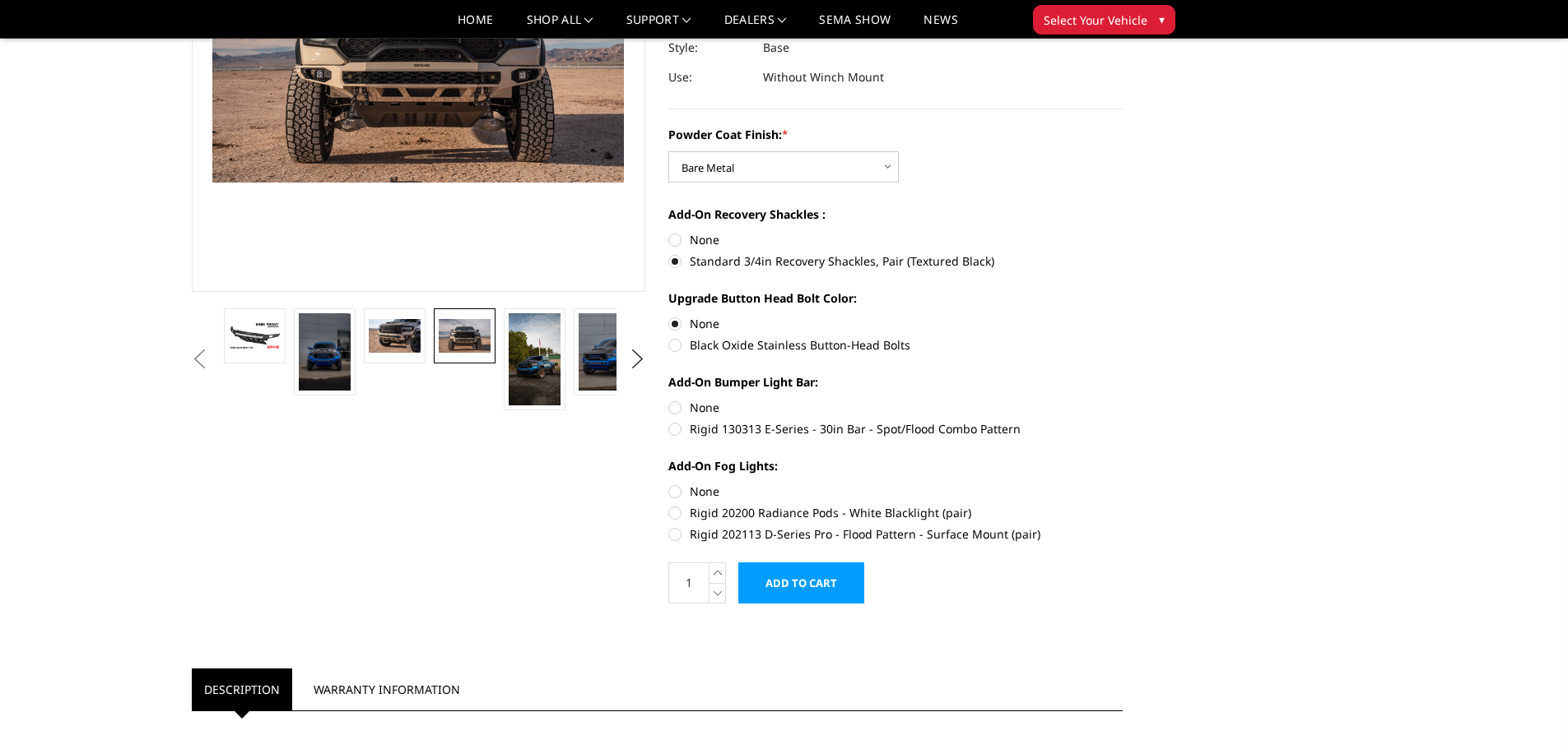
click at [678, 429] on label "Rigid 130313 E-Series - 30in Bar - Spot/Flood Combo Pattern" at bounding box center [895, 429] width 454 height 18
click at [1123, 400] on input "Rigid 130313 E-Series - 30in Bar - Spot/Flood Combo Pattern" at bounding box center [1123, 399] width 1 height 1
radio input "true"
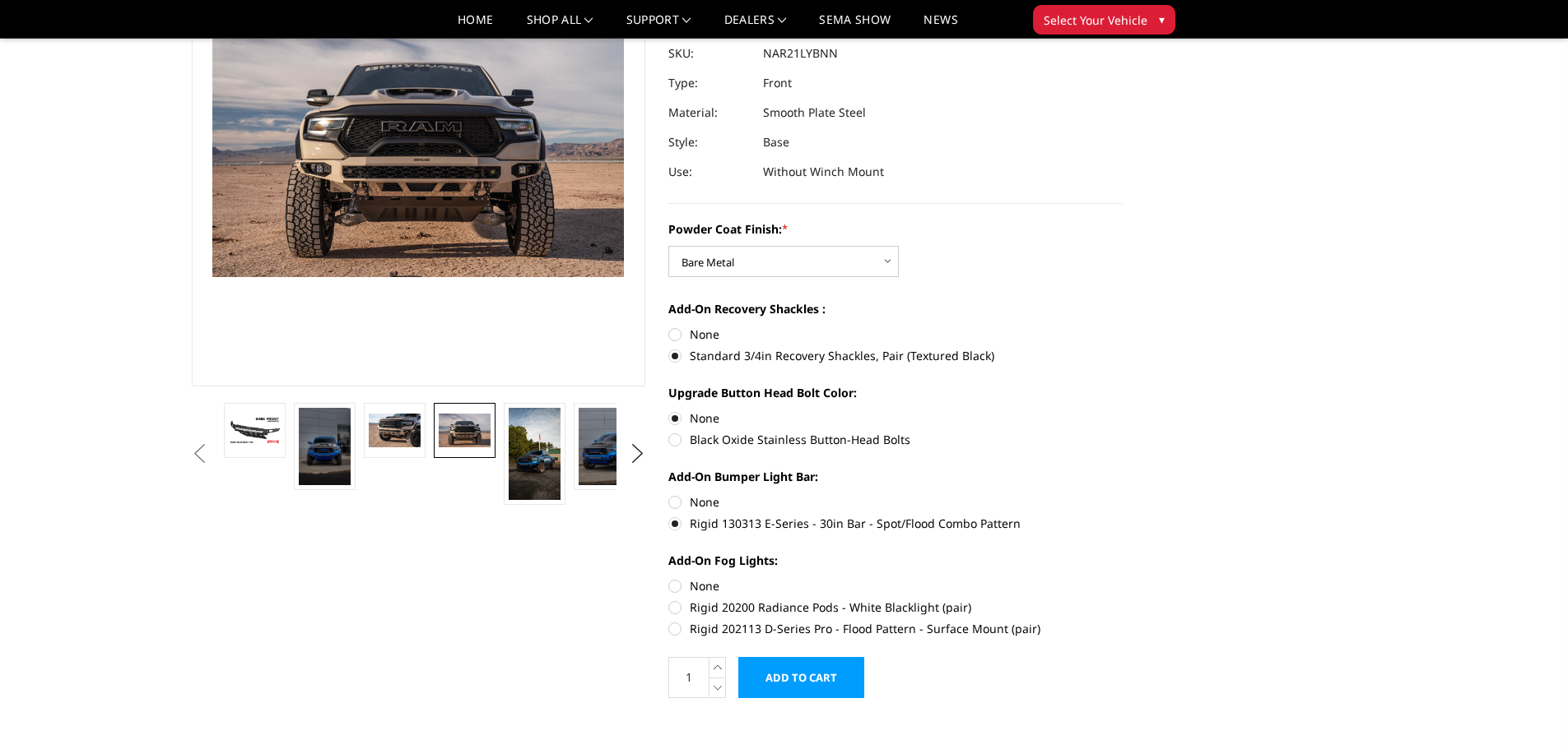
scroll to position [120, 0]
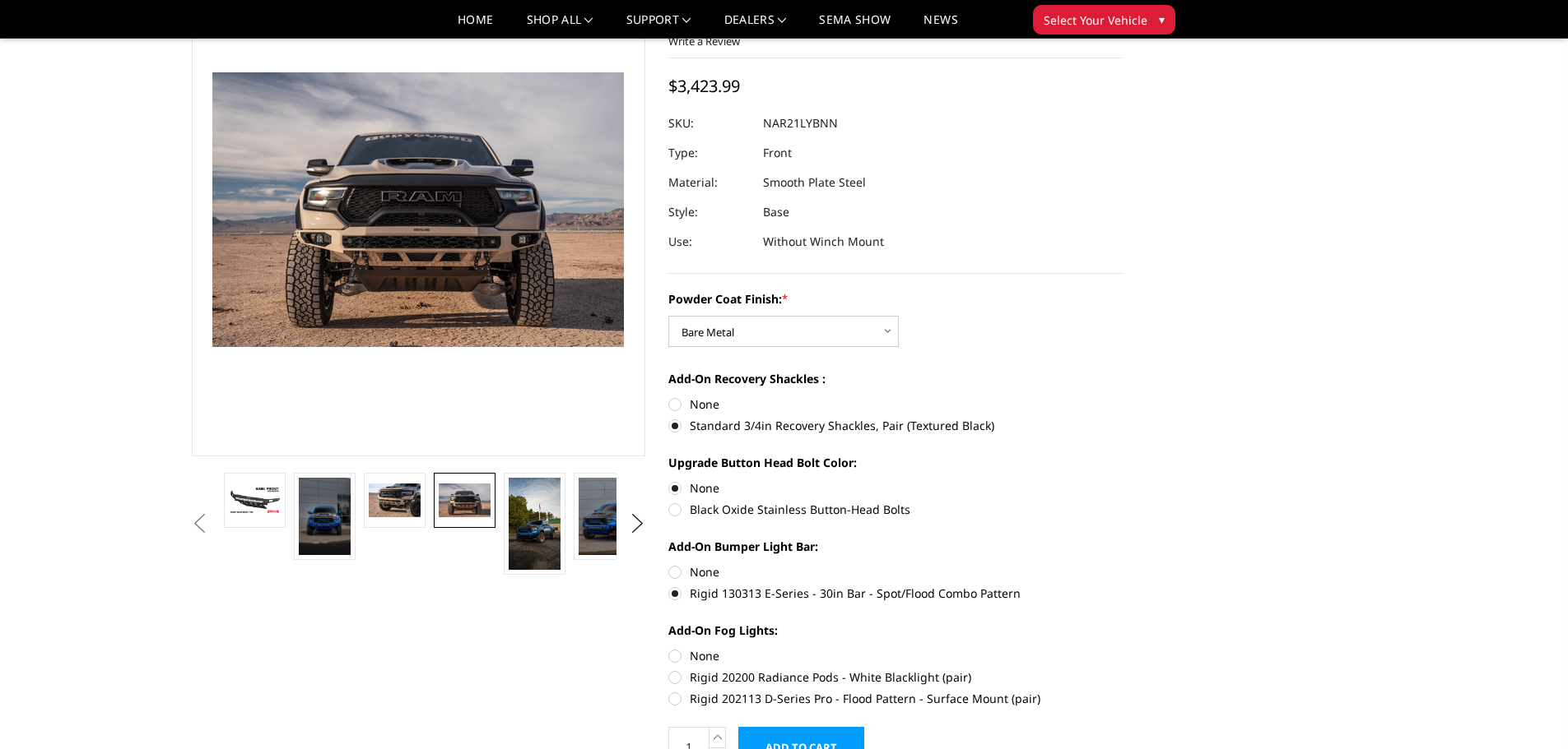
click at [672, 696] on label "Rigid 202113 D-Series Pro - Flood Pattern - Surface Mount (pair)" at bounding box center [895, 698] width 454 height 18
click at [1123, 670] on input "Rigid 202113 D-Series Pro - Flood Pattern - Surface Mount (pair)" at bounding box center [1123, 669] width 1 height 1
radio input "true"
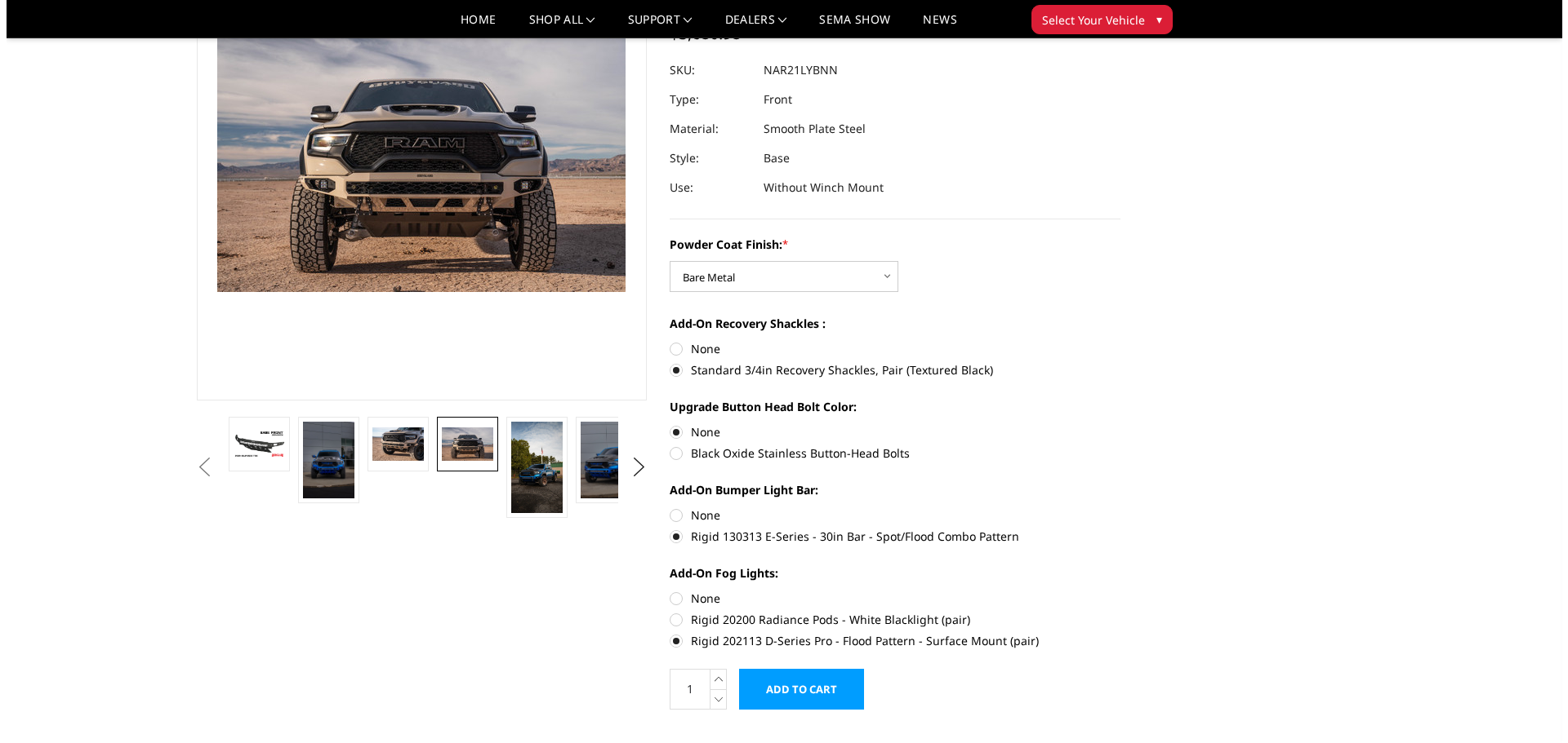
scroll to position [201, 0]
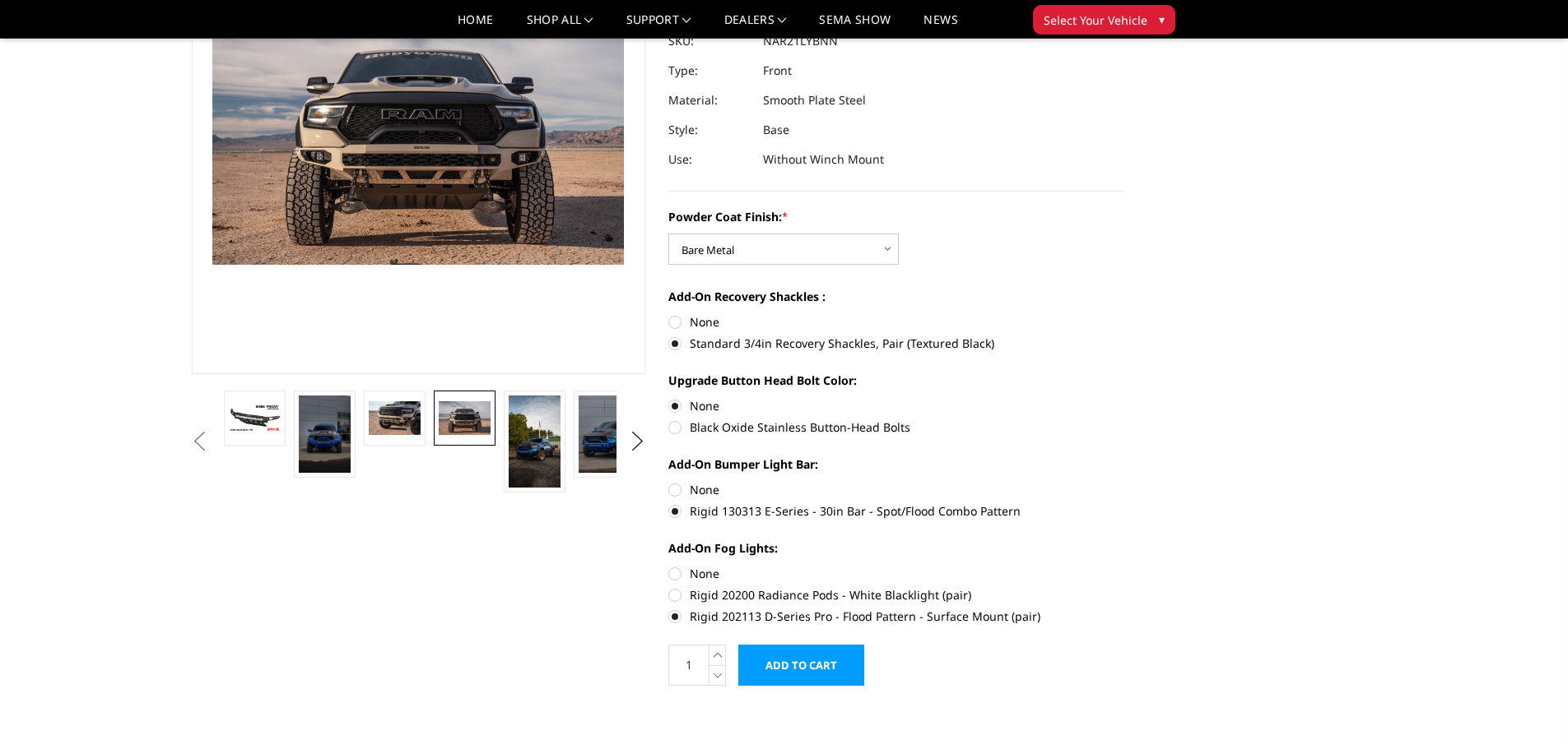
click at [785, 666] on input "Add to Cart" at bounding box center [801, 665] width 126 height 41
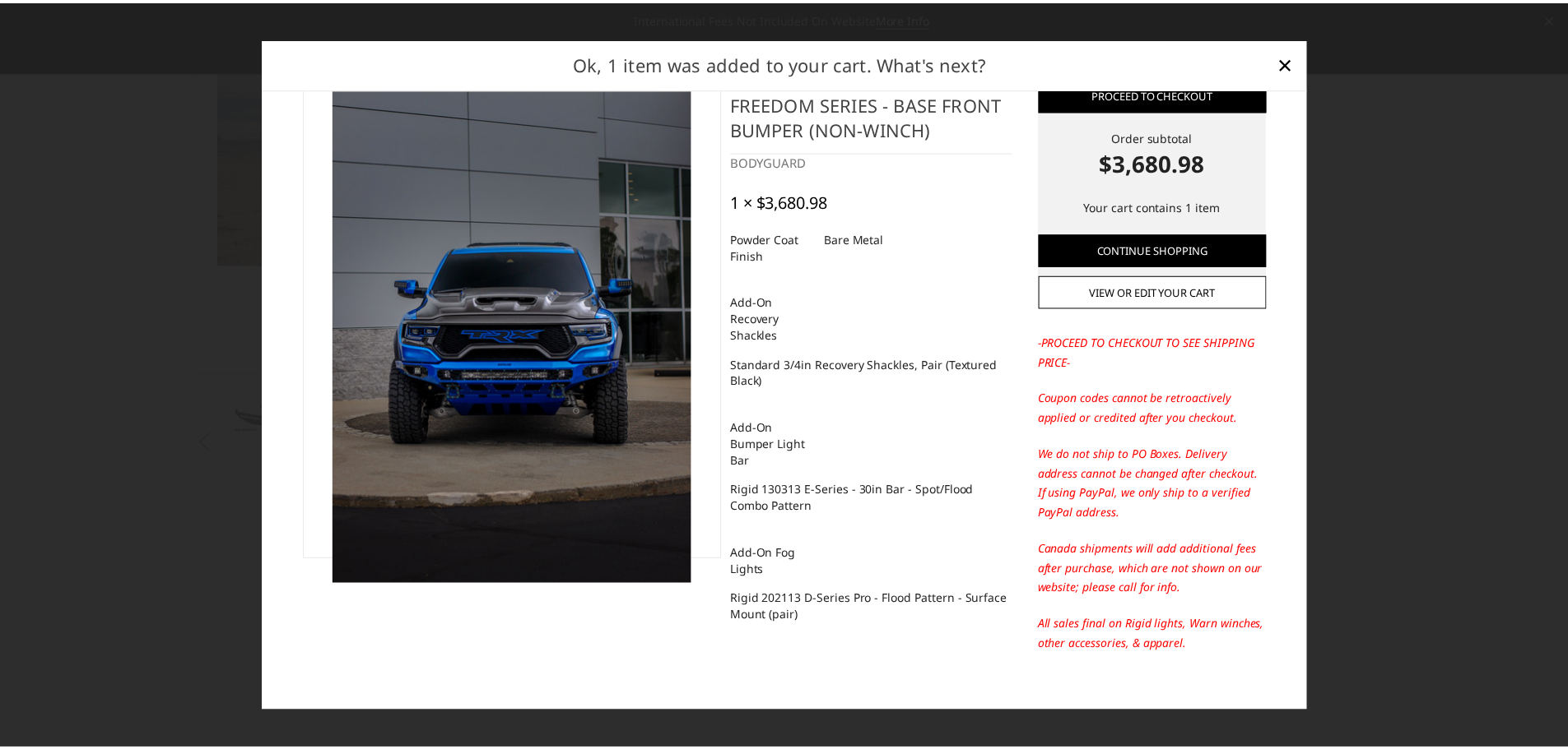
scroll to position [70, 0]
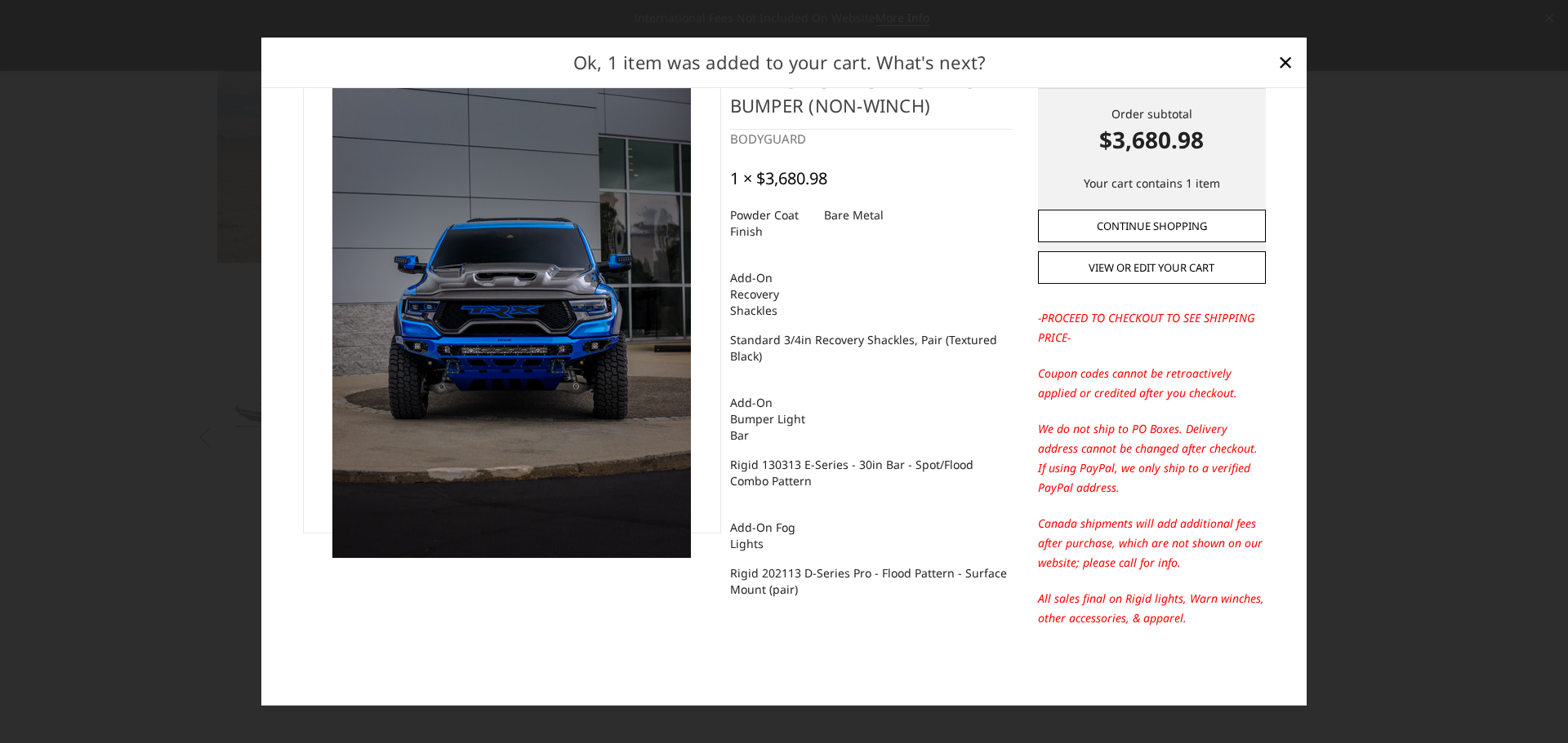
click at [1164, 226] on link "Continue Shopping" at bounding box center [1152, 226] width 227 height 33
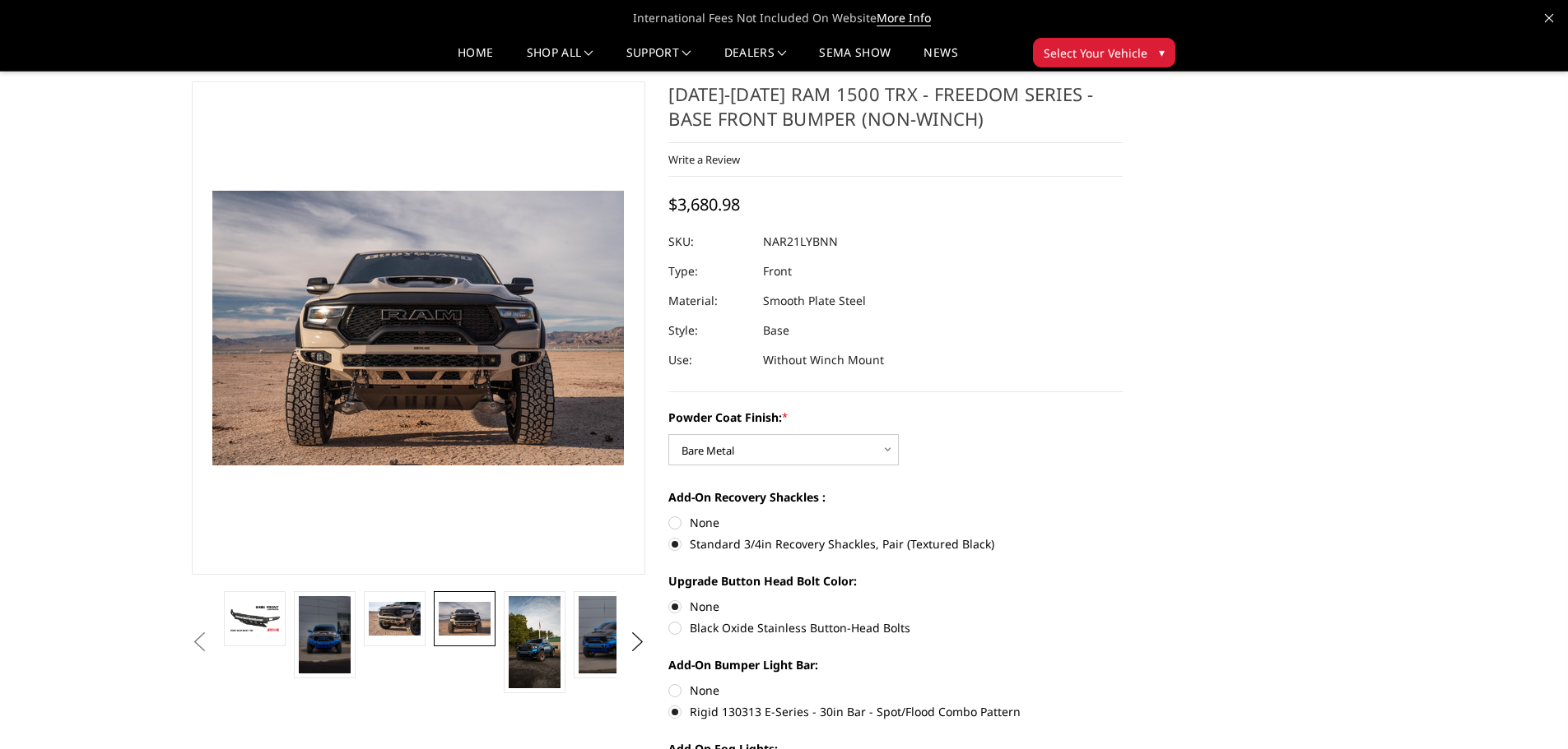
scroll to position [0, 0]
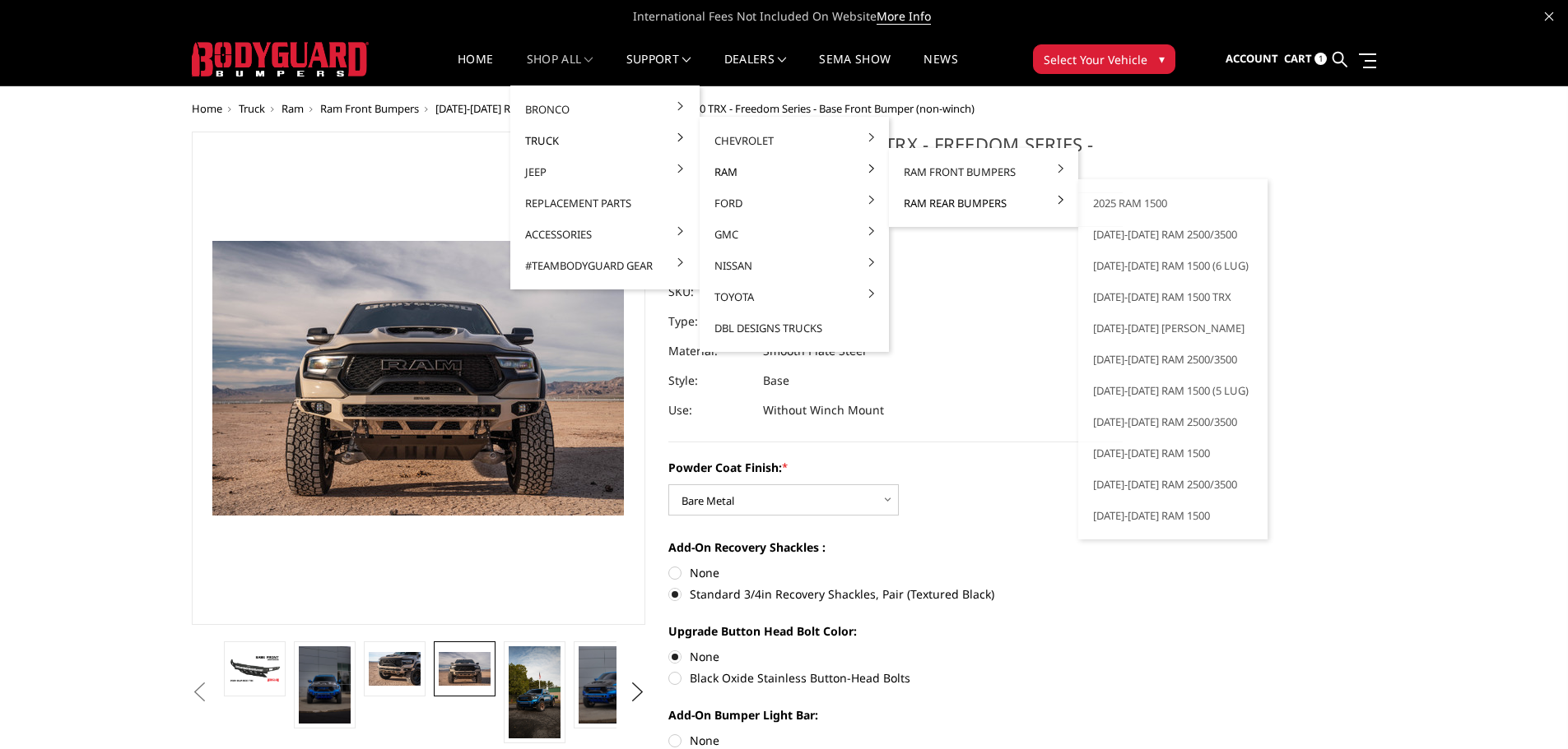
click at [971, 199] on link "Ram Rear Bumpers" at bounding box center [983, 203] width 176 height 31
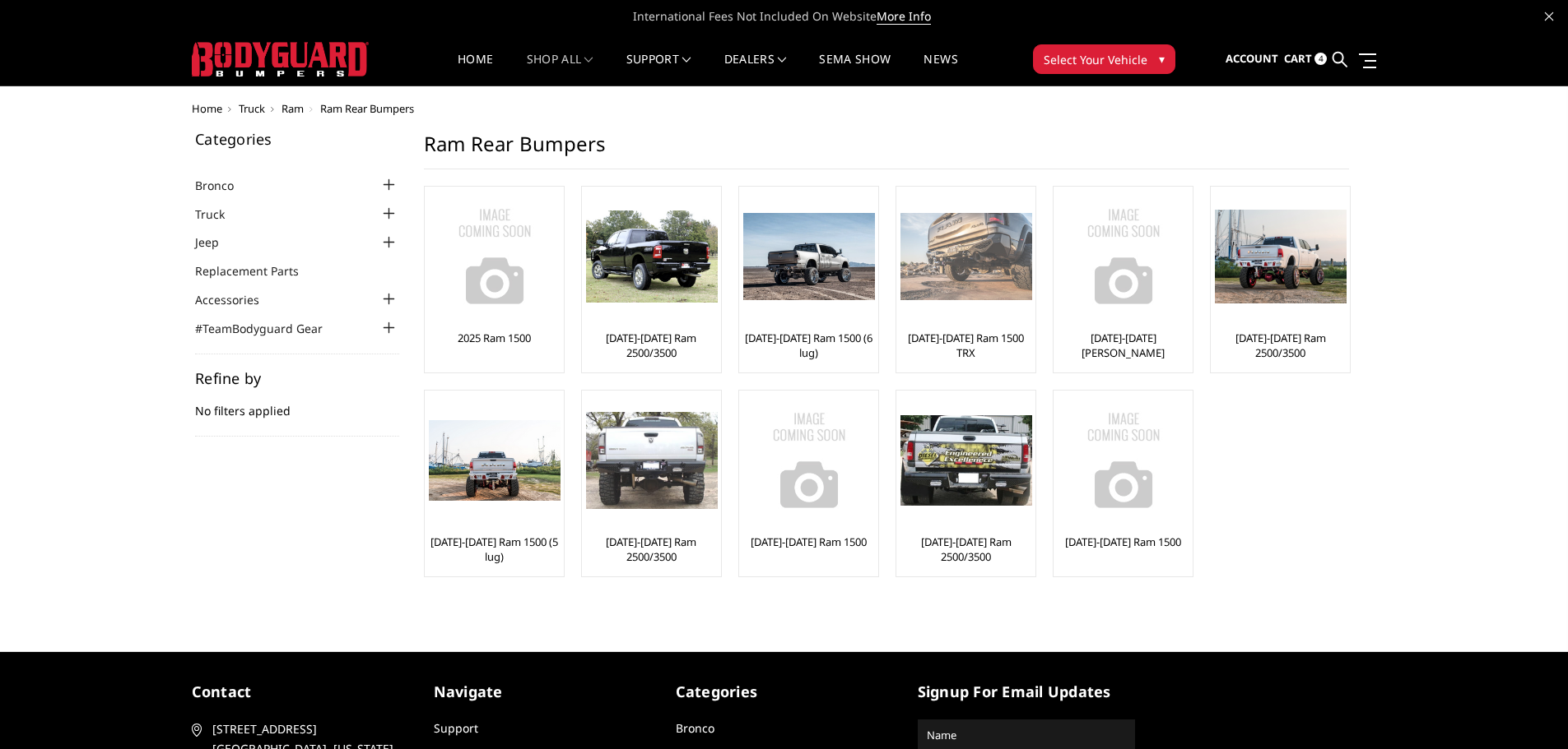
click at [947, 332] on link "[DATE]-[DATE] Ram 1500 TRX" at bounding box center [965, 345] width 131 height 29
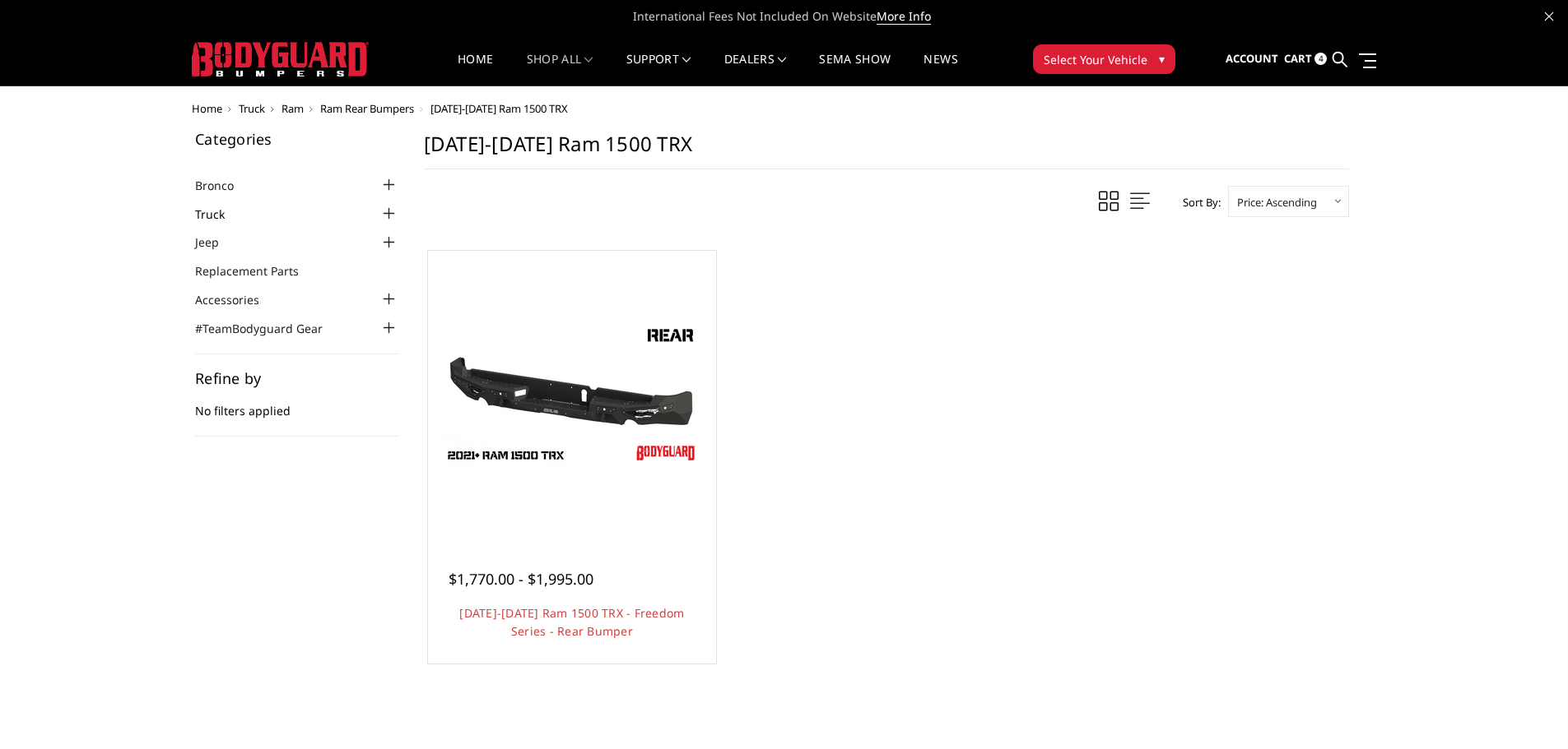
click at [223, 217] on link "Truck" at bounding box center [220, 214] width 51 height 18
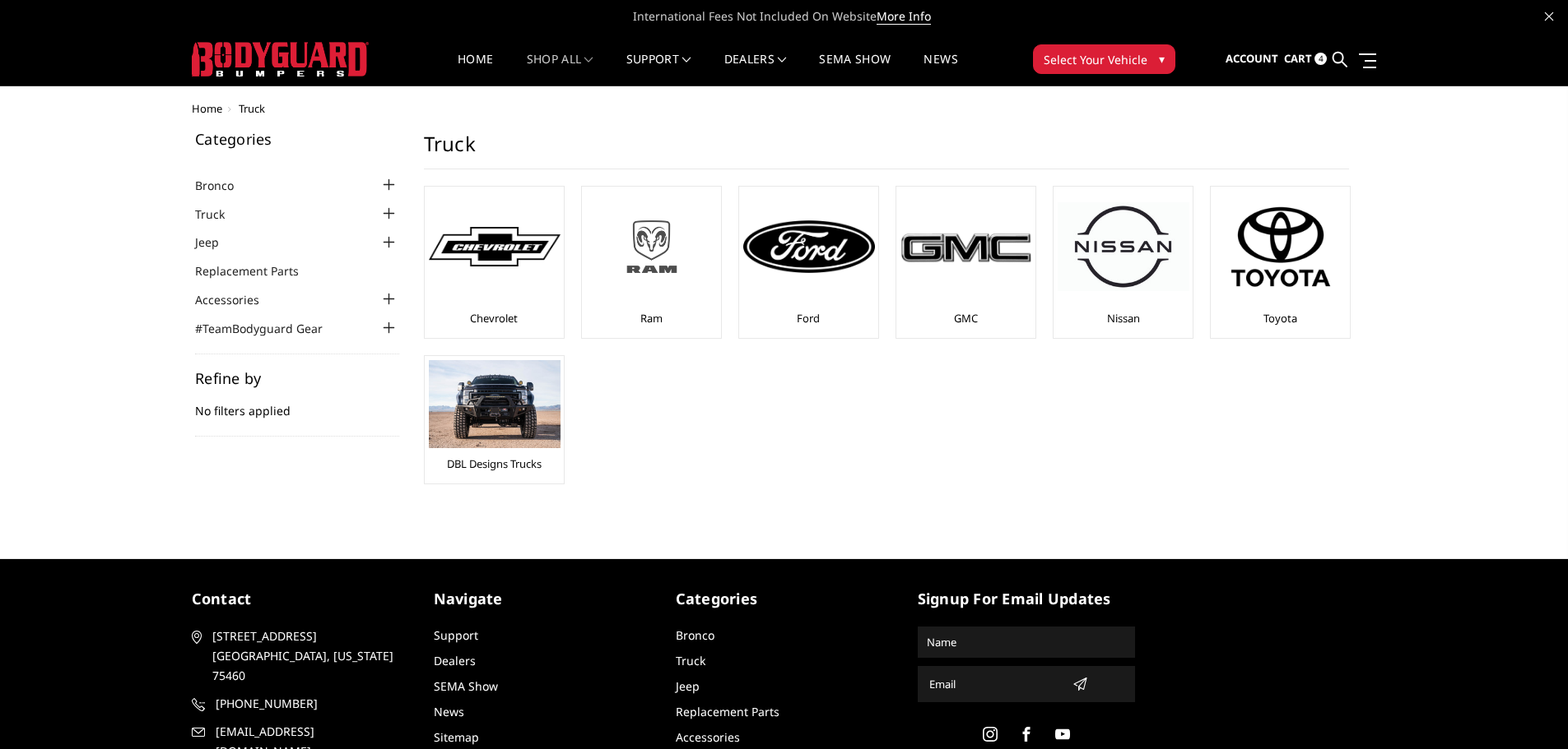
click at [654, 262] on img at bounding box center [652, 247] width 132 height 74
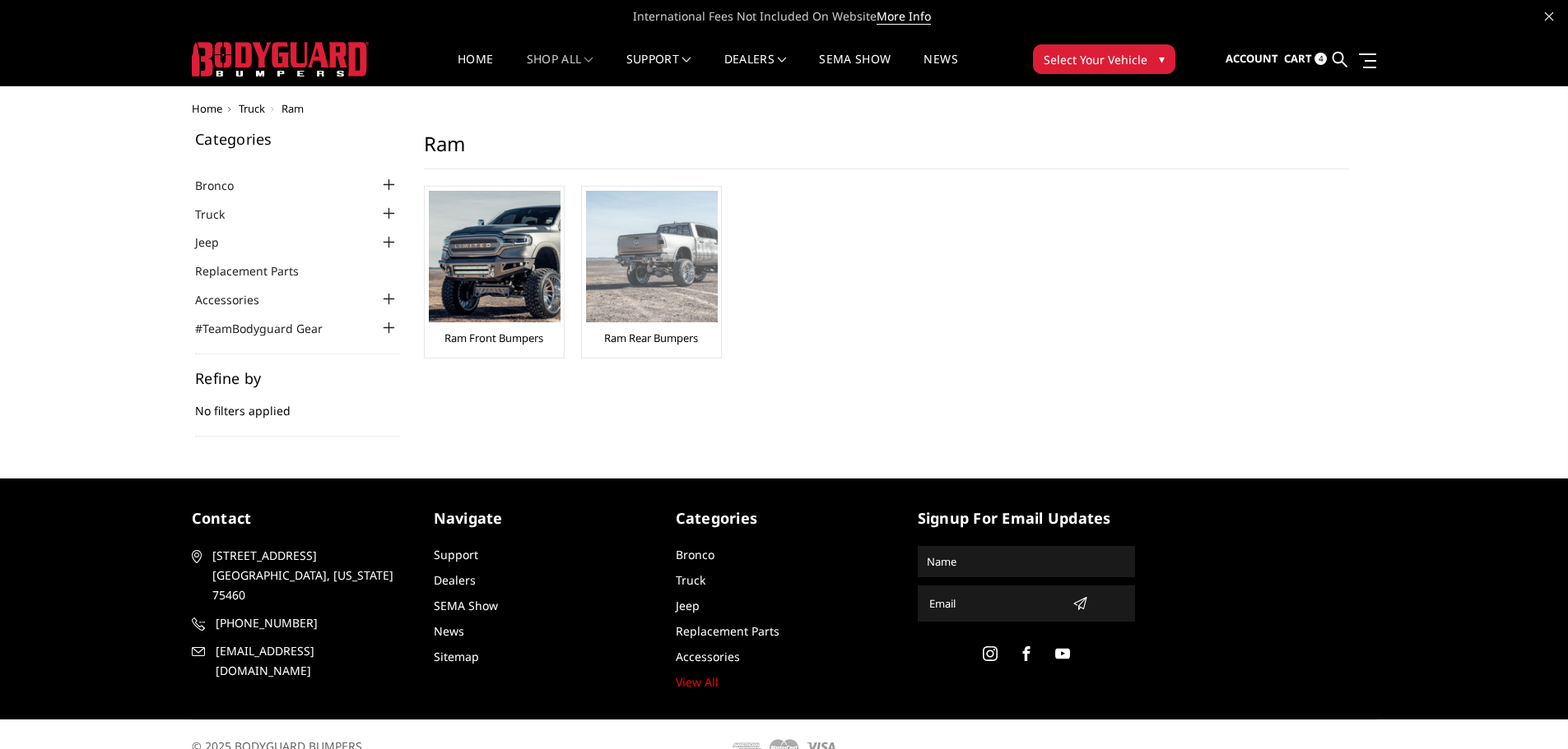
click at [676, 315] on img at bounding box center [652, 257] width 132 height 131
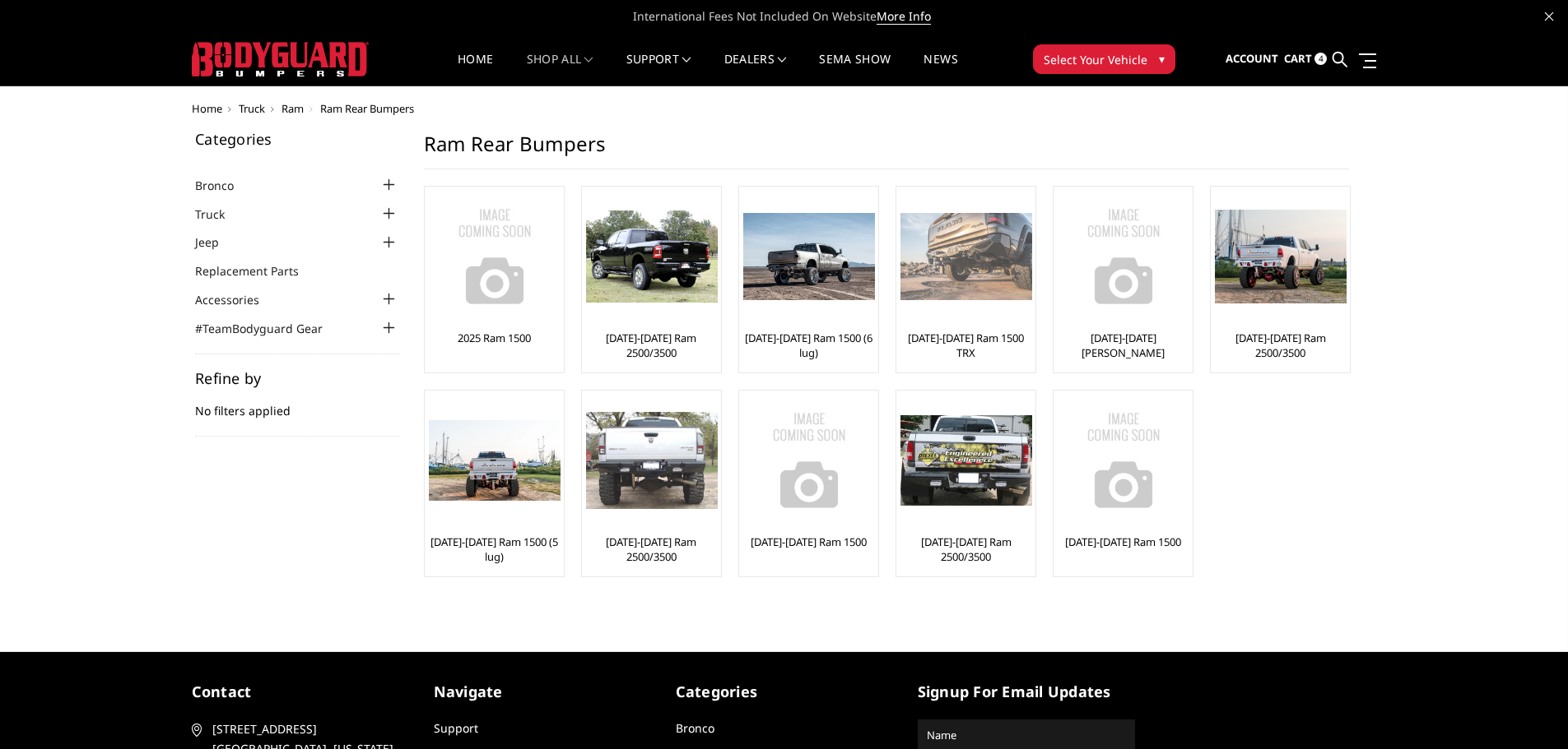
click at [999, 236] on img at bounding box center [966, 257] width 132 height 88
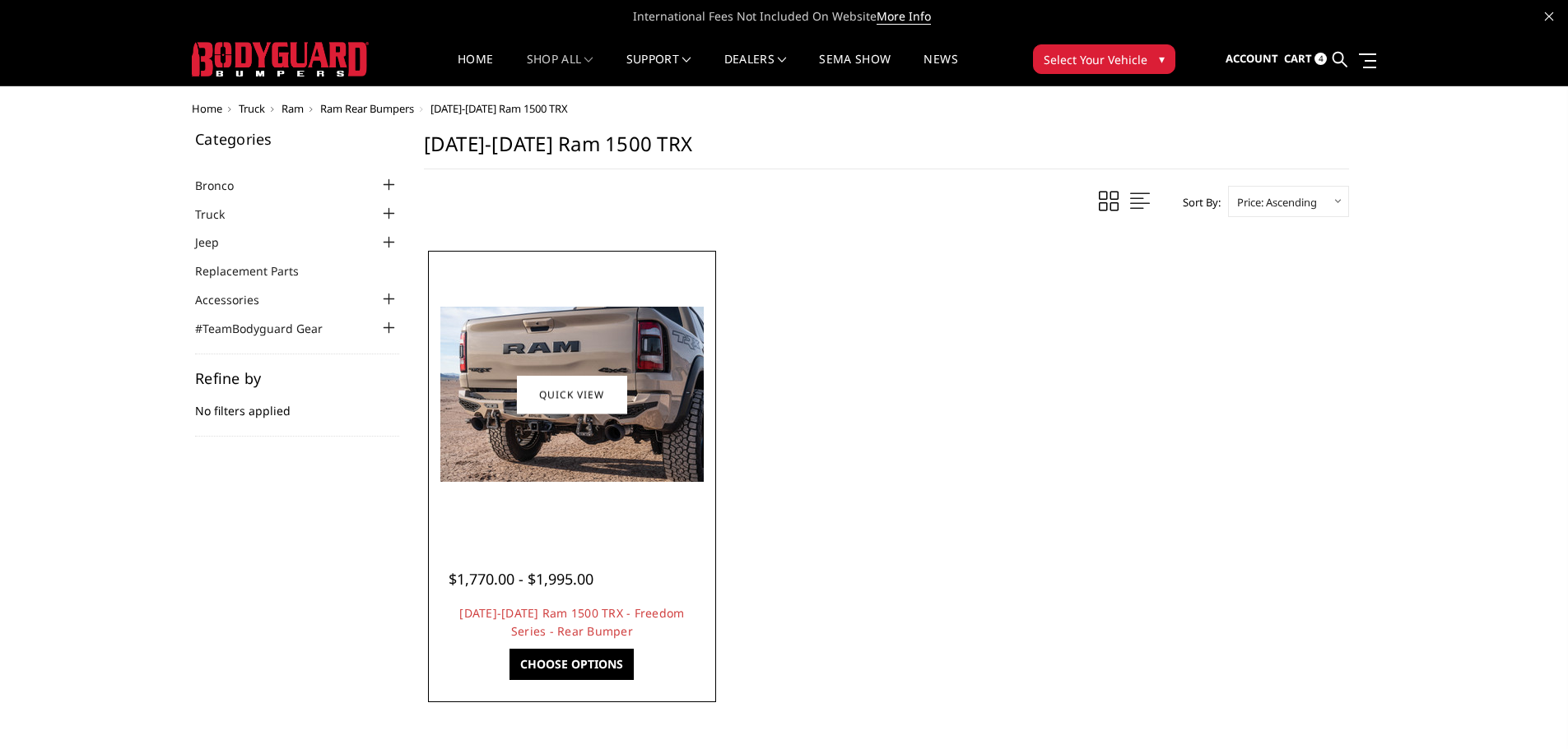
click at [574, 667] on link "Choose Options" at bounding box center [571, 664] width 124 height 31
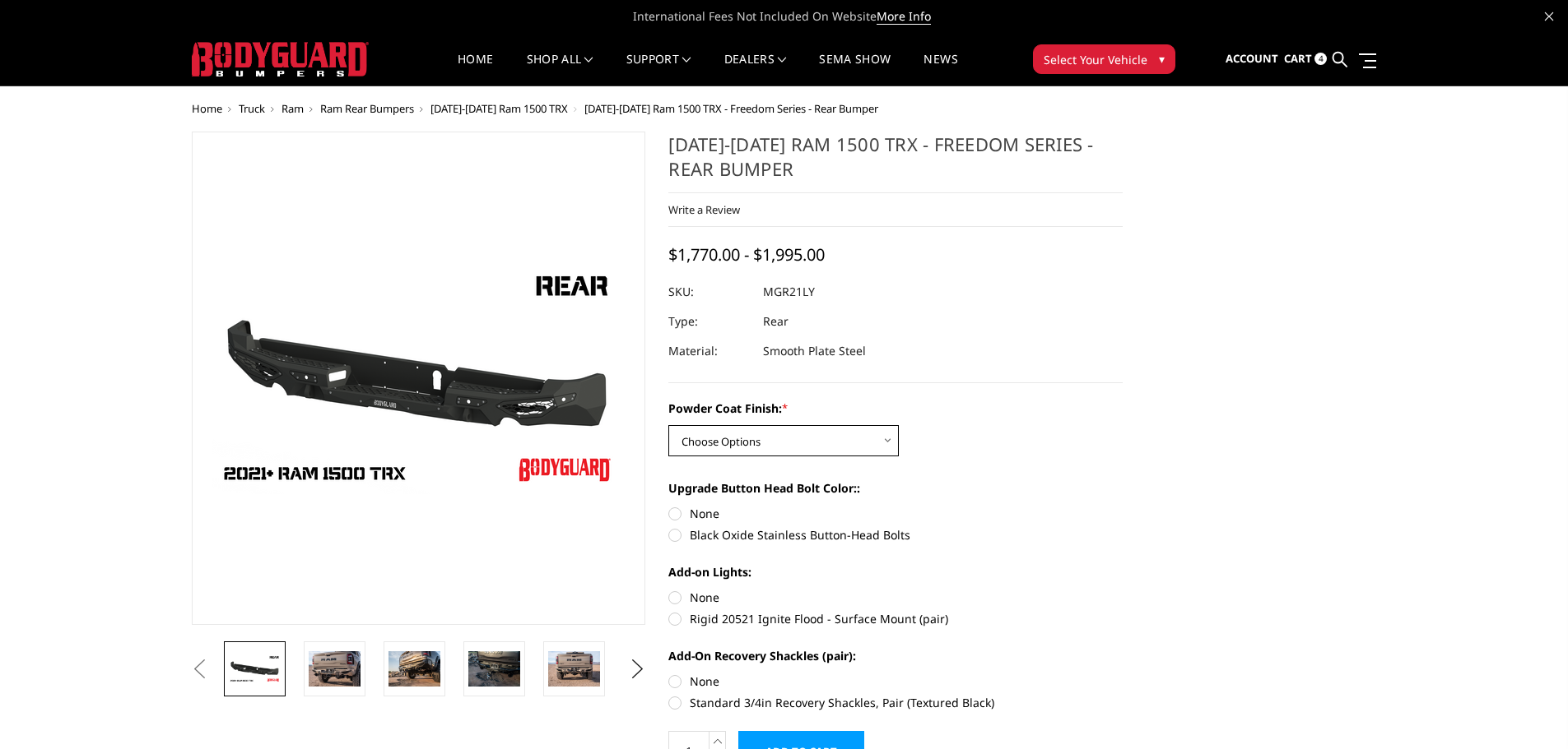
click at [821, 439] on select "Choose Options Bare Metal Textured Black Powder Coat" at bounding box center [783, 441] width 230 height 31
select select "3142"
click at [669, 425] on select "Choose Options Bare Metal Textured Black Powder Coat" at bounding box center [783, 441] width 230 height 31
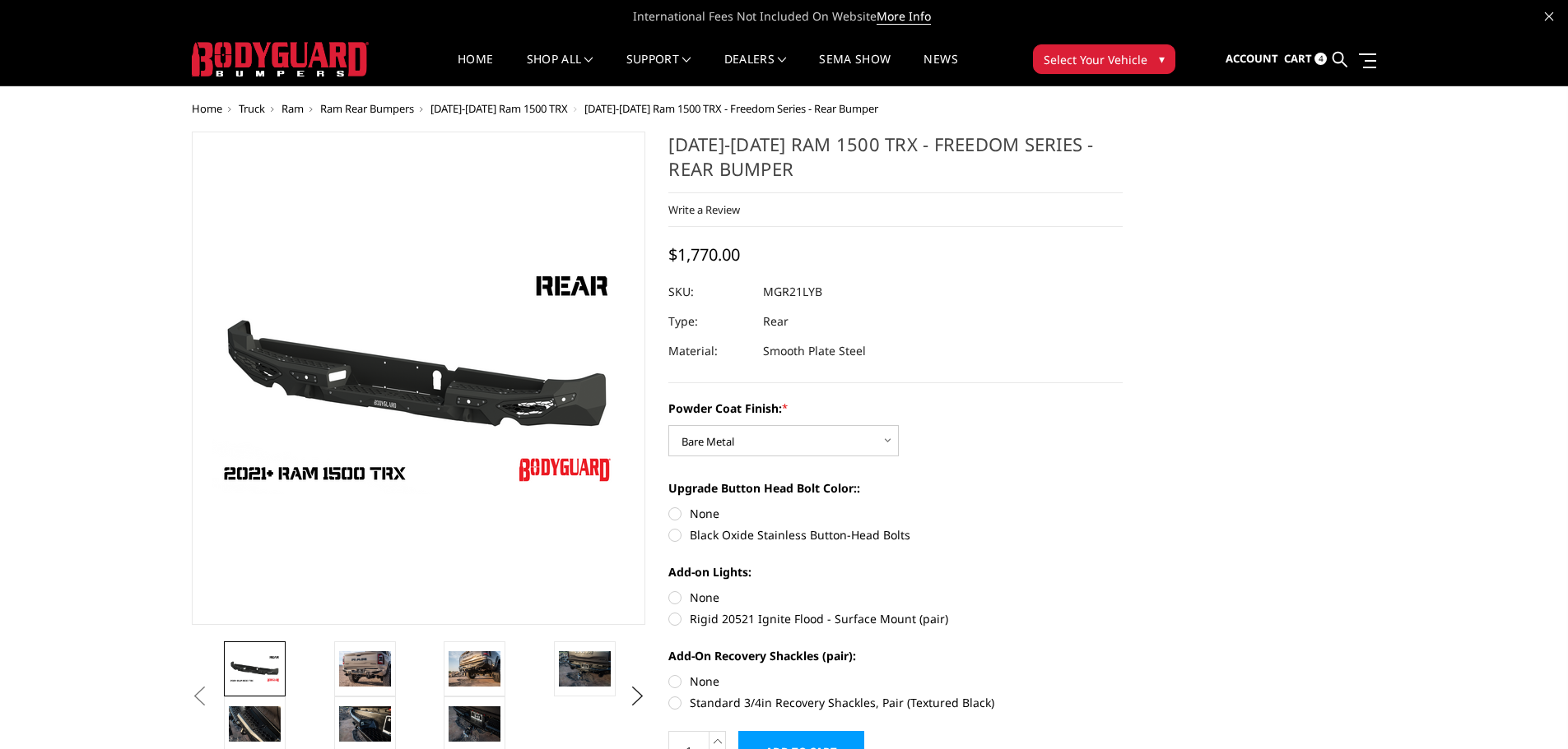
click at [674, 513] on label "None" at bounding box center [895, 513] width 454 height 18
click at [669, 506] on input "None" at bounding box center [669, 505] width 1 height 1
radio input "true"
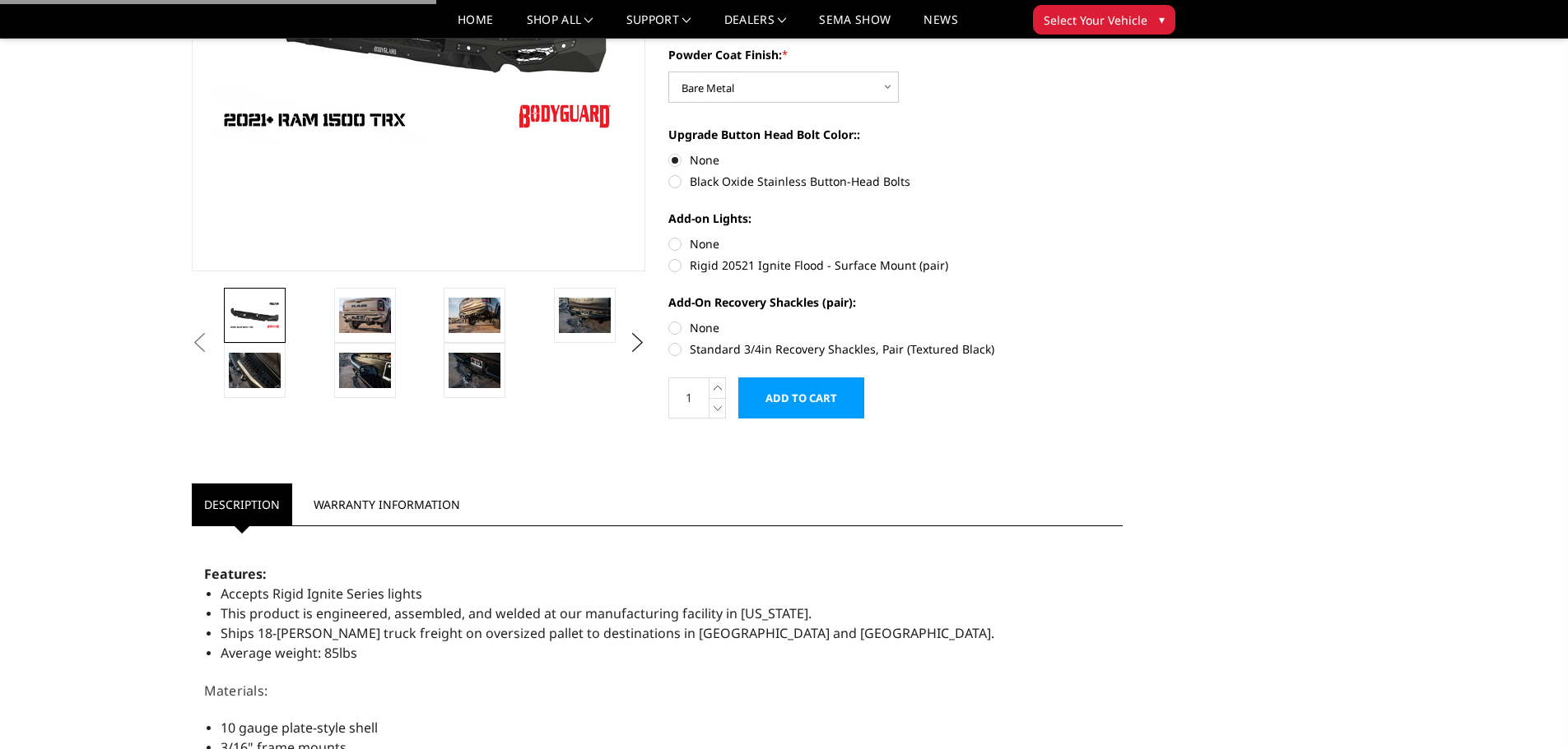
scroll to position [329, 0]
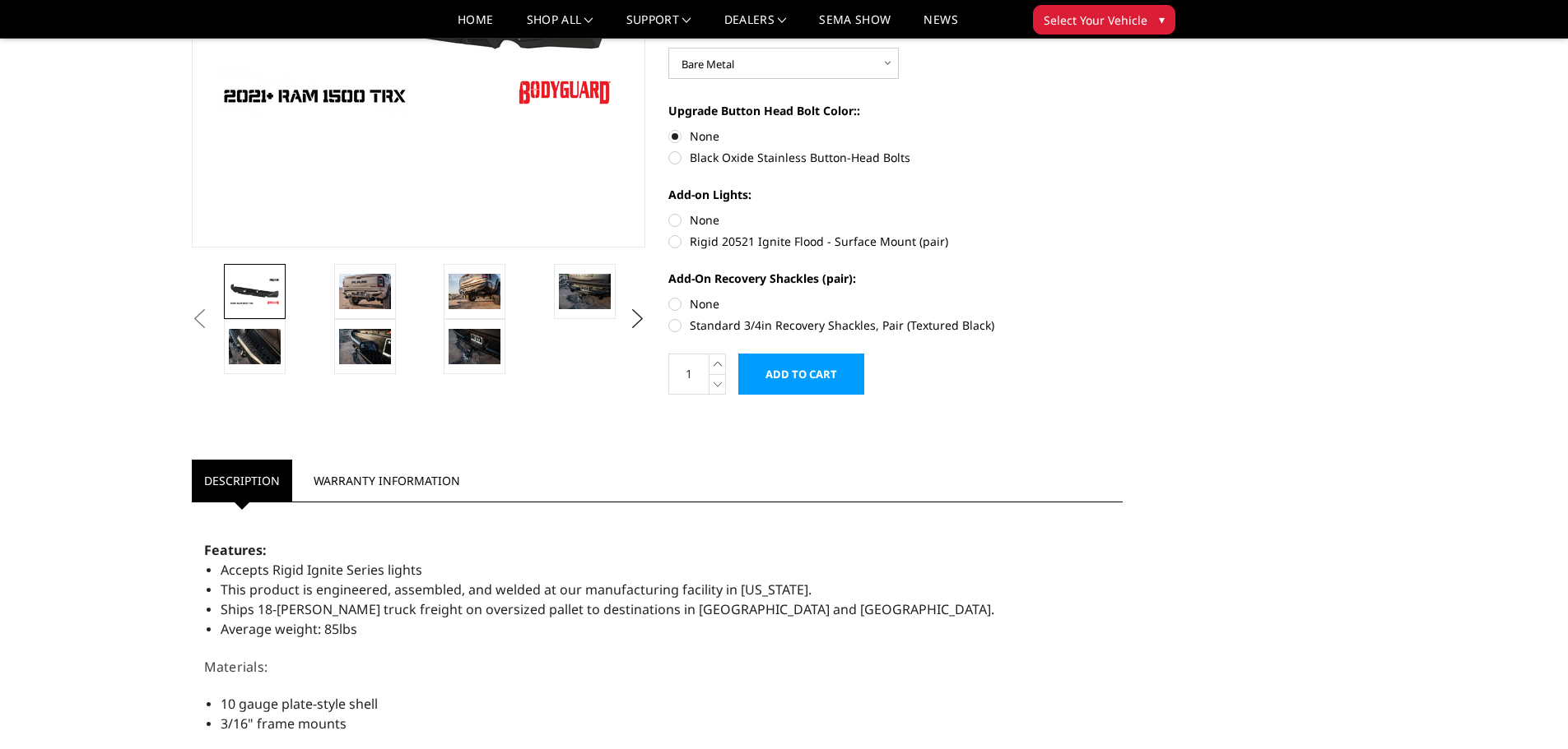
click at [674, 240] on label "Rigid 20521 Ignite Flood - Surface Mount (pair)" at bounding box center [895, 241] width 454 height 18
click at [1123, 212] on input "Rigid 20521 Ignite Flood - Surface Mount (pair)" at bounding box center [1123, 211] width 1 height 1
radio input "true"
click at [672, 326] on label "Standard 3/4in Recovery Shackles, Pair (Textured Black)" at bounding box center [895, 325] width 454 height 18
click at [1123, 296] on input "Standard 3/4in Recovery Shackles, Pair (Textured Black)" at bounding box center [1123, 296] width 1 height 1
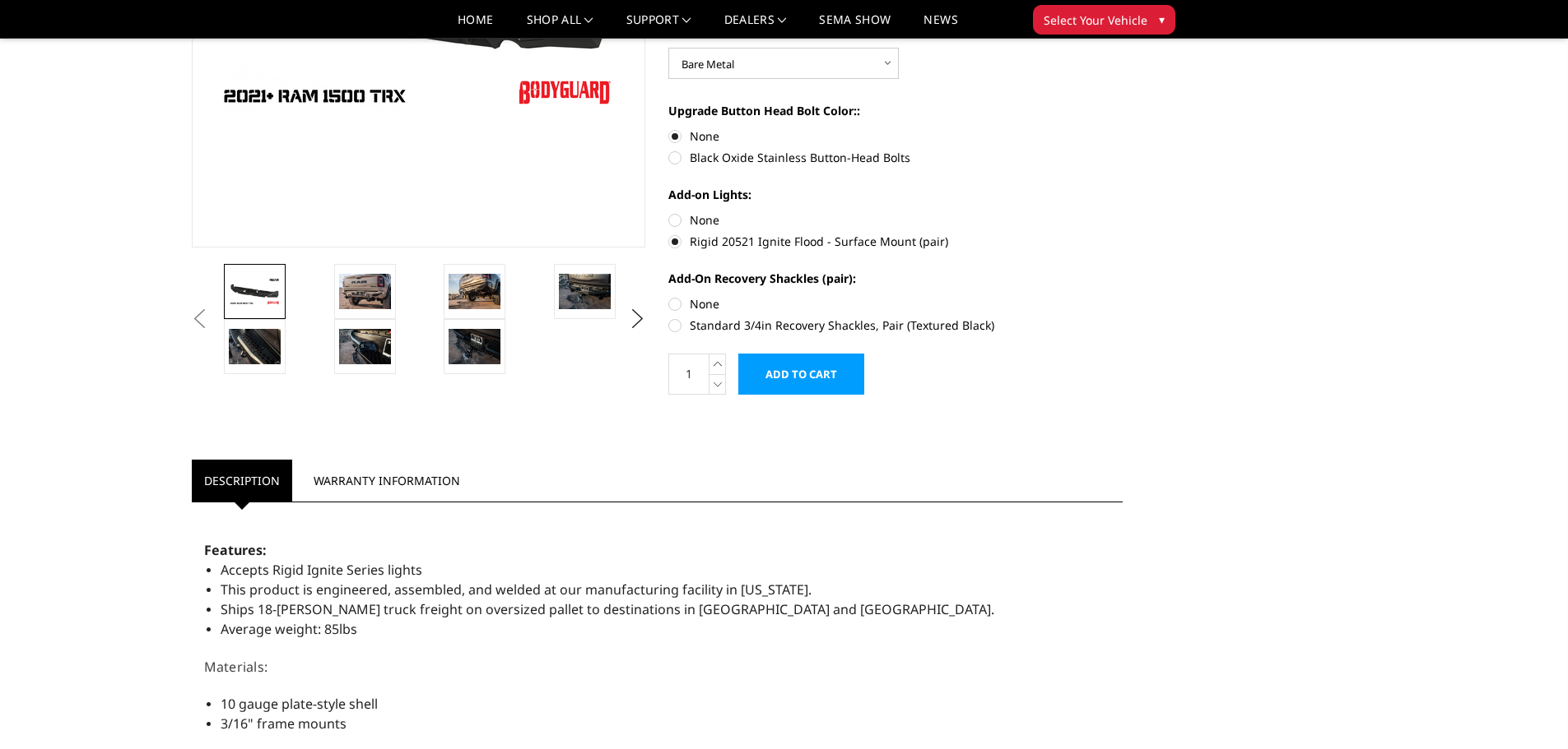
radio input "true"
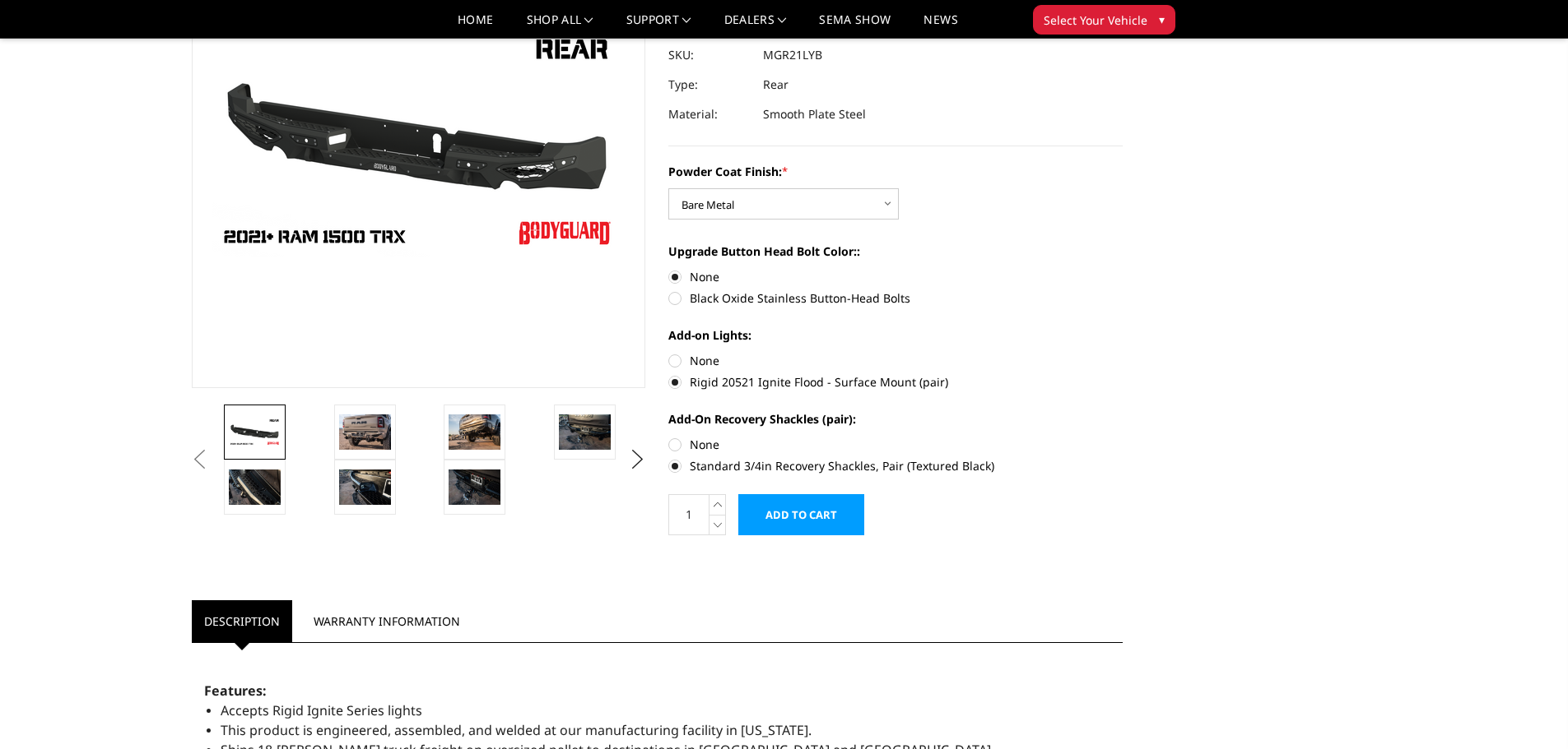
scroll to position [164, 0]
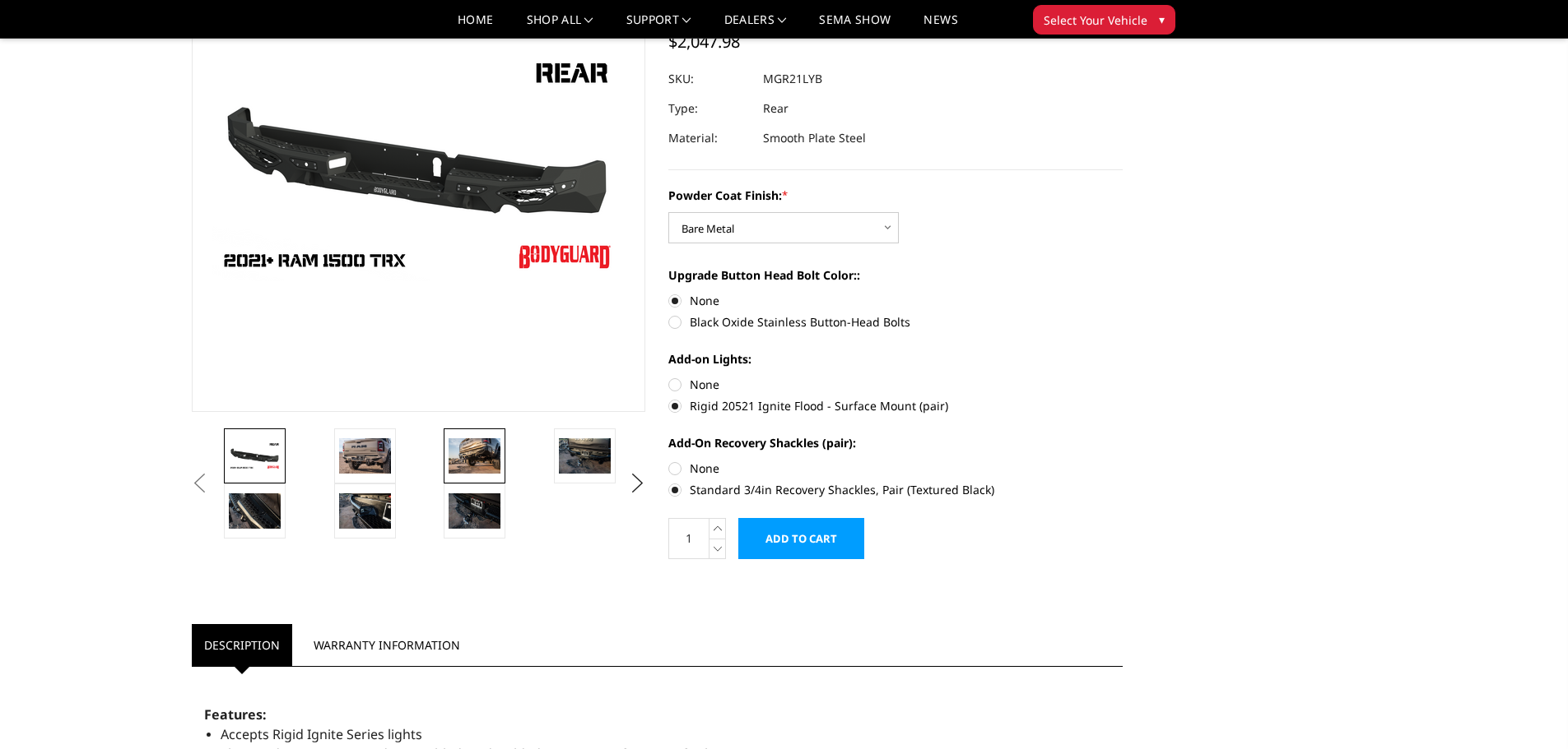
click at [472, 461] on img at bounding box center [475, 455] width 52 height 35
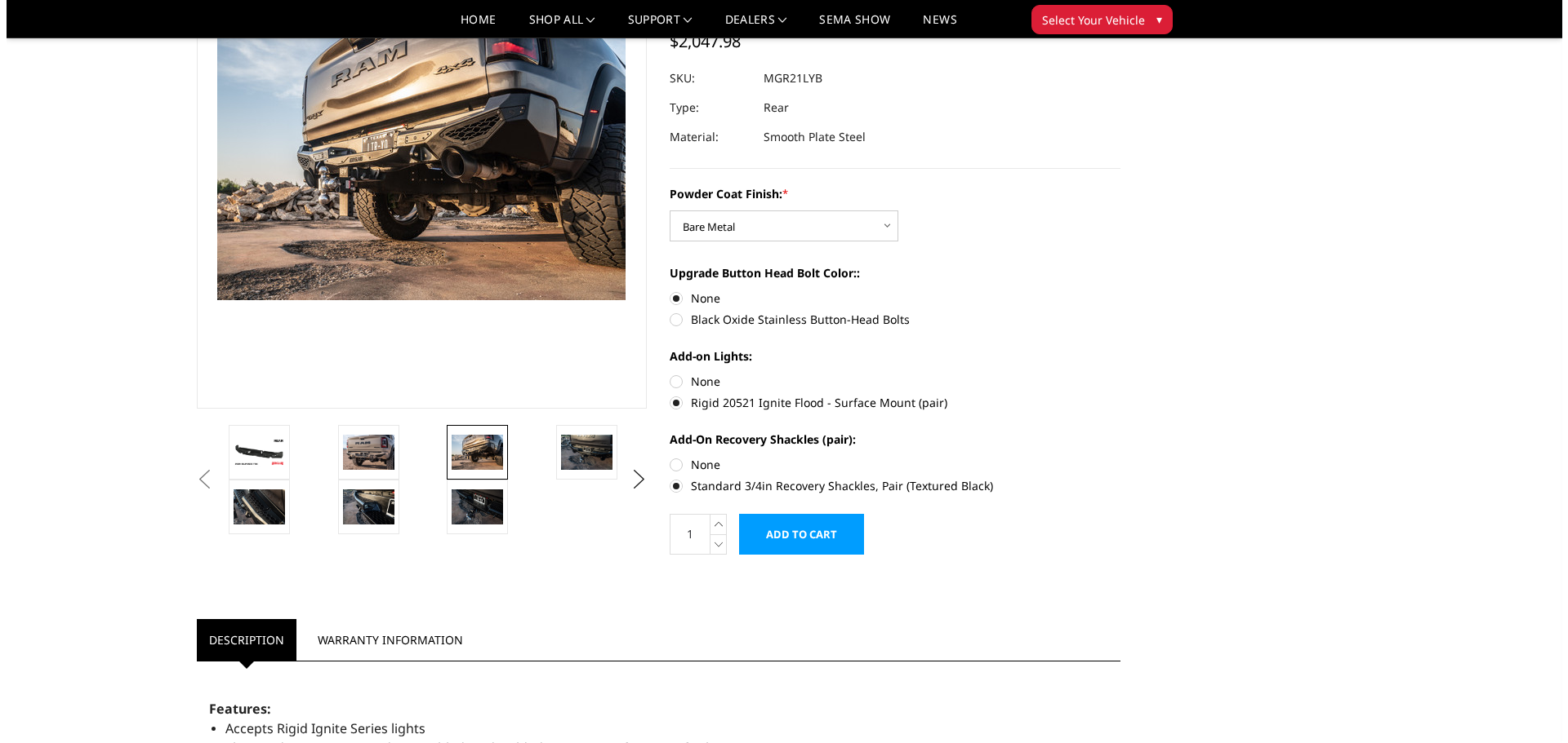
scroll to position [141, 0]
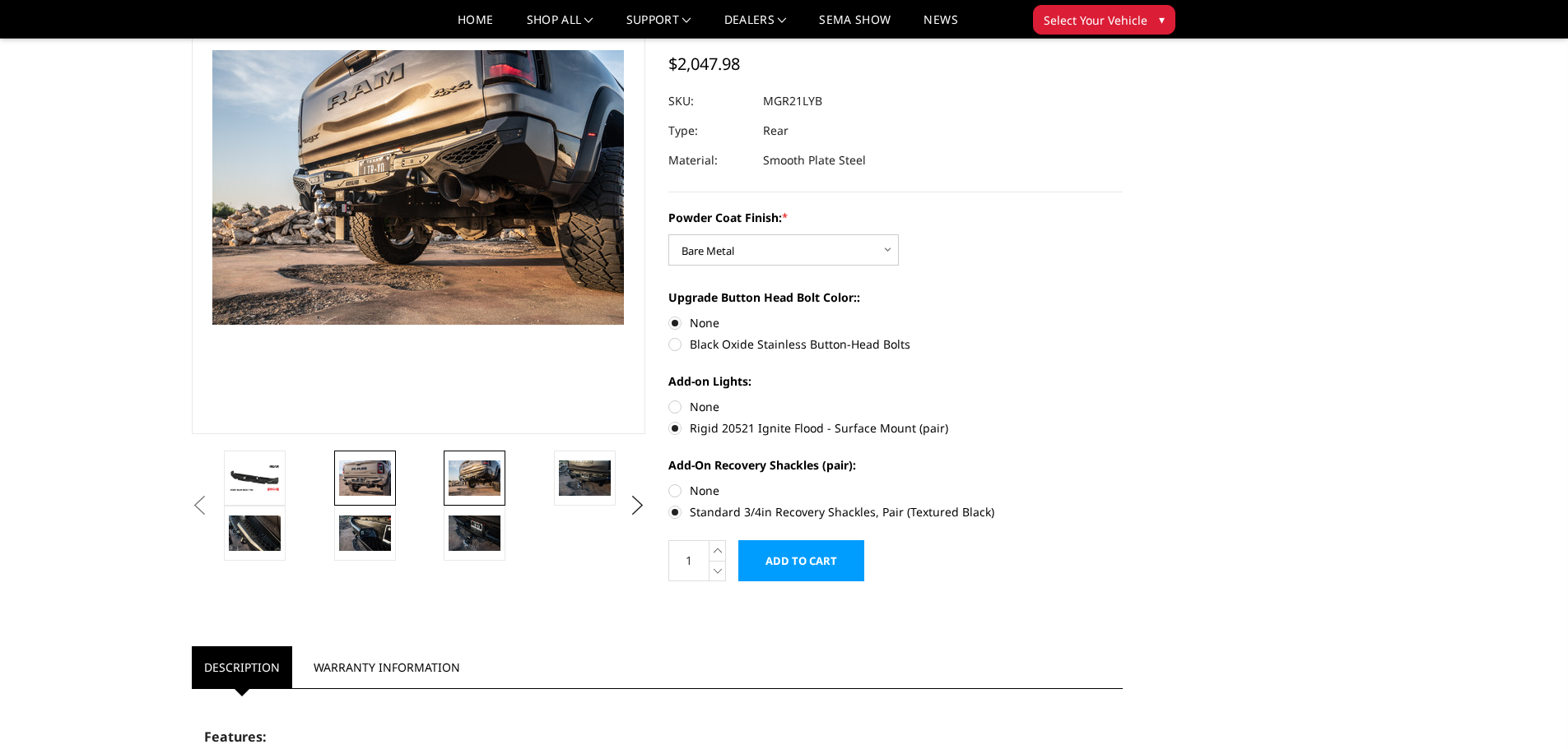
click at [336, 472] on link at bounding box center [364, 478] width 62 height 55
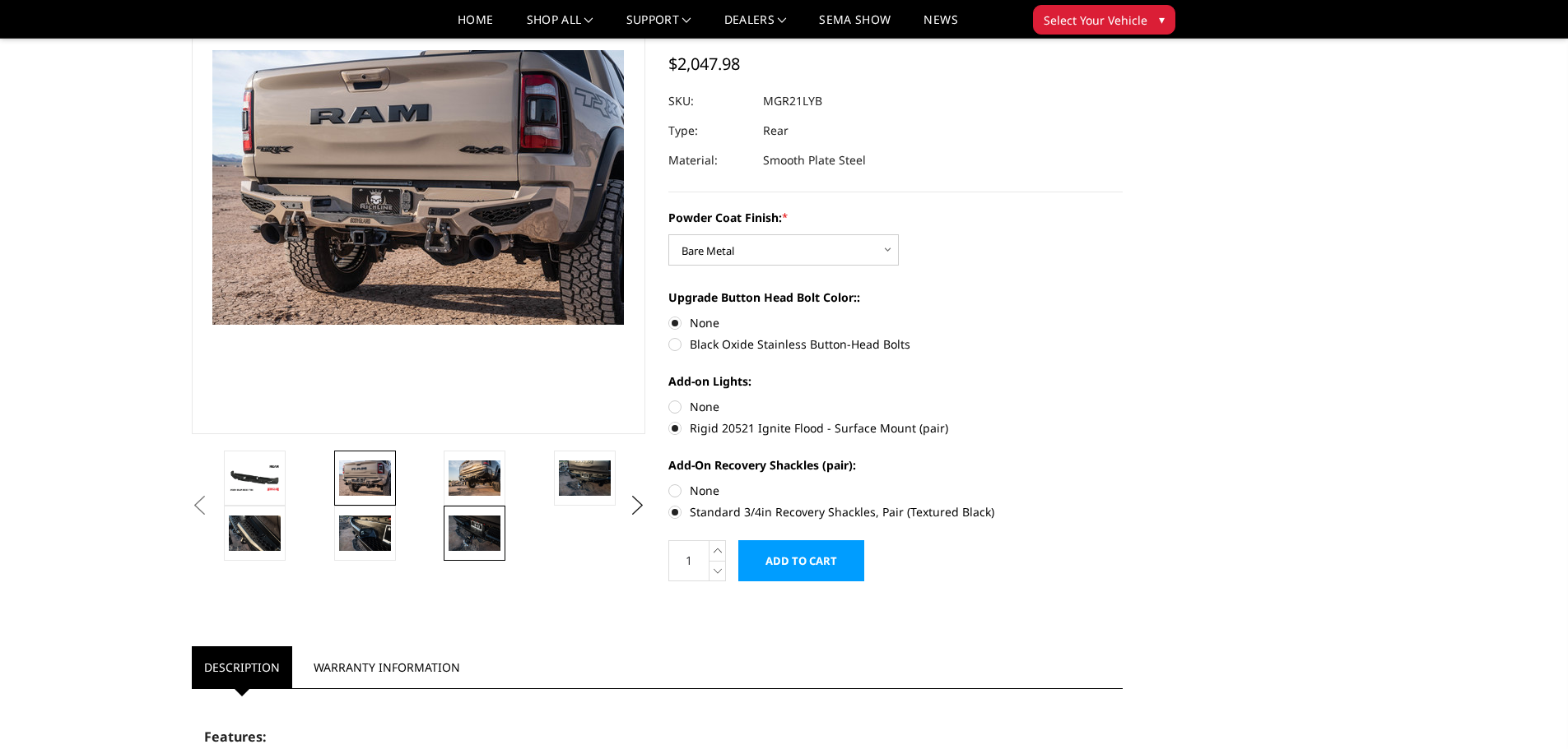
click at [482, 527] on img at bounding box center [475, 532] width 52 height 35
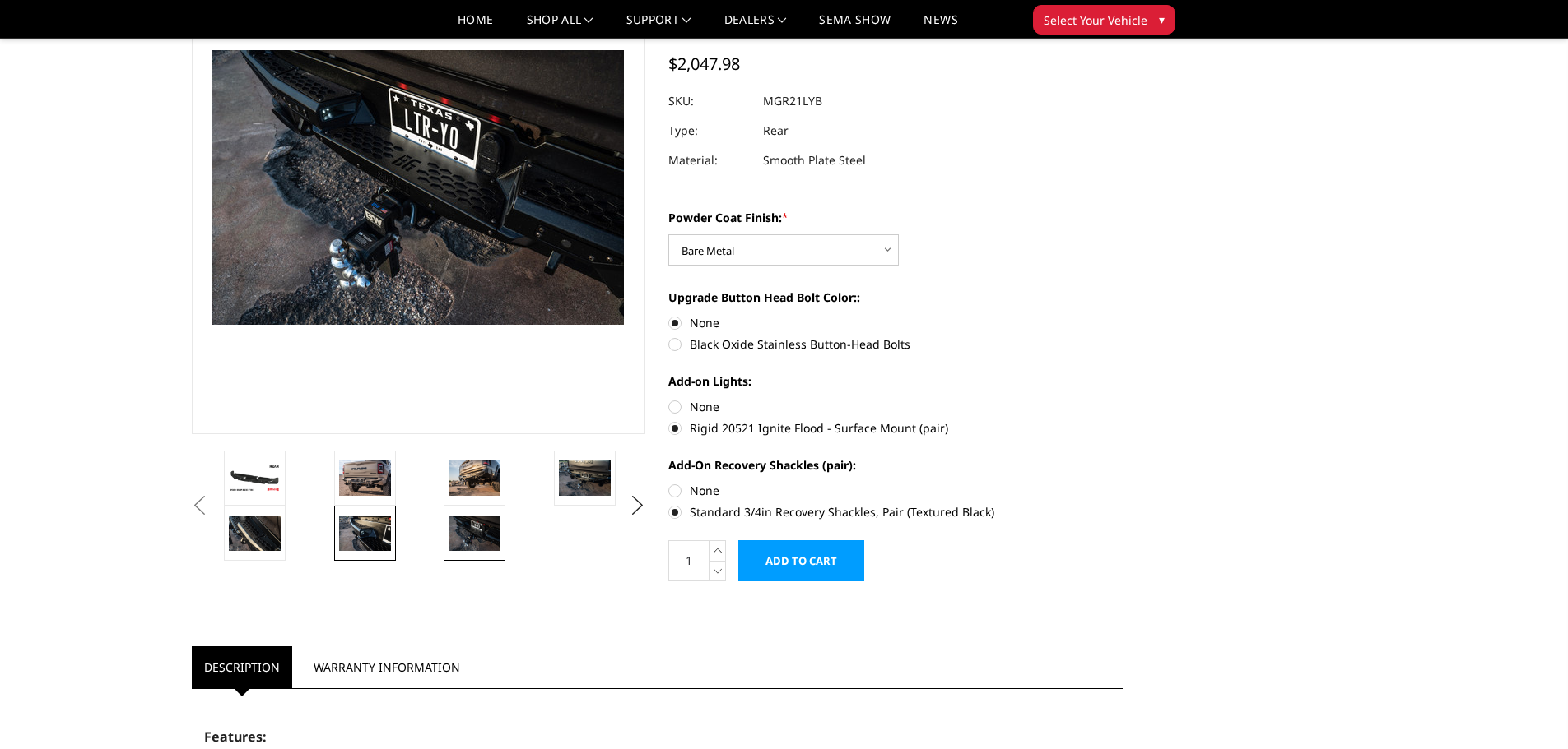
click at [359, 542] on img at bounding box center [365, 532] width 52 height 35
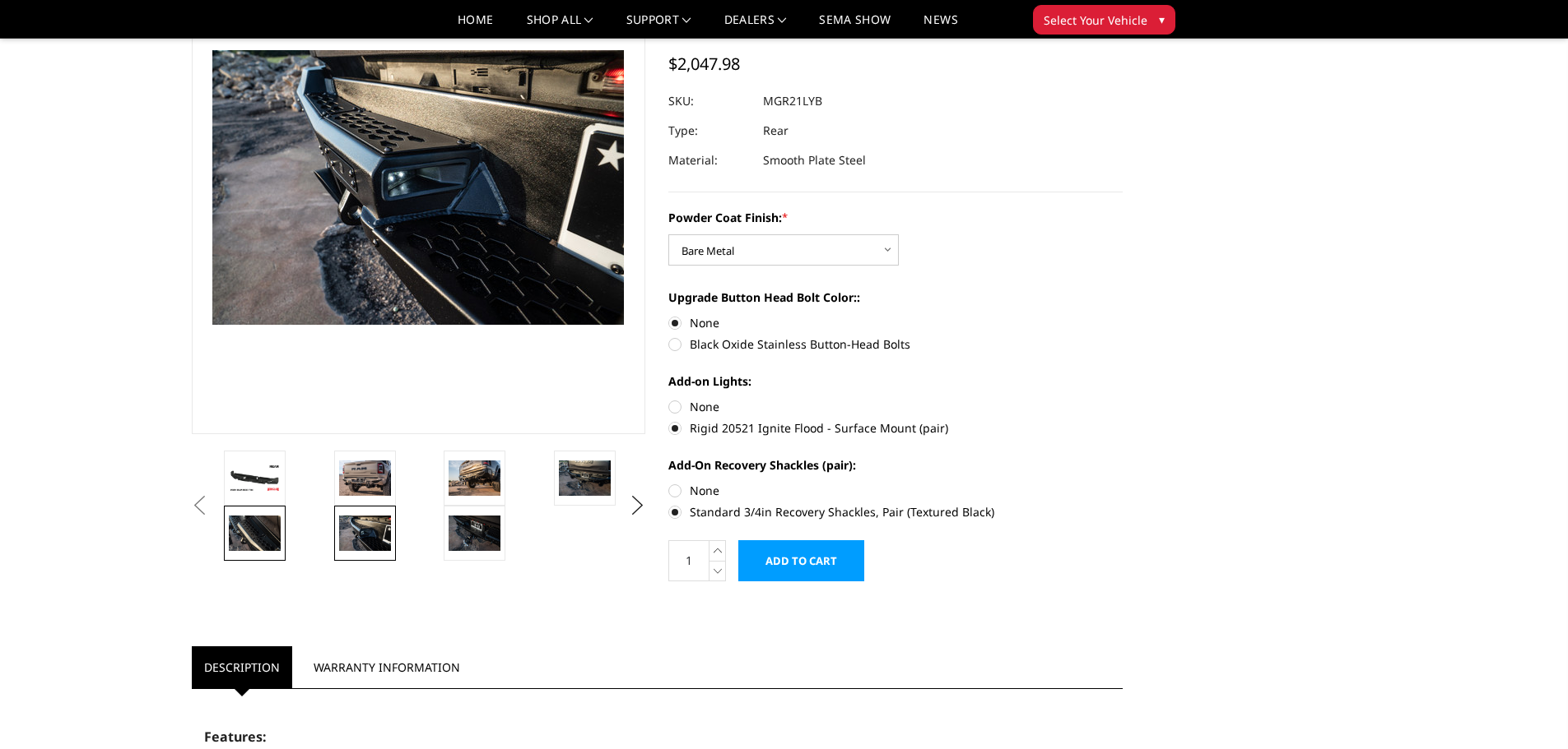
click at [239, 539] on img at bounding box center [255, 532] width 52 height 35
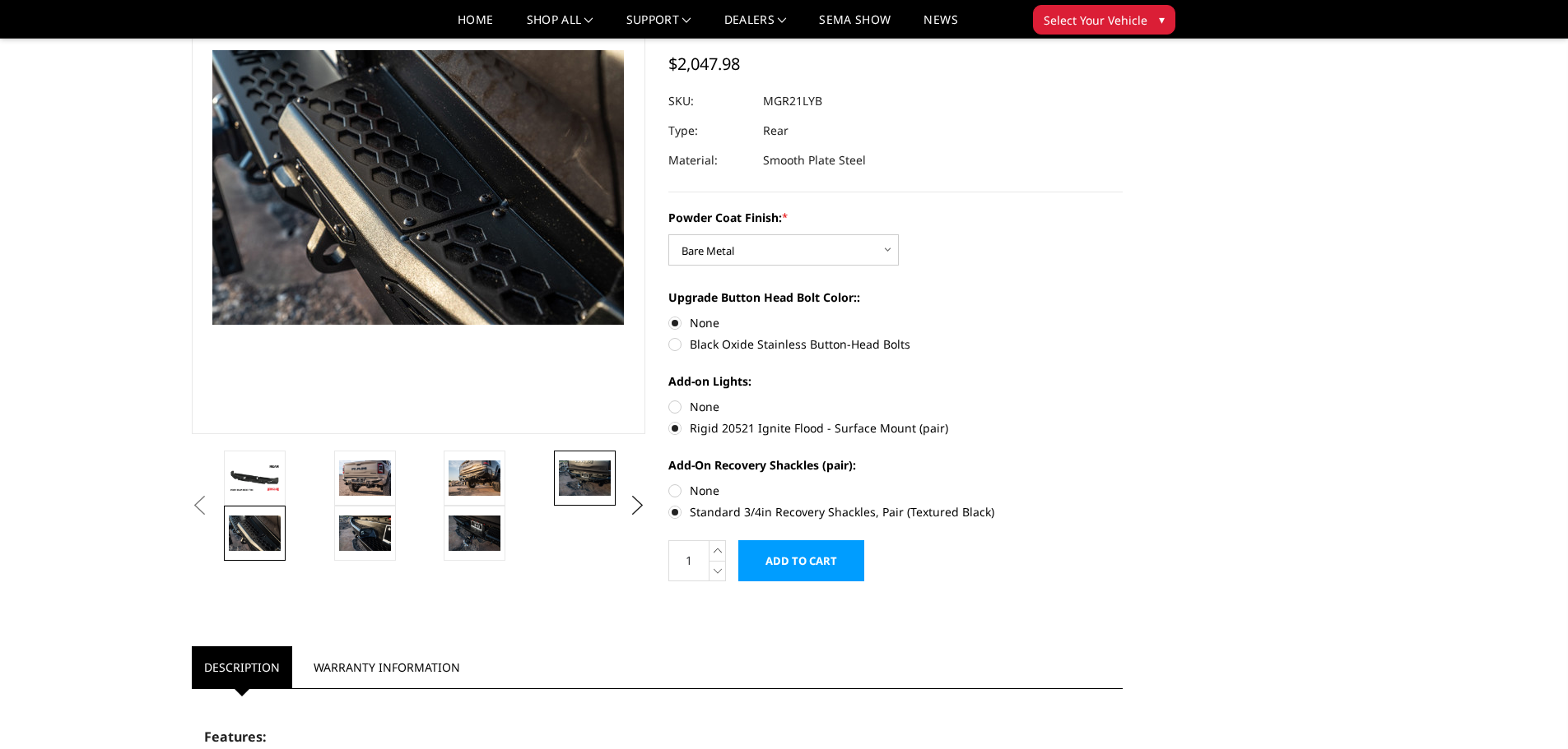
click at [592, 479] on img at bounding box center [585, 478] width 52 height 35
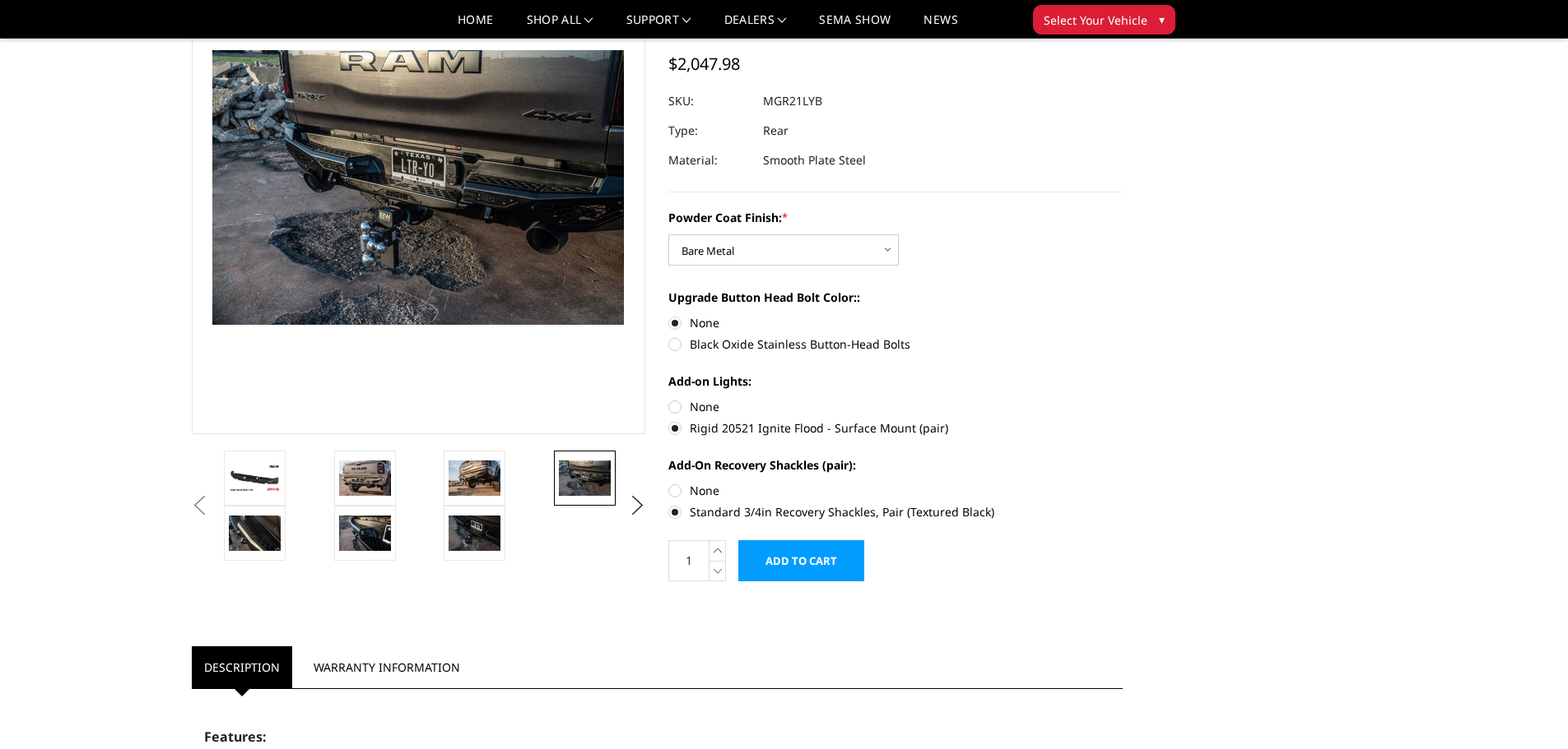
click at [838, 574] on input "Add to Cart" at bounding box center [801, 560] width 126 height 41
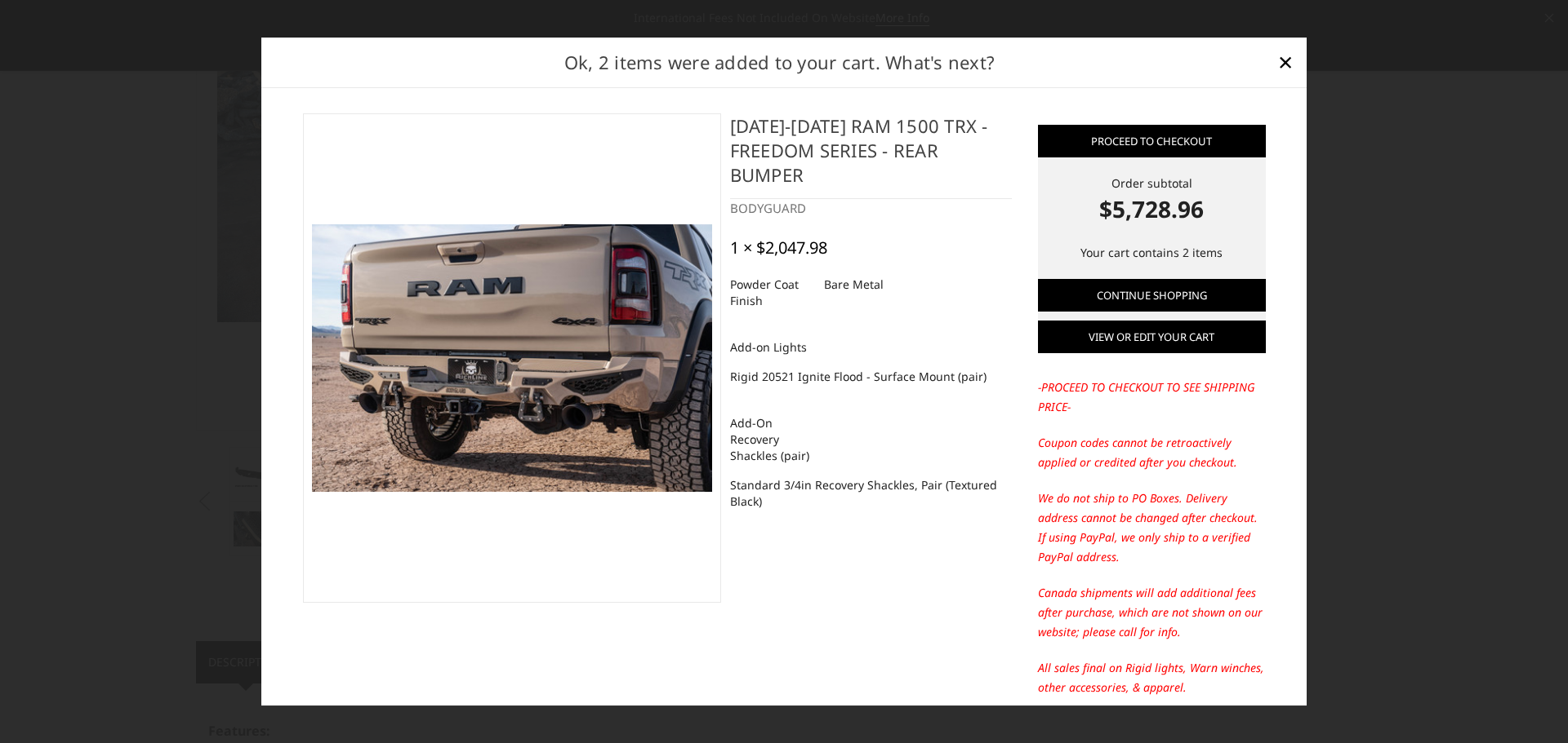
click at [1126, 334] on link "View or edit your cart" at bounding box center [1152, 337] width 227 height 33
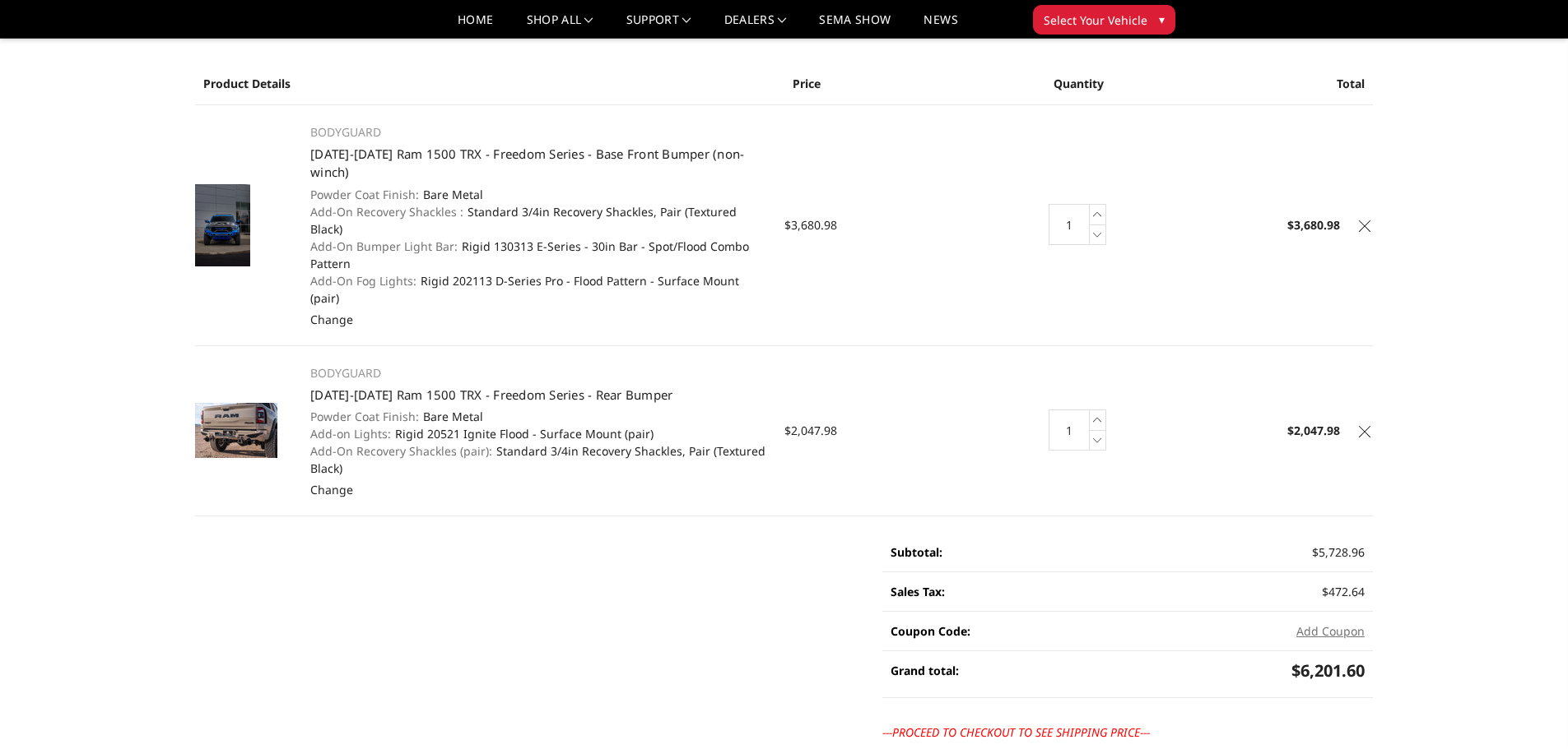
scroll to position [247, 0]
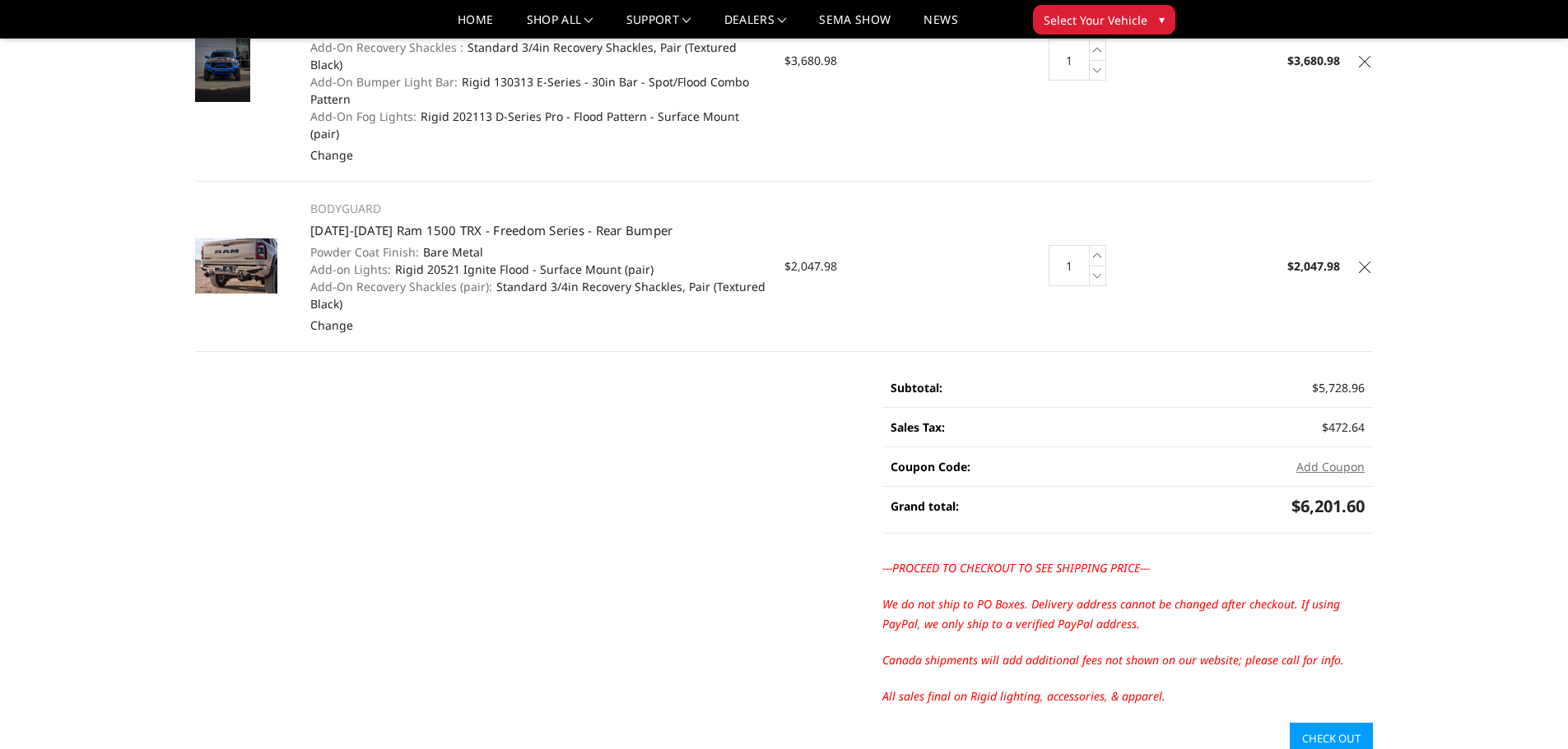
click at [1305, 723] on link "Check out" at bounding box center [1331, 738] width 83 height 31
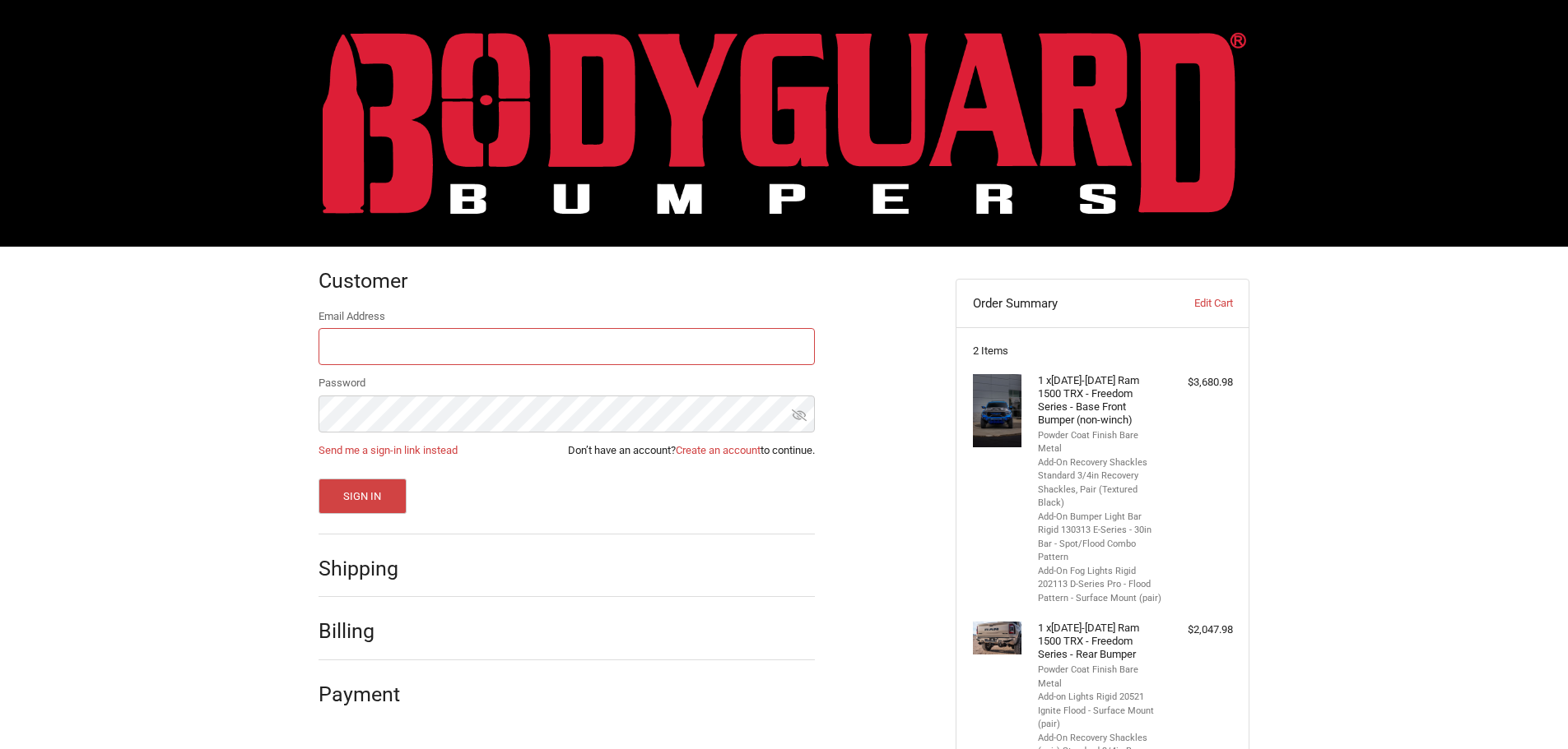
scroll to position [97, 0]
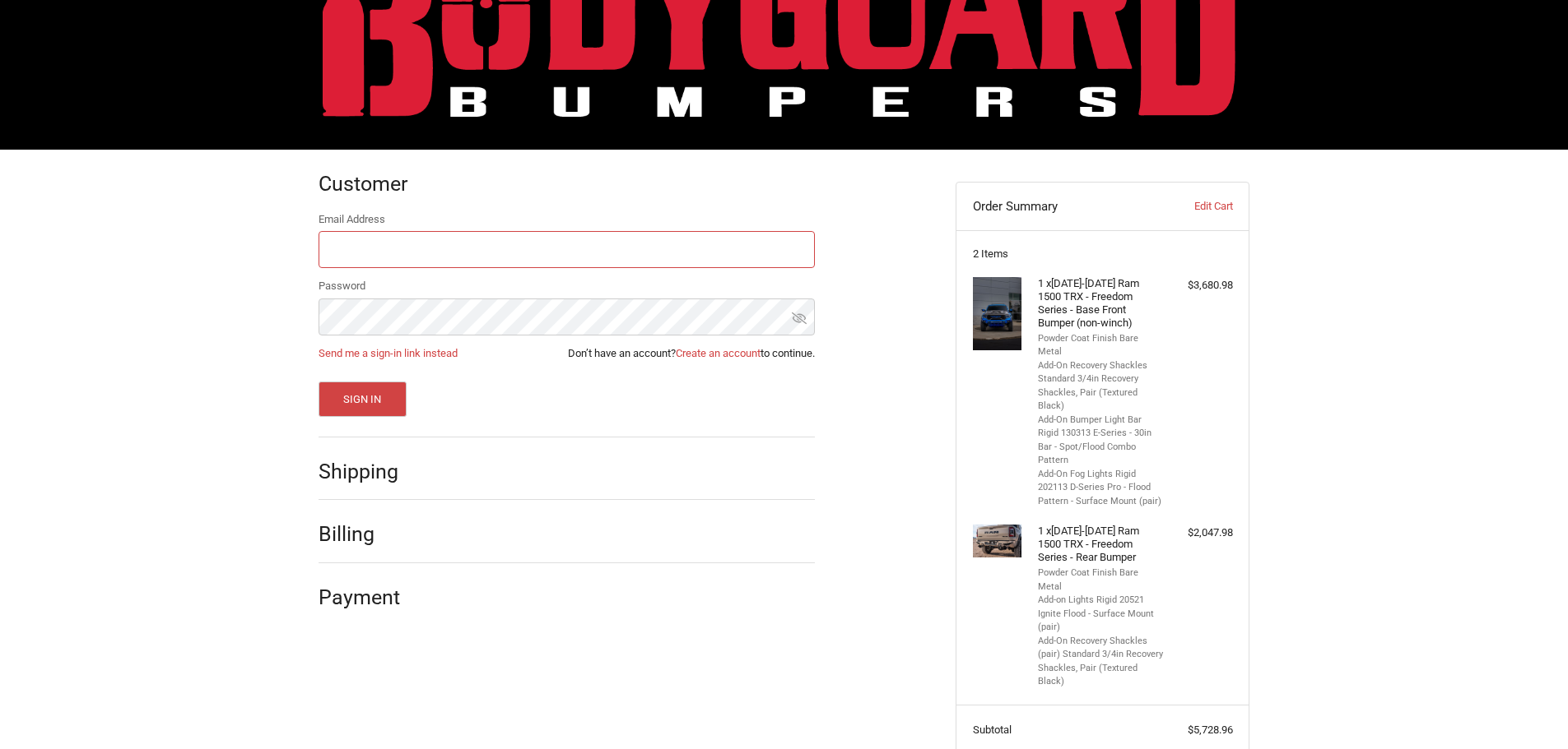
click at [395, 254] on input "Email Address" at bounding box center [567, 249] width 497 height 37
type input "[EMAIL_ADDRESS][DOMAIN_NAME]"
click at [734, 352] on link "Create an account" at bounding box center [718, 353] width 85 height 13
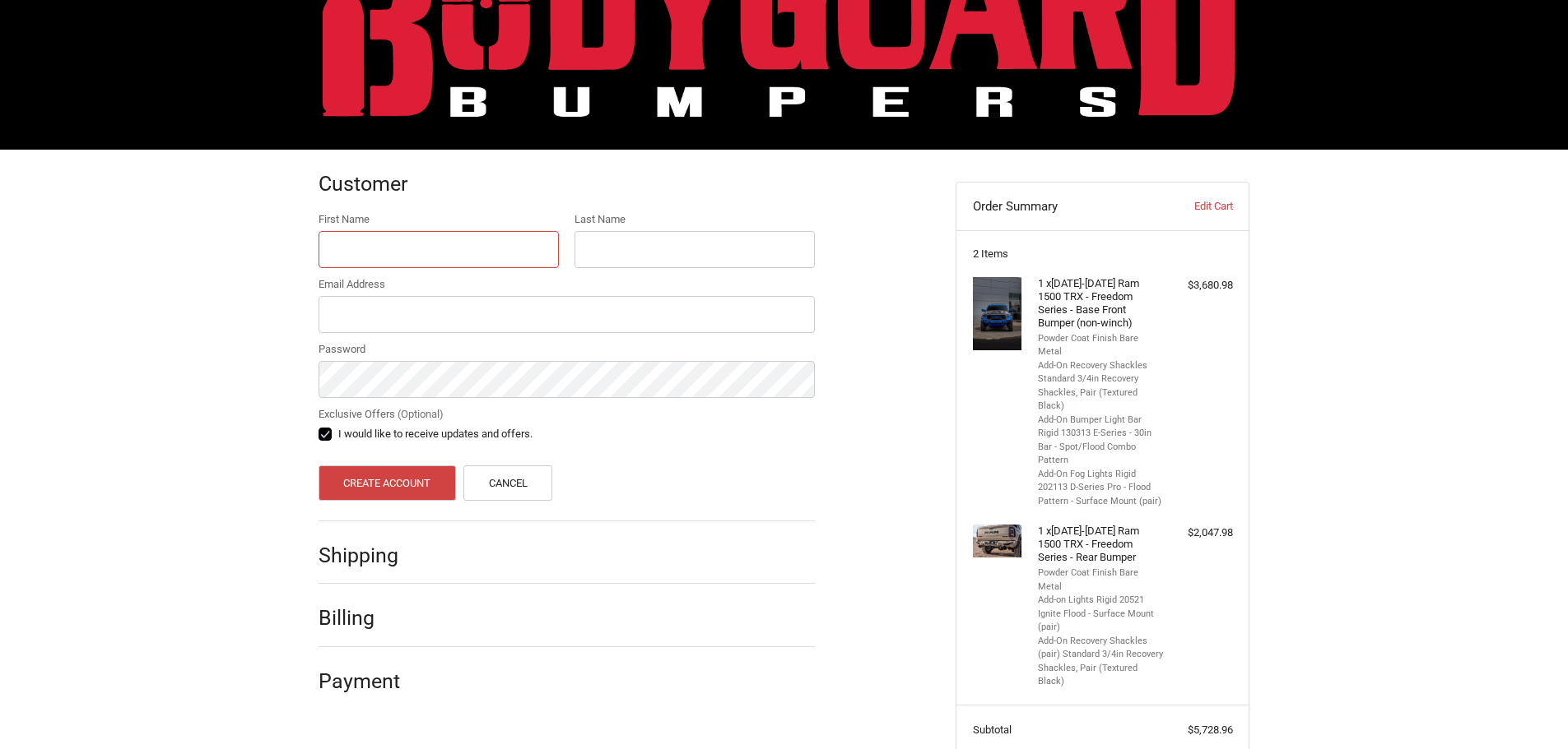
click at [407, 250] on input "First Name" at bounding box center [438, 249] width 240 height 37
type input "[PERSON_NAME]"
type input "[EMAIL_ADDRESS][DOMAIN_NAME]"
click at [320, 432] on label "I would like to receive updates and offers." at bounding box center [567, 435] width 497 height 13
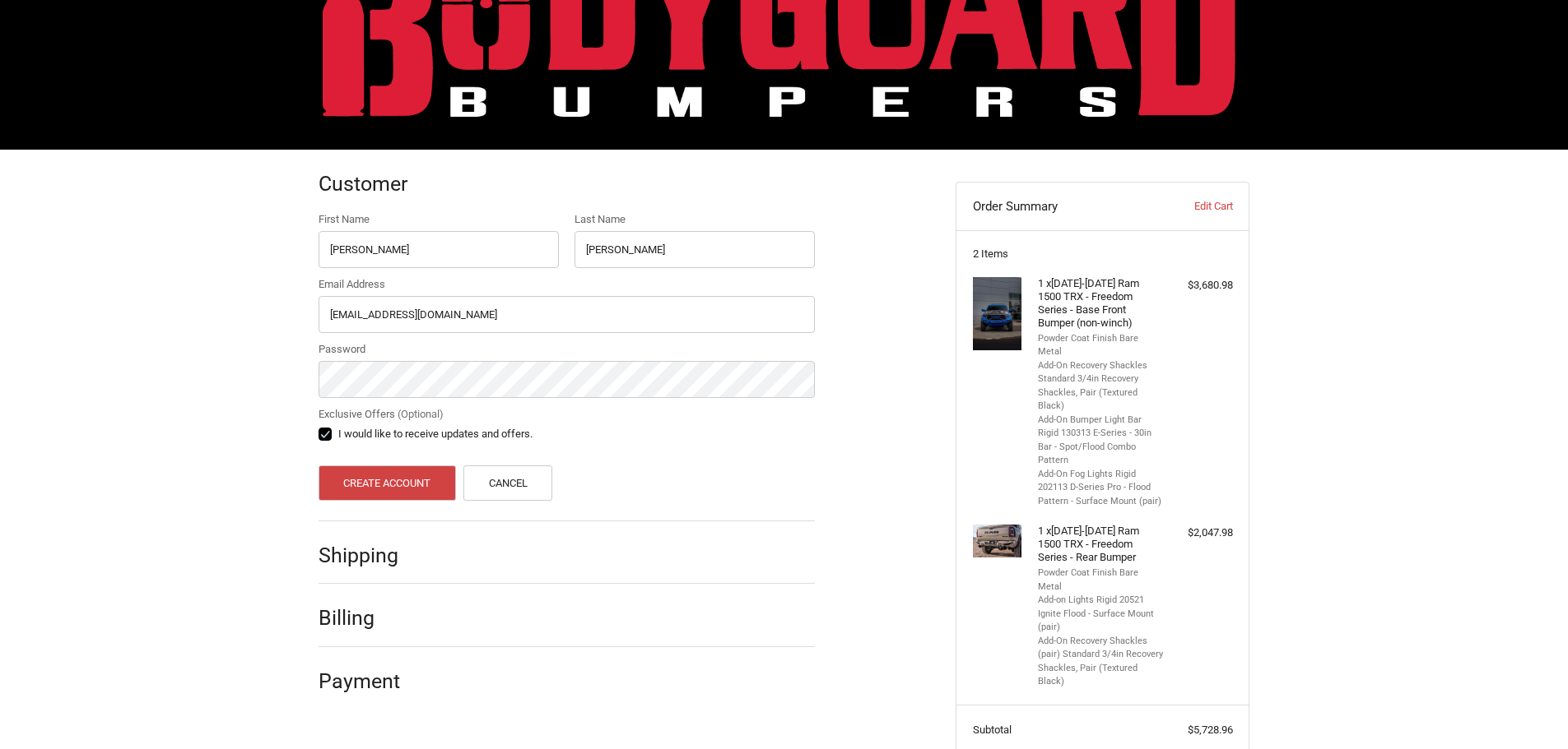
click at [320, 427] on input "I would like to receive updates and offers." at bounding box center [319, 426] width 1 height 1
checkbox input "false"
click at [406, 472] on button "Create Account" at bounding box center [387, 484] width 137 height 35
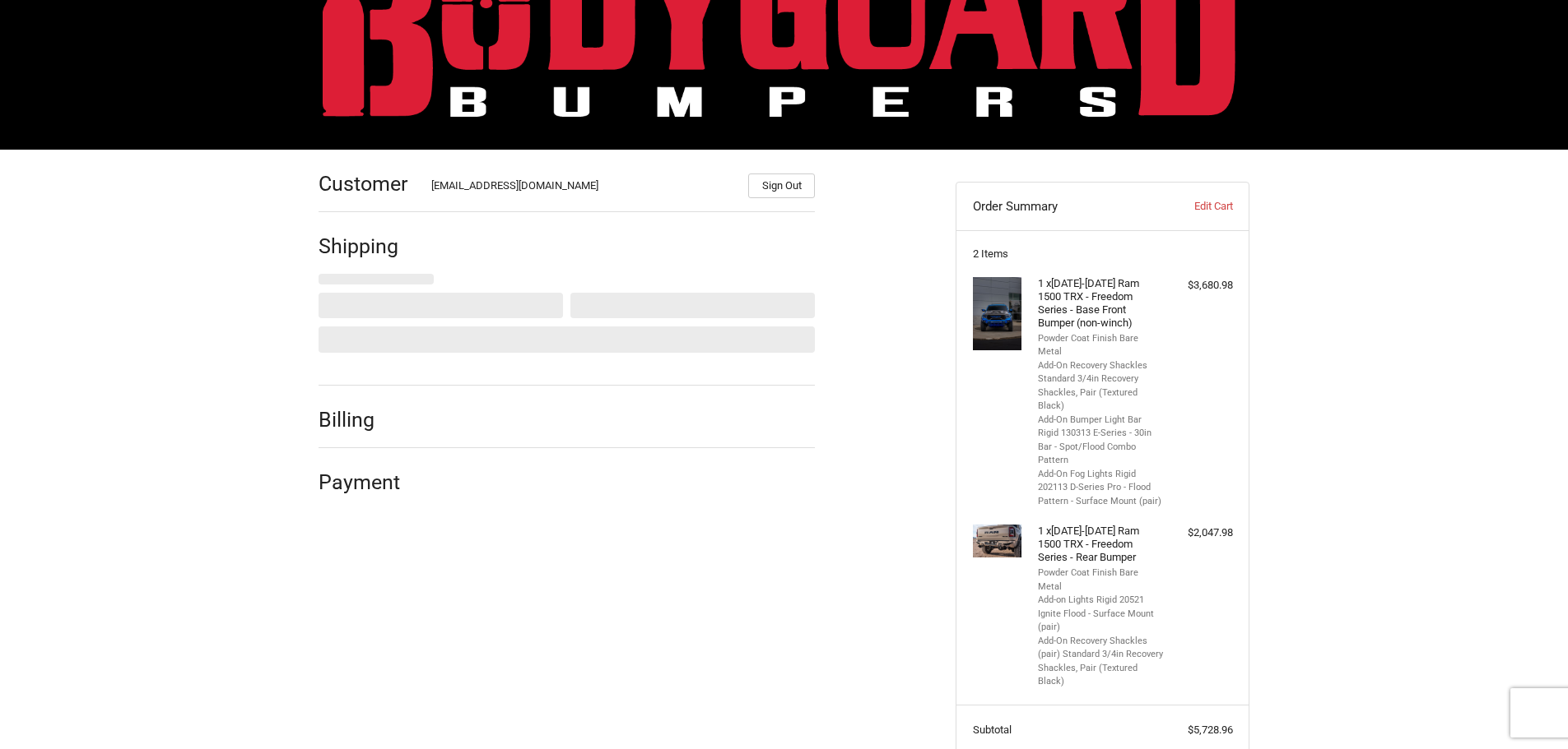
select select "US"
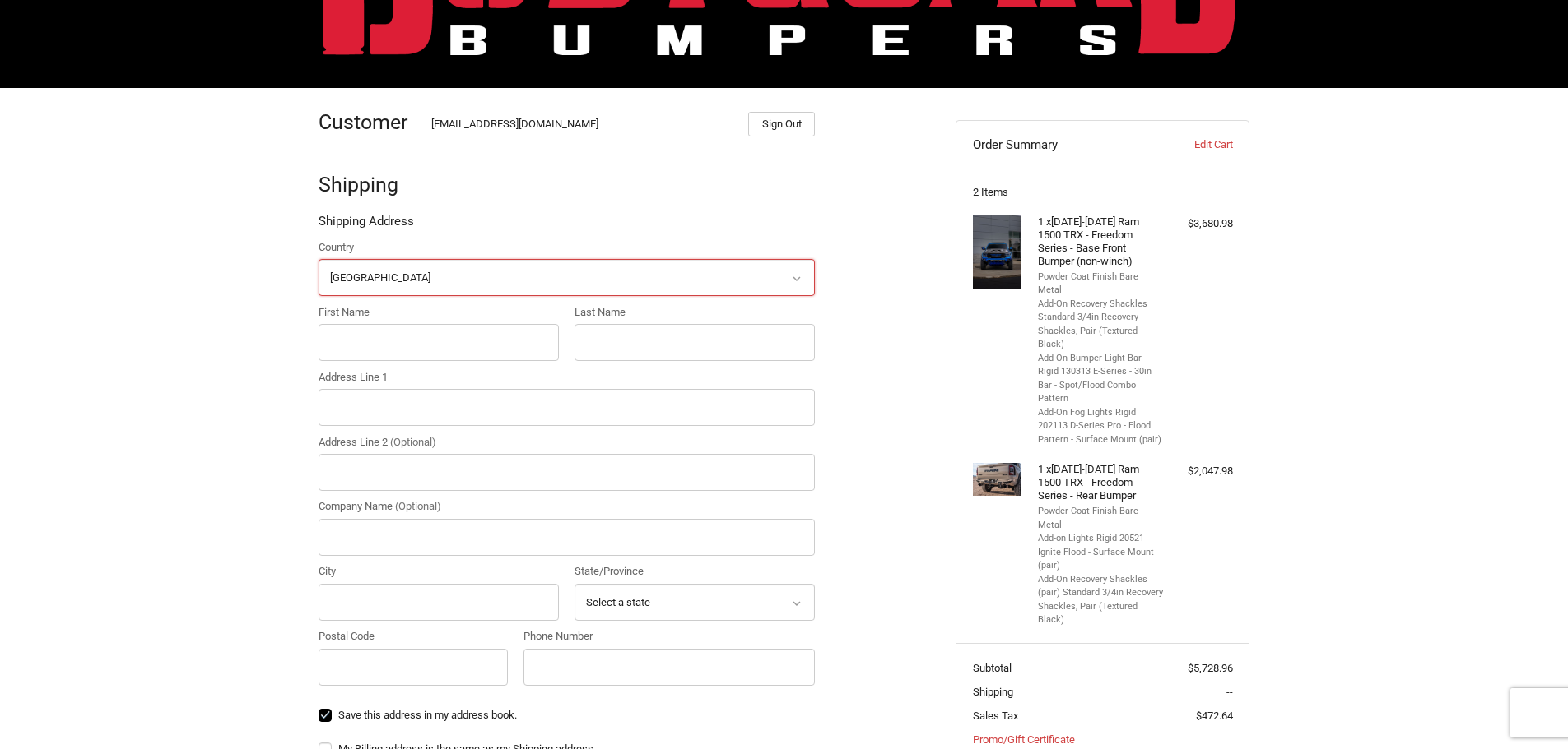
scroll to position [159, 0]
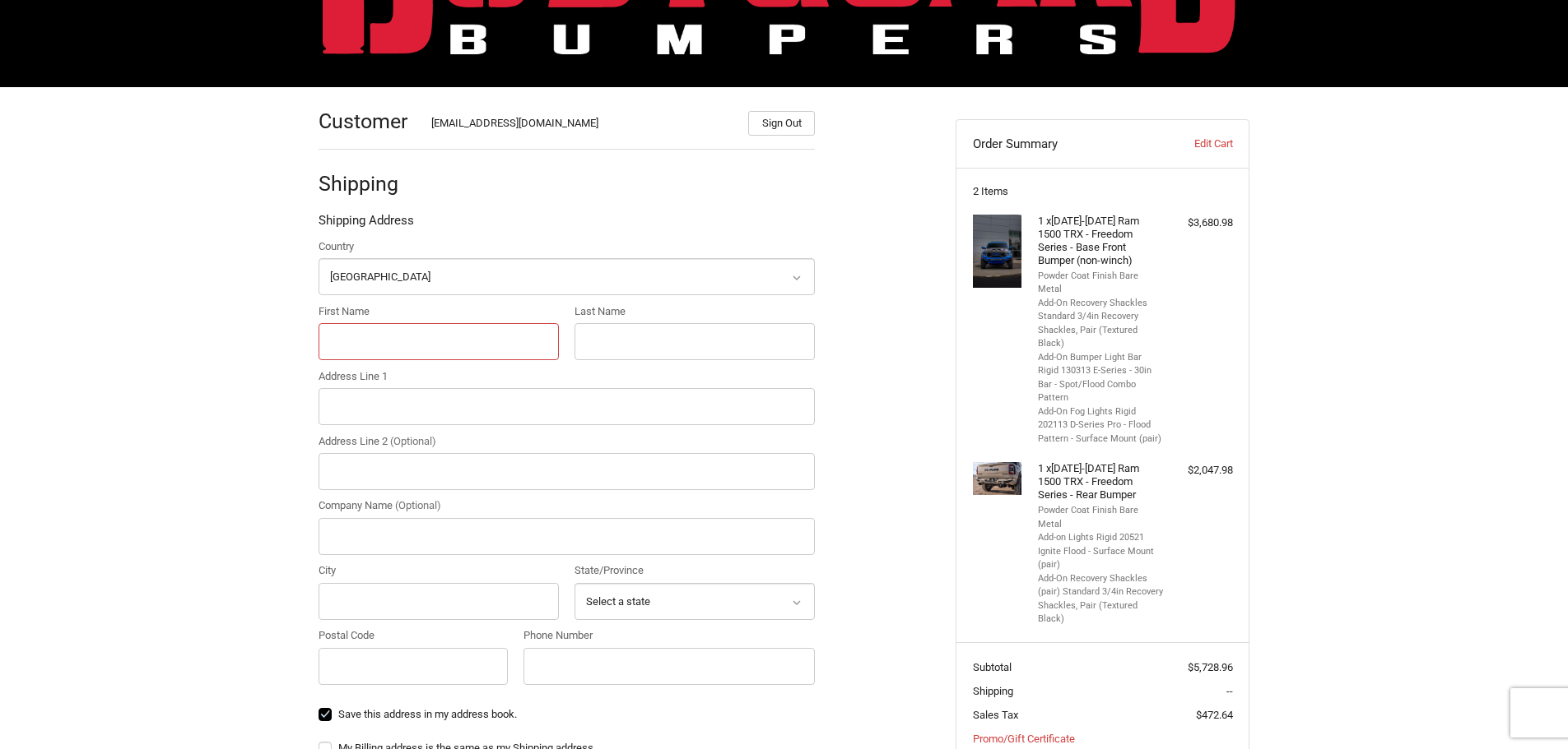
click at [401, 343] on input "First Name" at bounding box center [438, 342] width 240 height 37
type input "[PERSON_NAME]"
type input "1054 Guinea dr"
type input "Whittier"
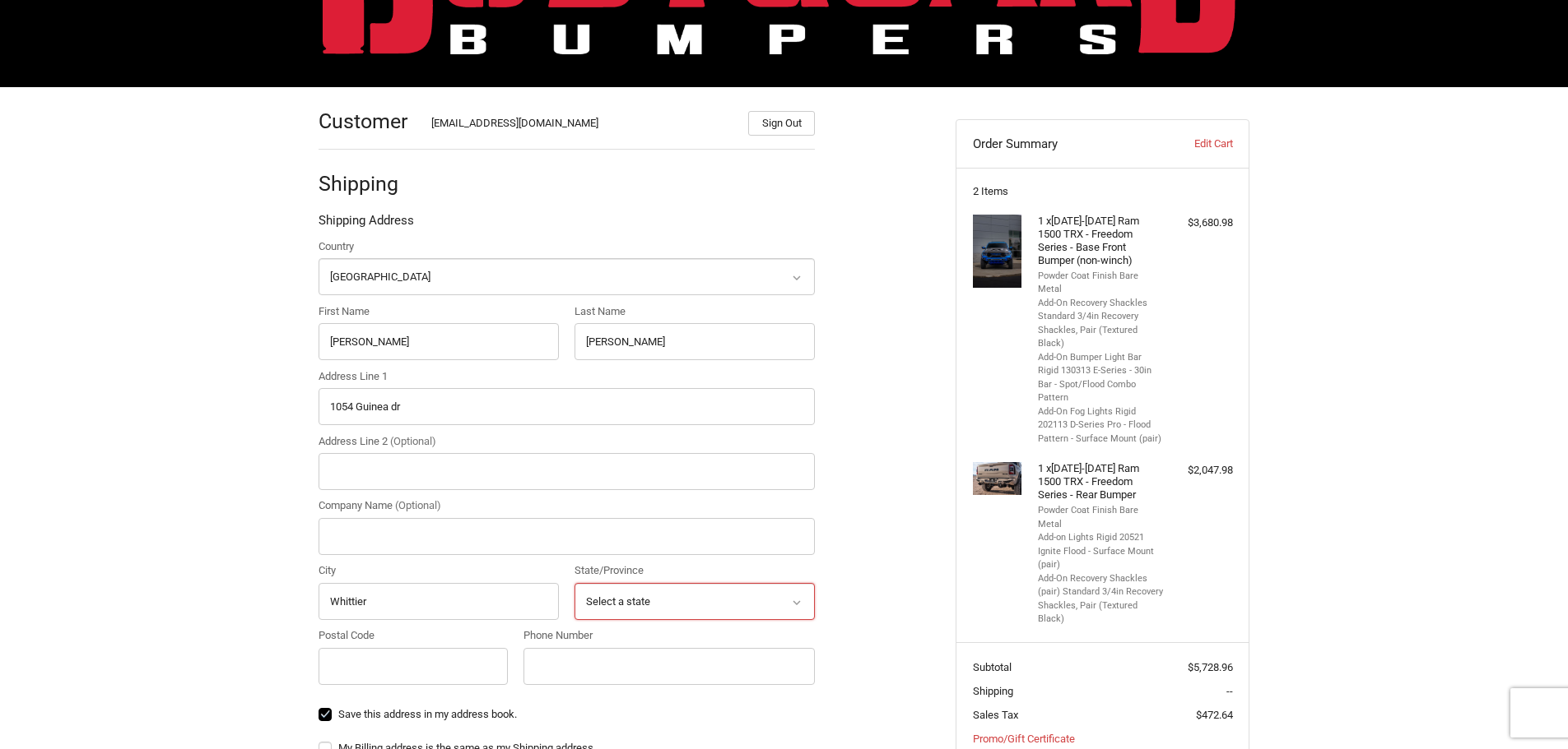
select select "CA"
type input "90601"
type input "3239971538"
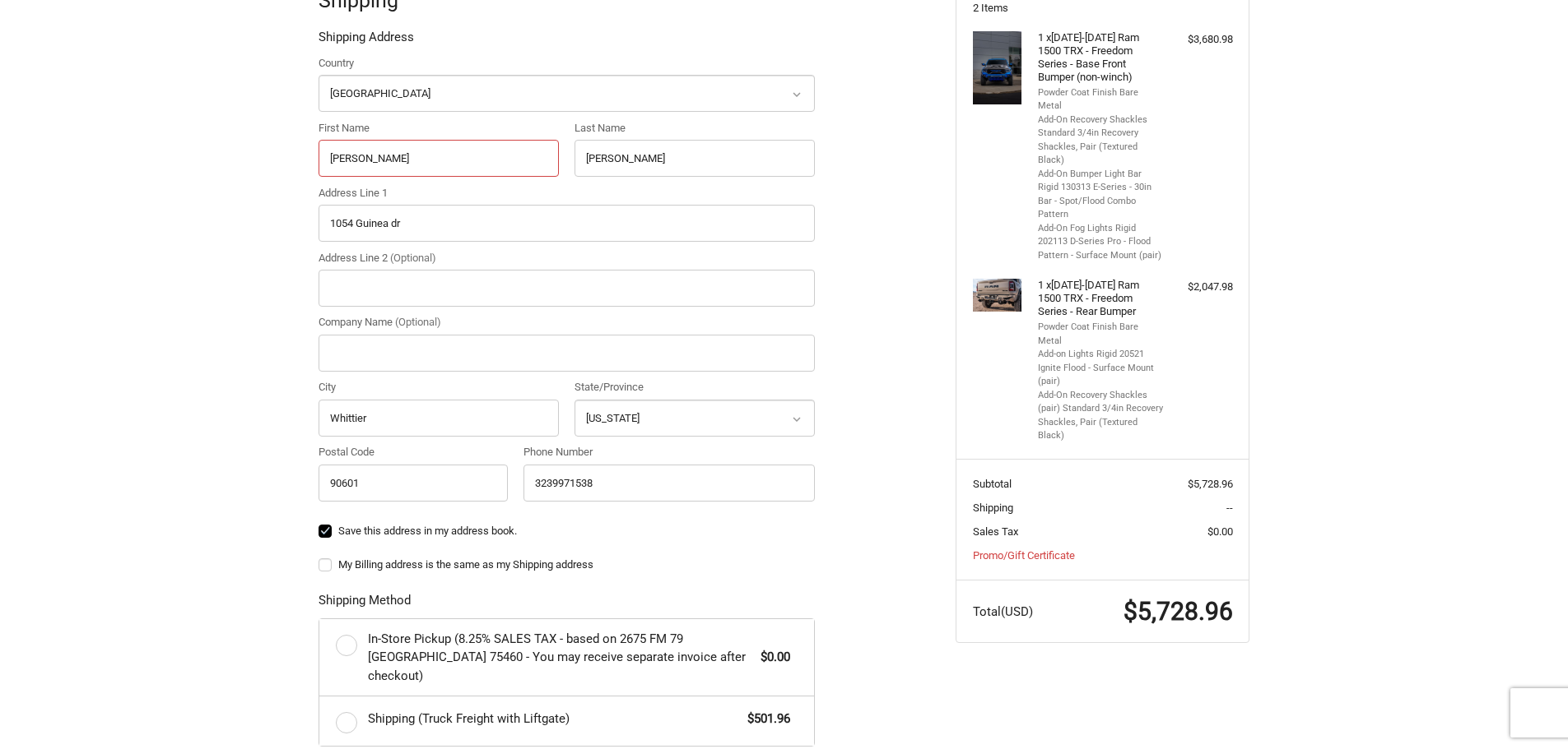
scroll to position [324, 0]
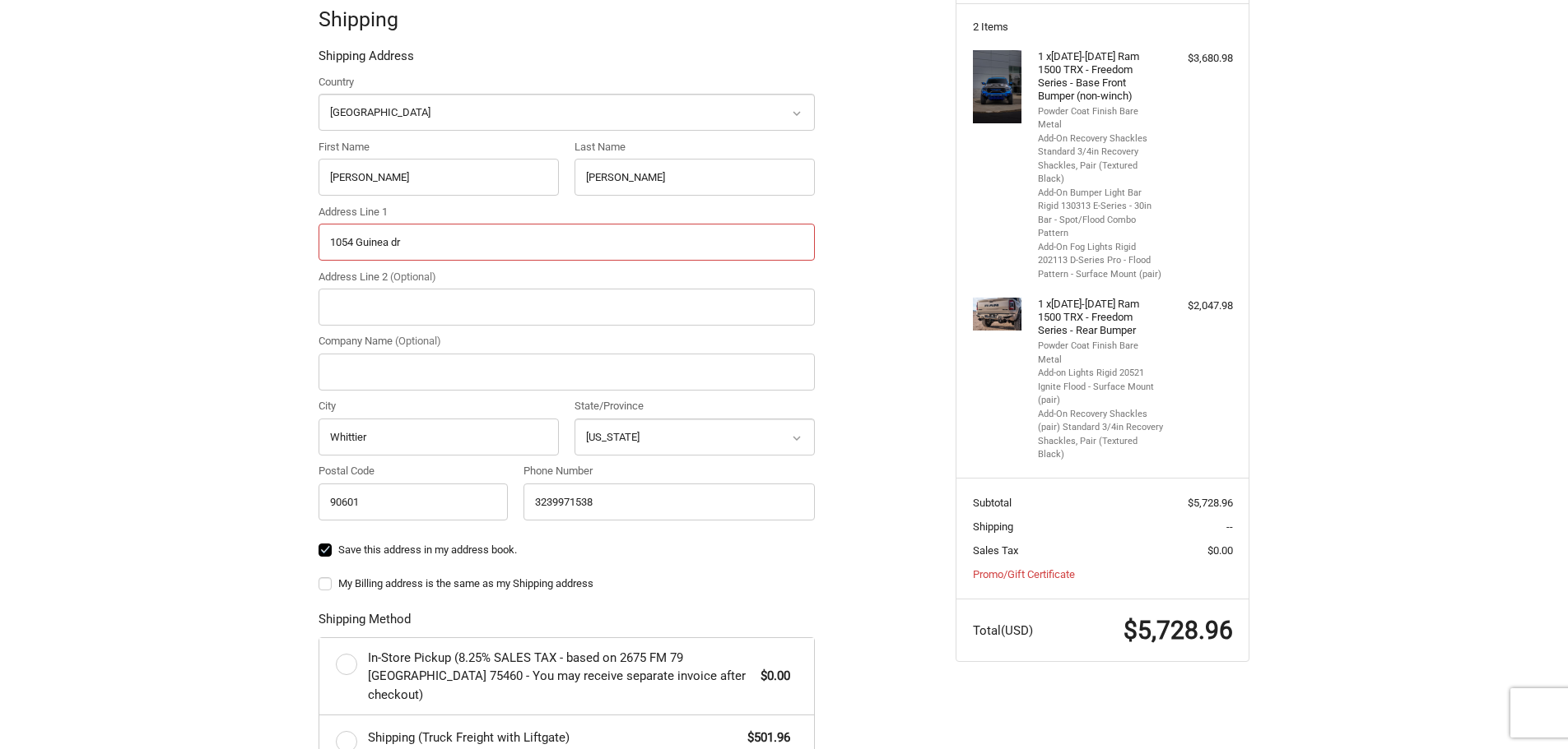
drag, startPoint x: 430, startPoint y: 240, endPoint x: 133, endPoint y: 242, distance: 297.0
click at [133, 242] on div "Customer [EMAIL_ADDRESS][DOMAIN_NAME] Sign Out Shipping Shipping Address Countr…" at bounding box center [784, 492] width 1568 height 1139
type input "[STREET_ADDRESS]"
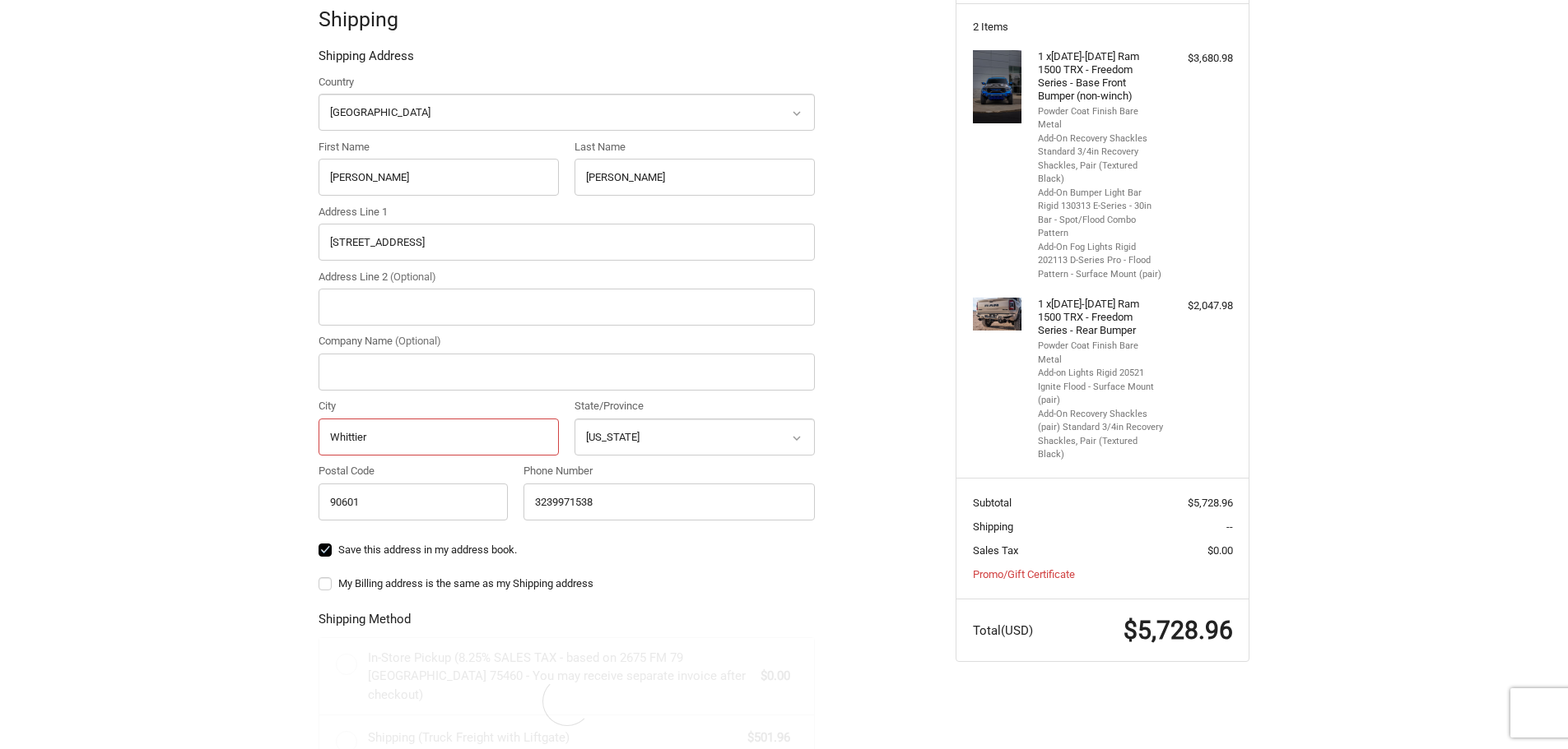
drag, startPoint x: 400, startPoint y: 439, endPoint x: 183, endPoint y: 436, distance: 217.0
click at [183, 436] on div "Customer [EMAIL_ADDRESS][DOMAIN_NAME] Sign Out Shipping Shipping Address Countr…" at bounding box center [784, 492] width 1568 height 1139
type input "[PERSON_NAME]"
drag, startPoint x: 415, startPoint y: 508, endPoint x: 244, endPoint y: 491, distance: 171.8
click at [244, 491] on div "Customer [EMAIL_ADDRESS][DOMAIN_NAME] Sign Out Shipping Shipping Address Countr…" at bounding box center [784, 492] width 1568 height 1139
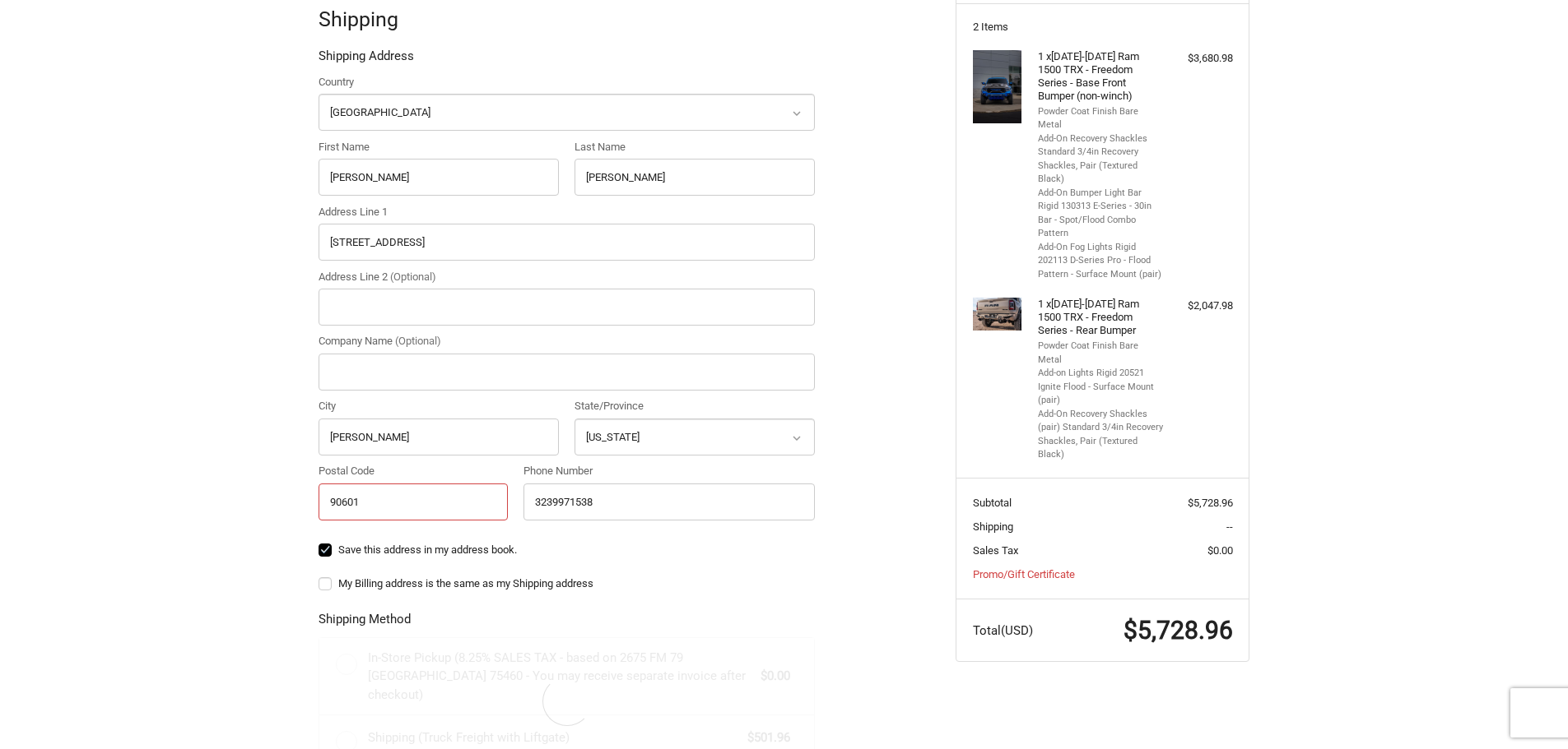
type input "90241"
click at [760, 567] on div "Country Select a country [GEOGRAPHIC_DATA] [GEOGRAPHIC_DATA] [GEOGRAPHIC_DATA] …" at bounding box center [567, 335] width 497 height 523
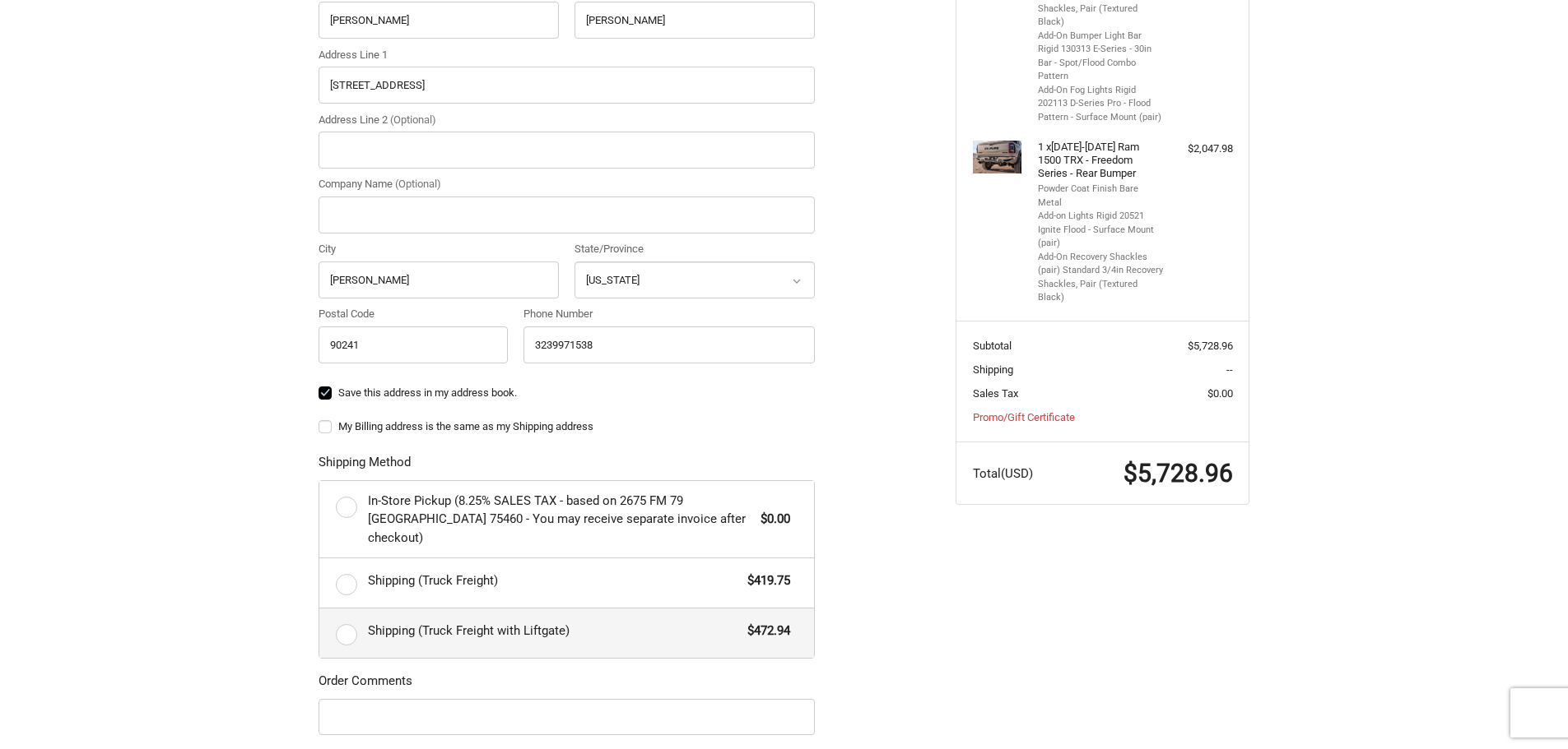
scroll to position [489, 0]
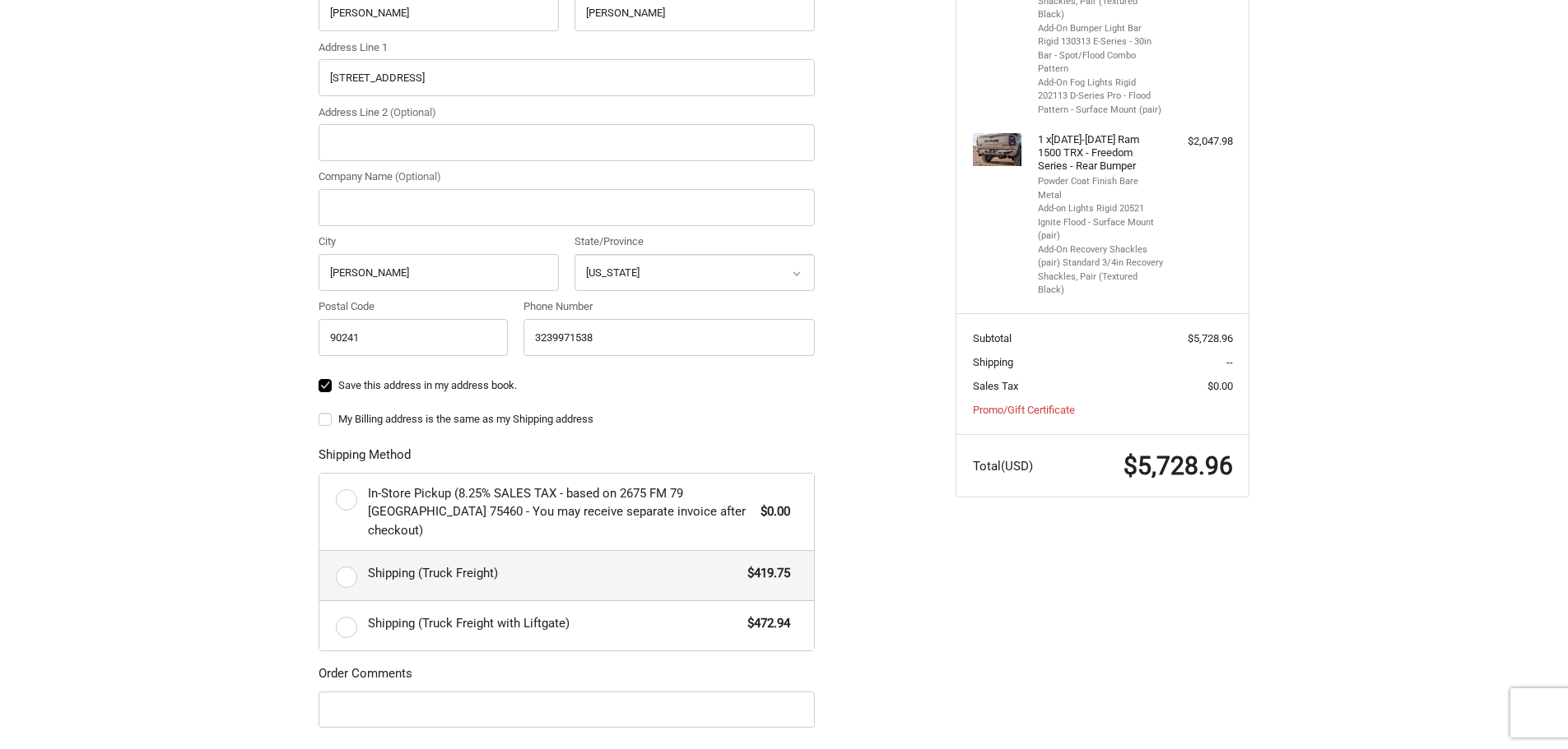
click at [347, 559] on label "Shipping (Truck Freight) $419.75" at bounding box center [567, 575] width 495 height 50
click at [320, 552] on input "Shipping (Truck Freight) $419.75" at bounding box center [320, 551] width 1 height 1
radio input "true"
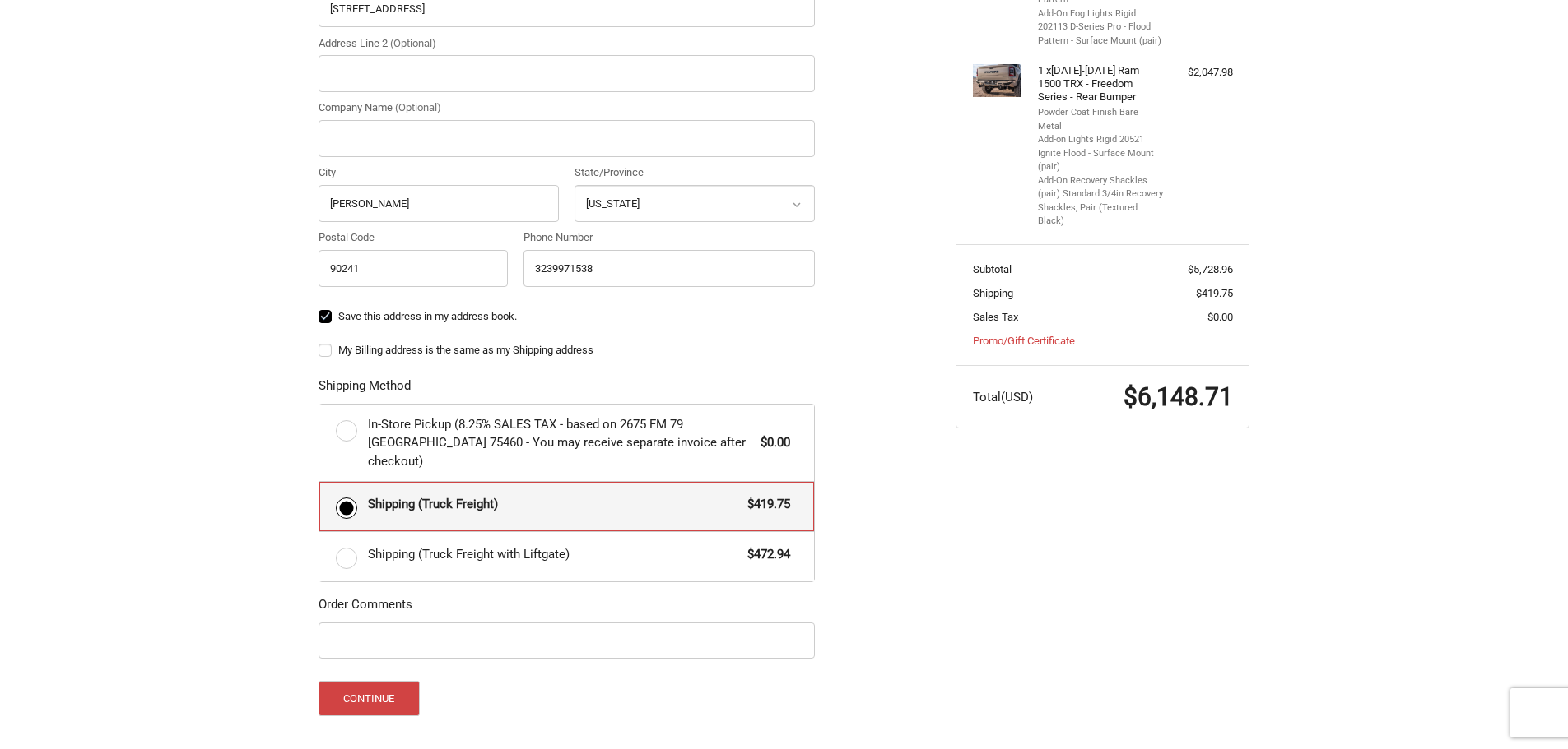
scroll to position [653, 0]
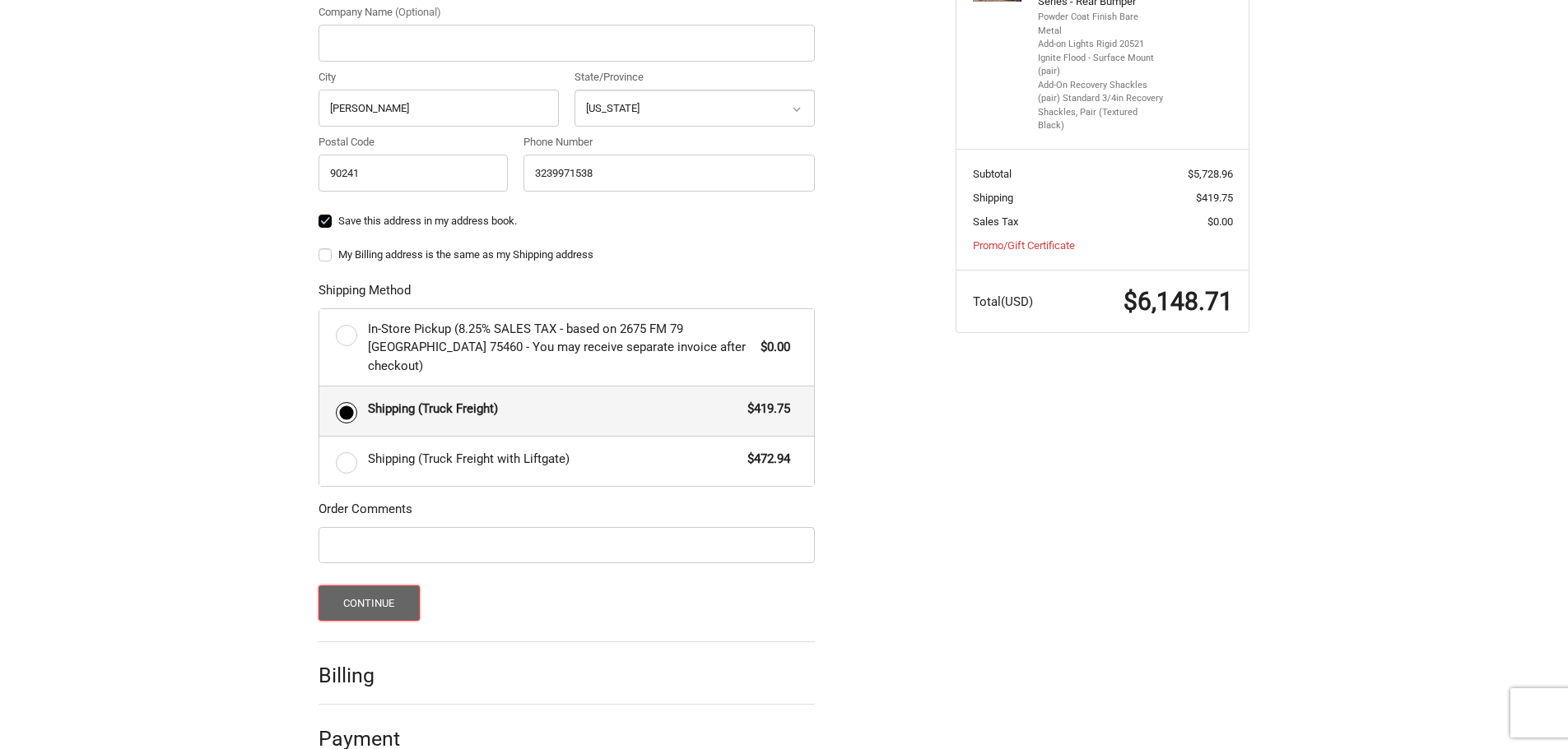
click at [355, 586] on button "Continue" at bounding box center [369, 603] width 101 height 35
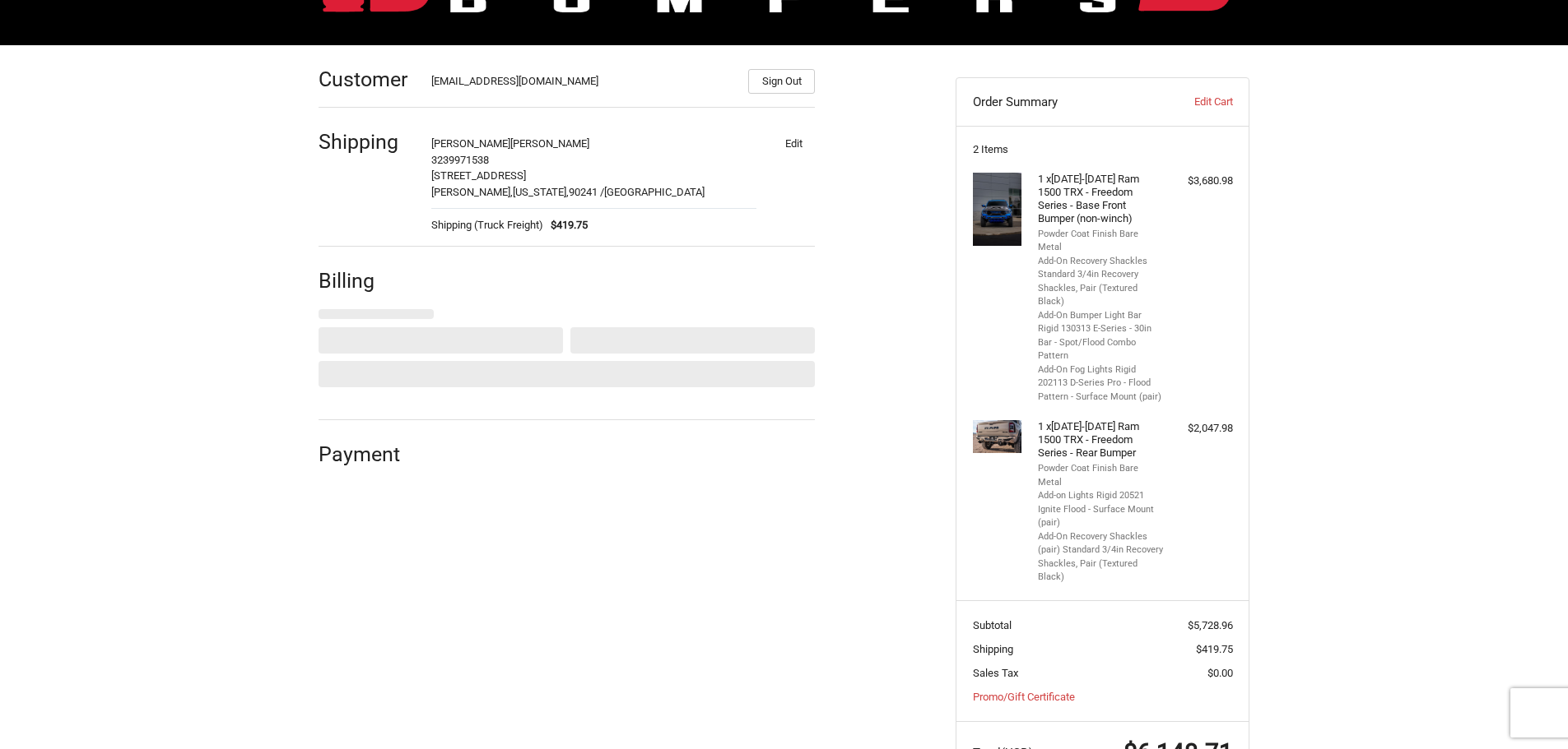
select select "US"
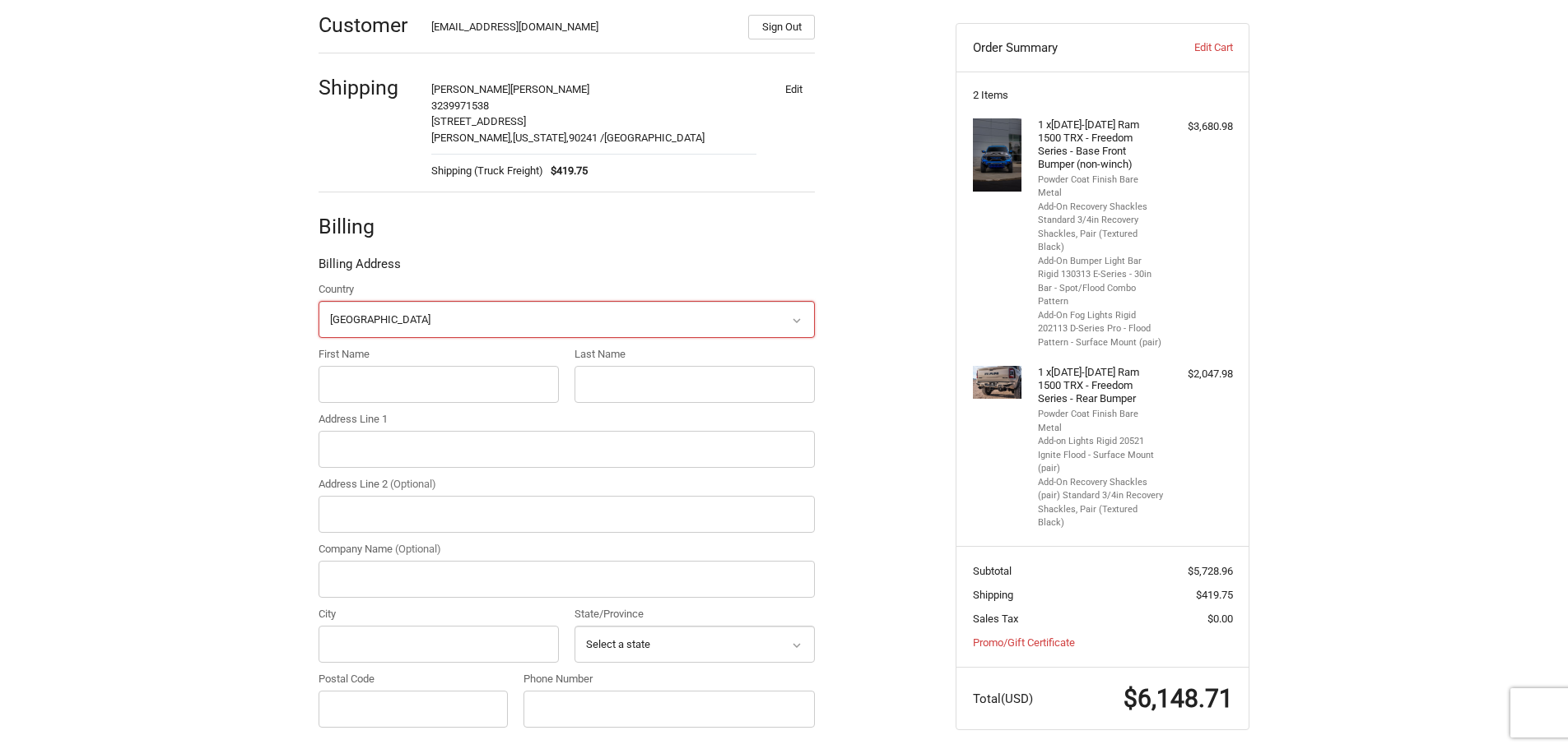
scroll to position [217, 0]
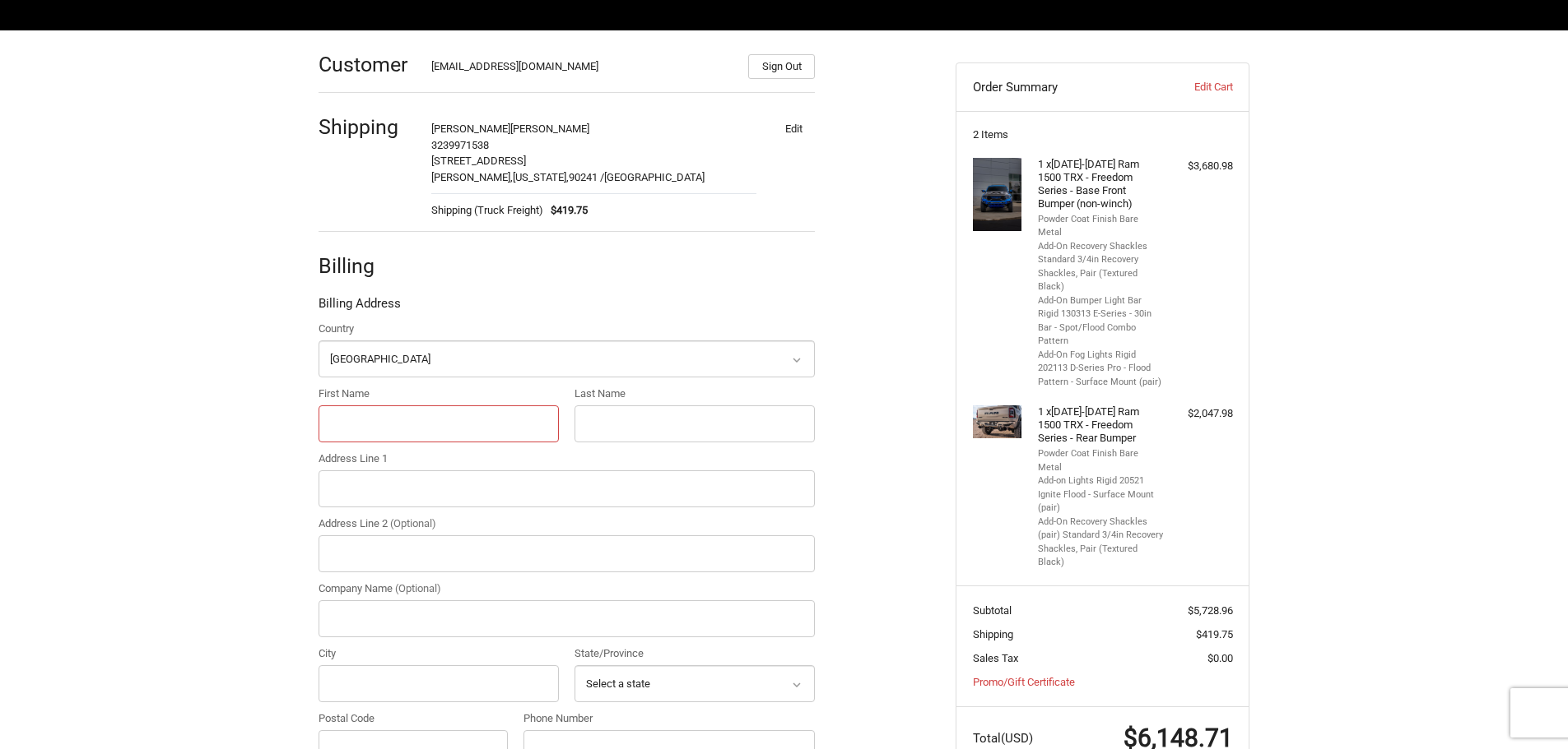
click at [410, 420] on input "First Name" at bounding box center [438, 424] width 240 height 37
type input "[PERSON_NAME]"
type input "[STREET_ADDRESS]"
type input "Socal Autopaint inc"
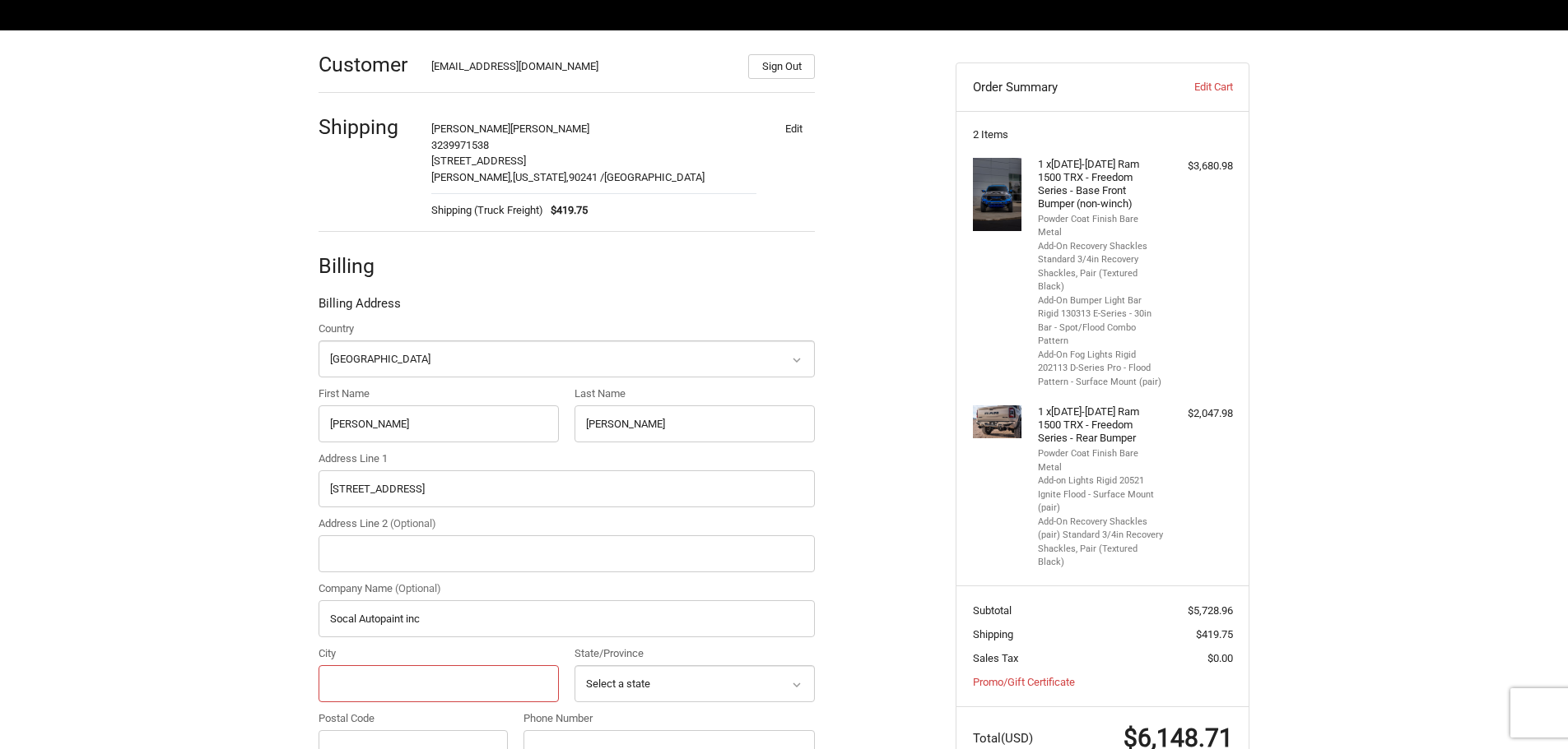
type input "[PERSON_NAME]"
select select "CA"
type input "90241"
type input "5622912895"
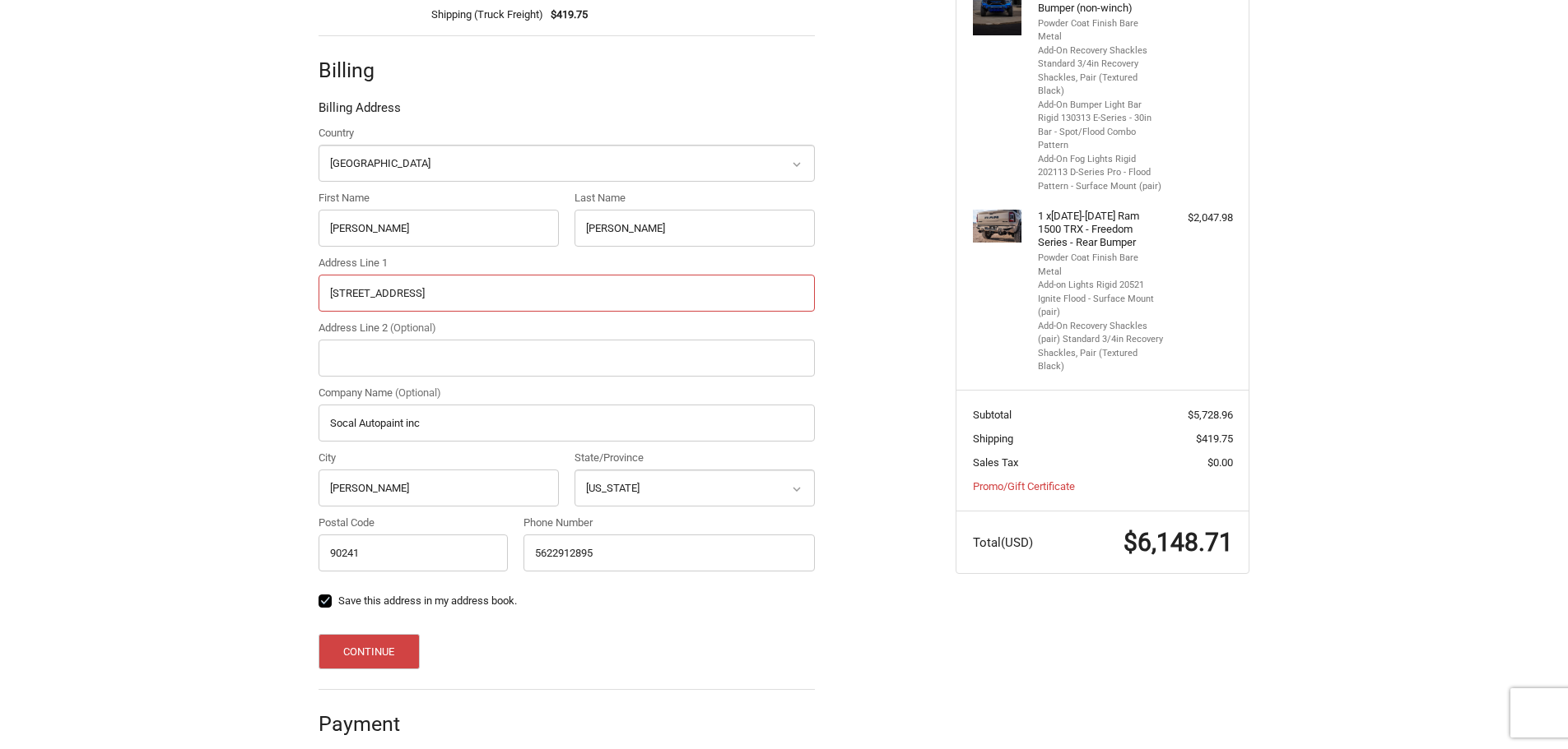
scroll to position [431, 0]
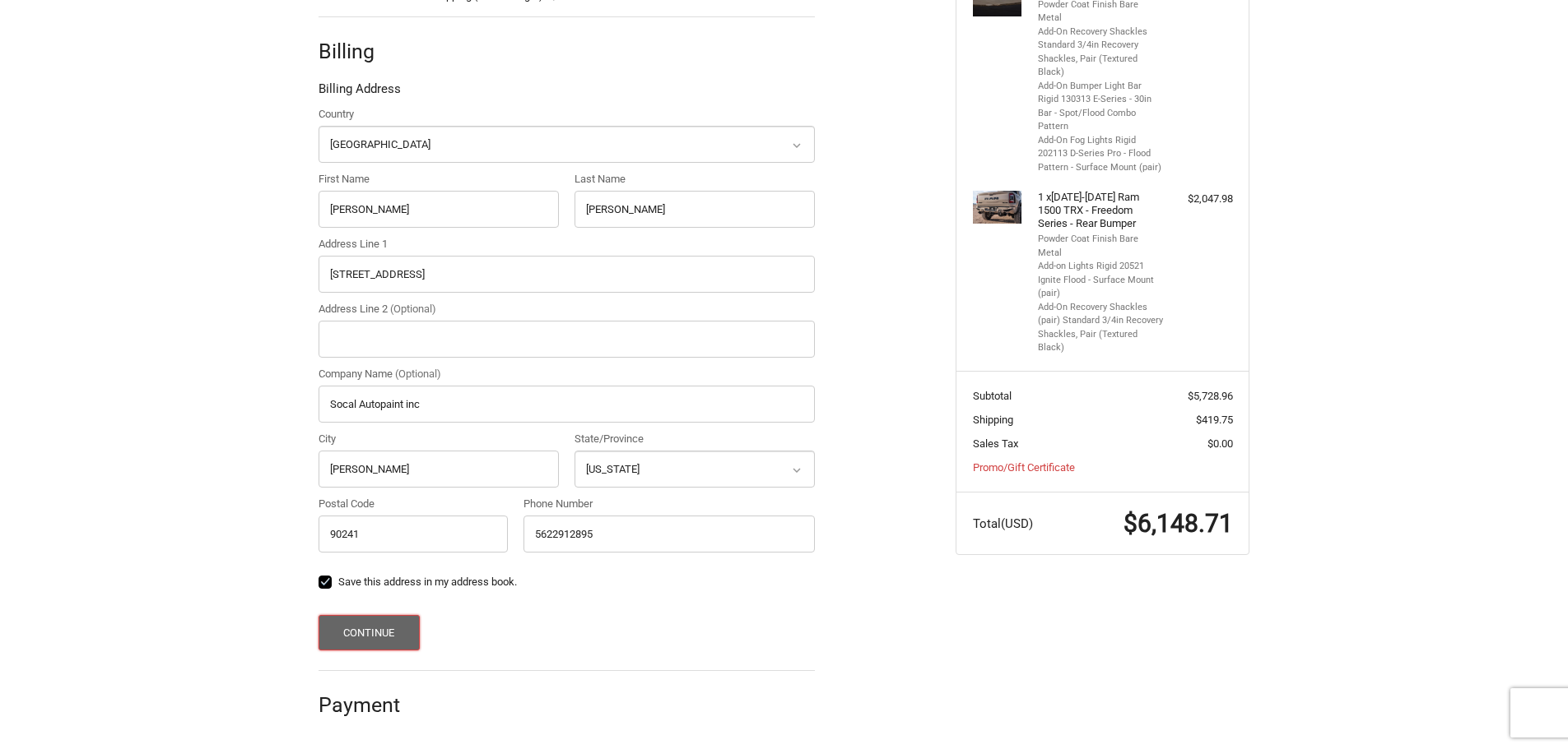
click at [376, 637] on button "Continue" at bounding box center [369, 633] width 101 height 35
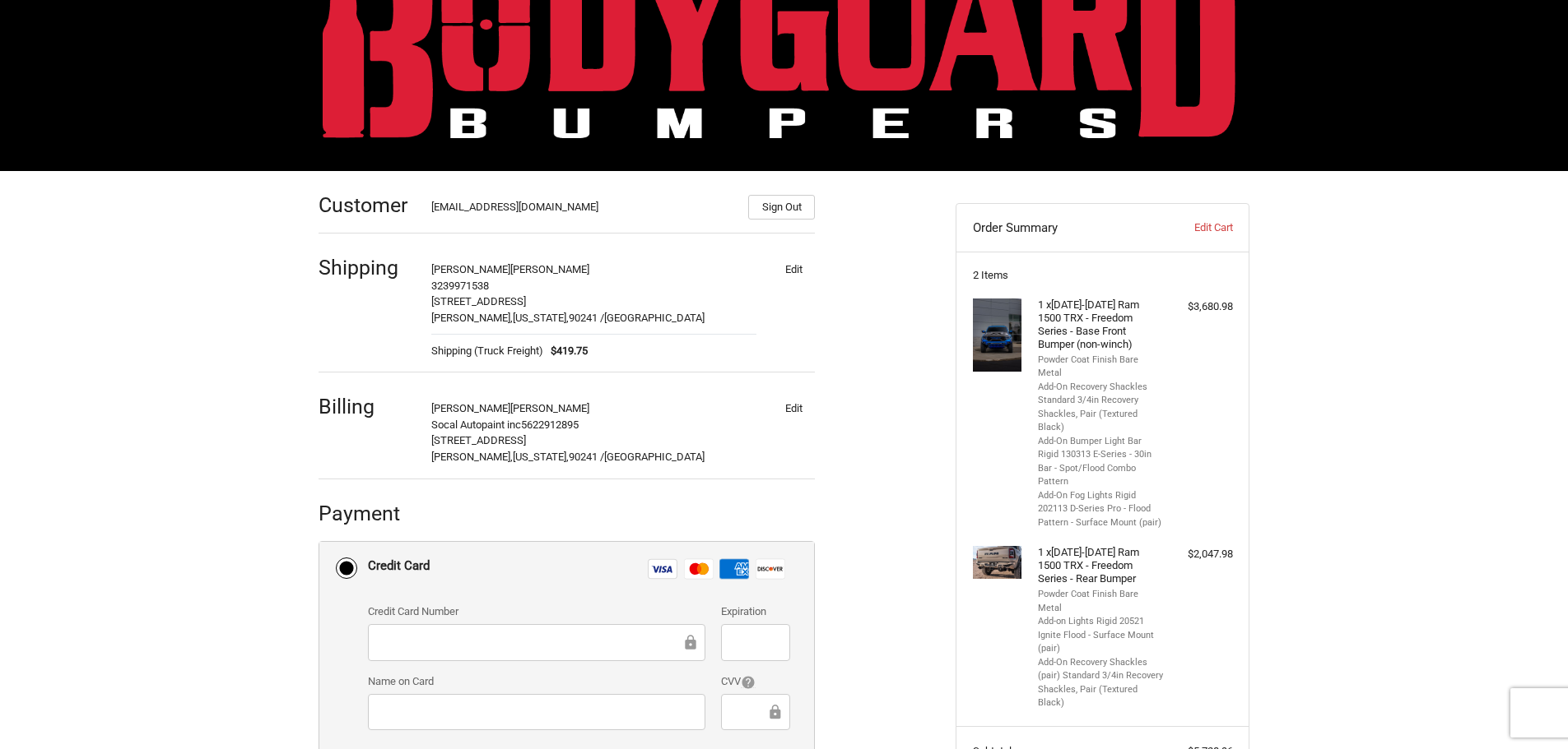
scroll to position [0, 0]
